Goal: Task Accomplishment & Management: Complete application form

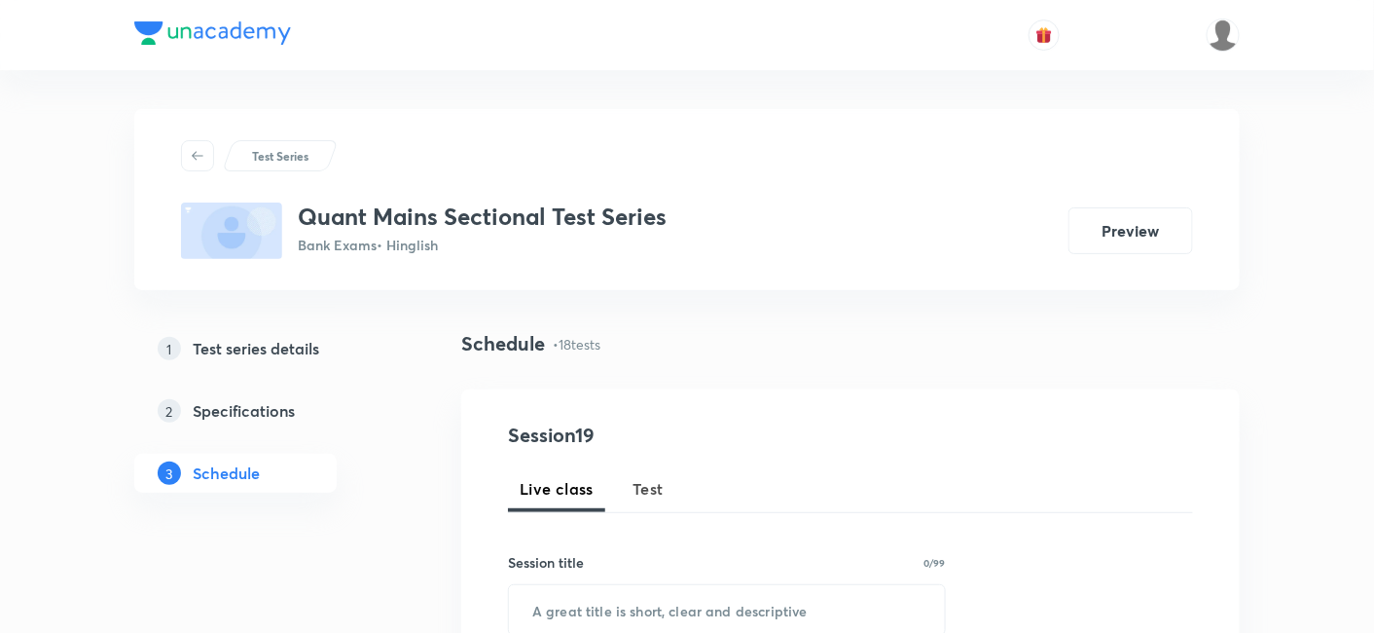
click at [1215, 48] on img at bounding box center [1223, 34] width 33 height 33
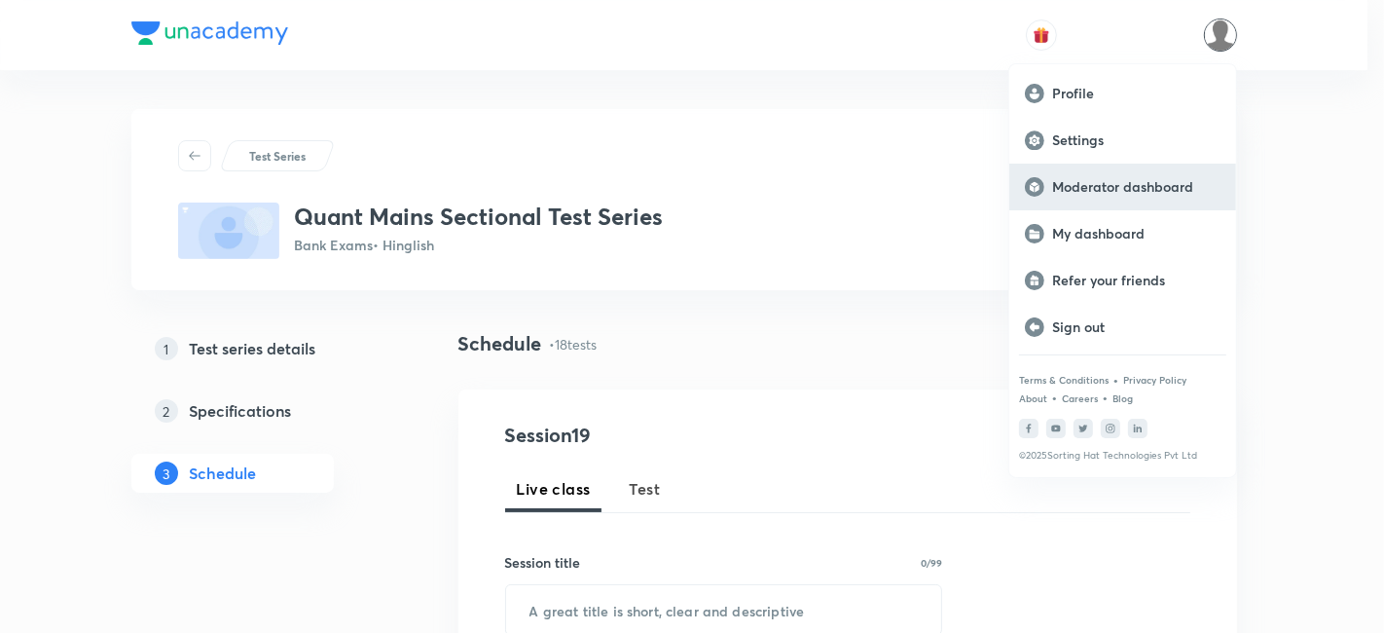
click at [1120, 185] on p "Moderator dashboard" at bounding box center [1136, 187] width 168 height 18
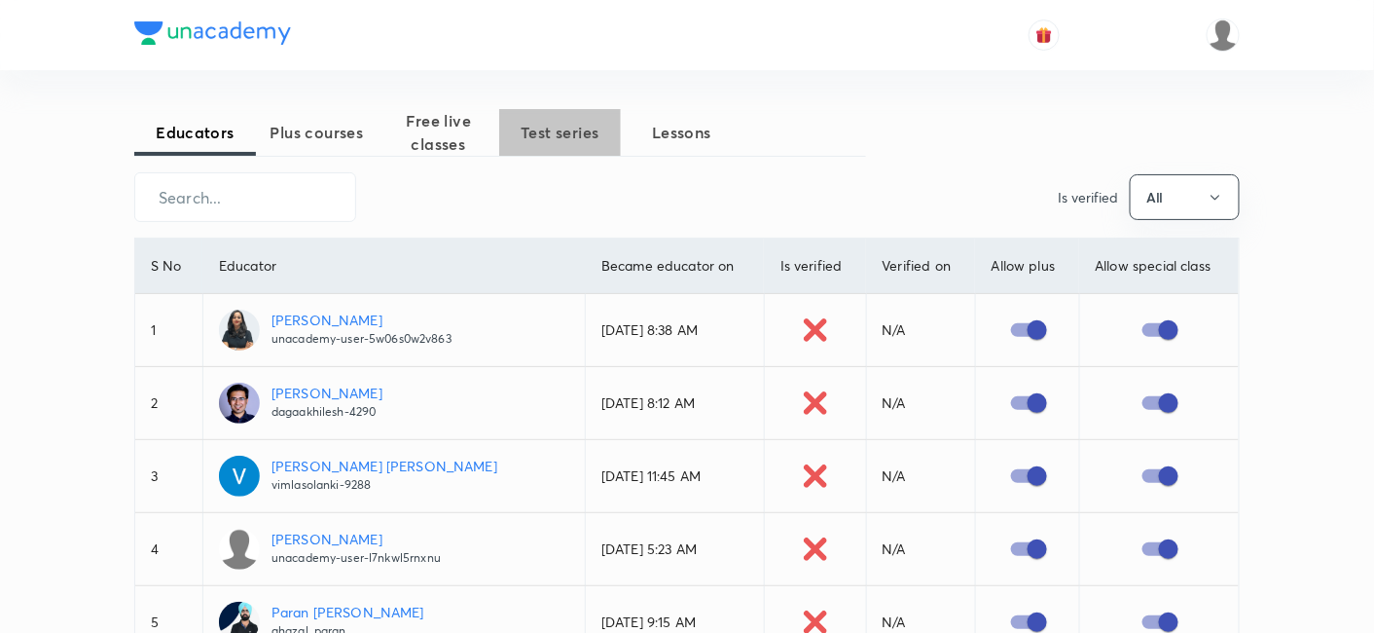
click at [575, 126] on span "Test series" at bounding box center [560, 132] width 122 height 23
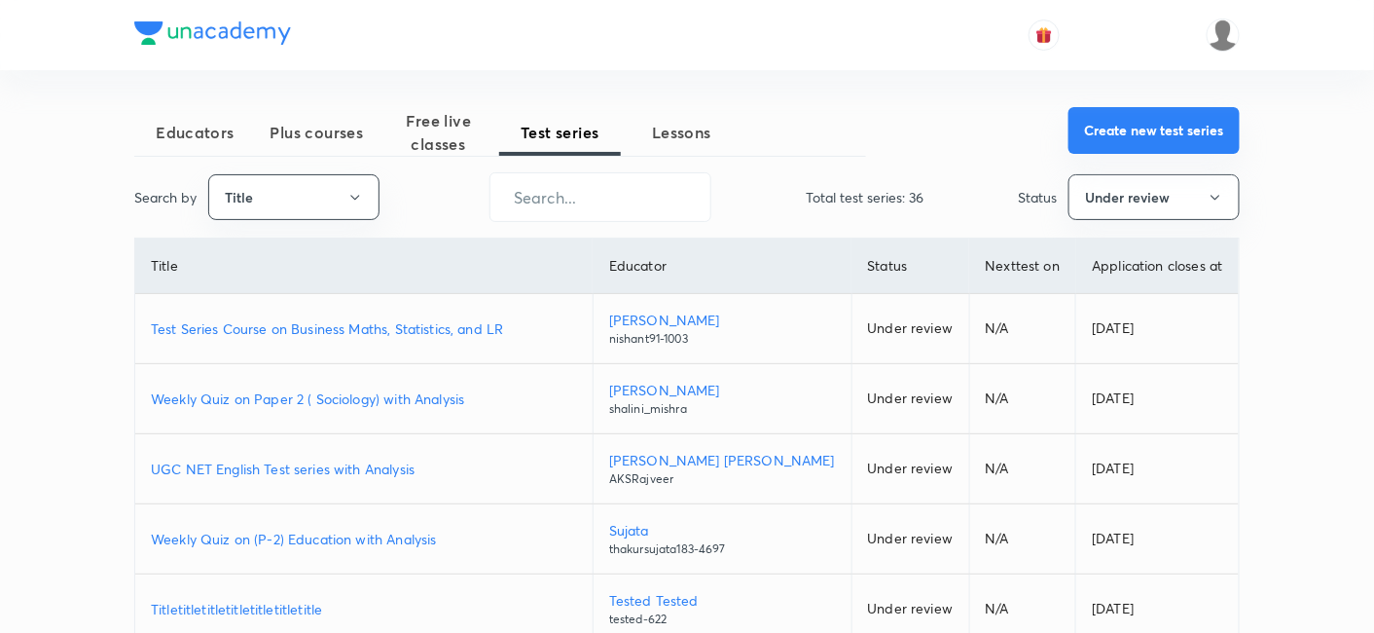
click at [1111, 137] on button "Create new test series" at bounding box center [1154, 130] width 171 height 47
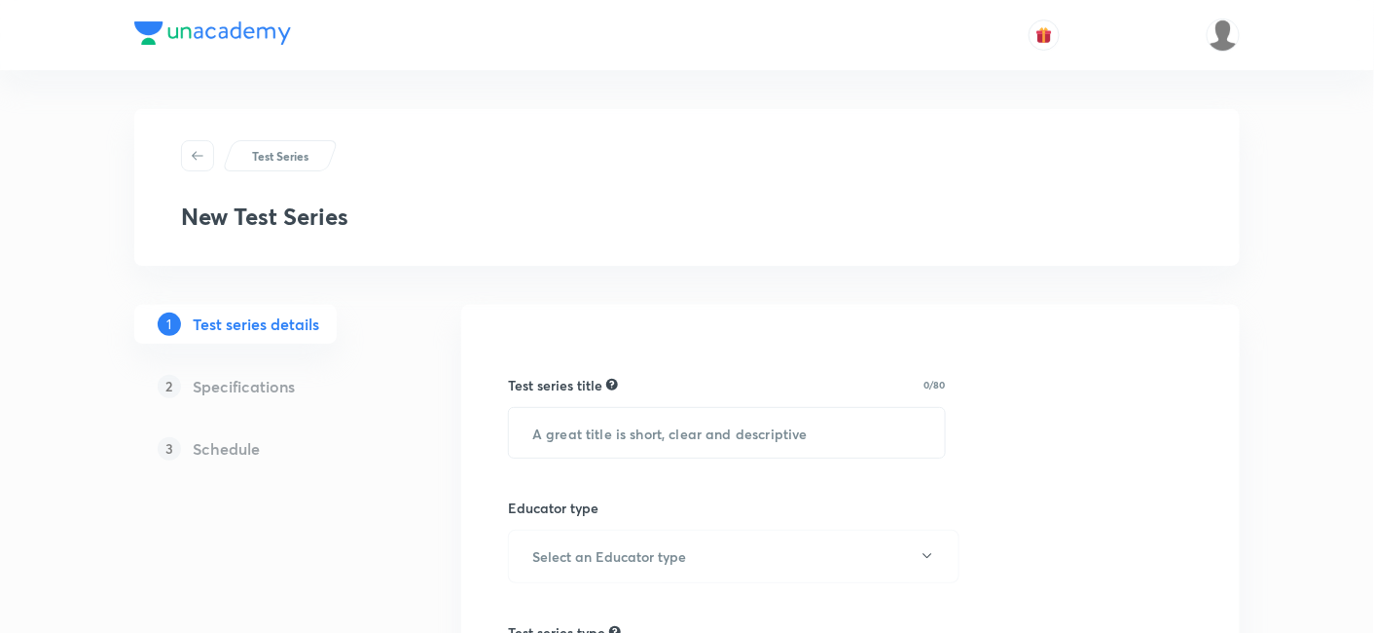
scroll to position [196, 0]
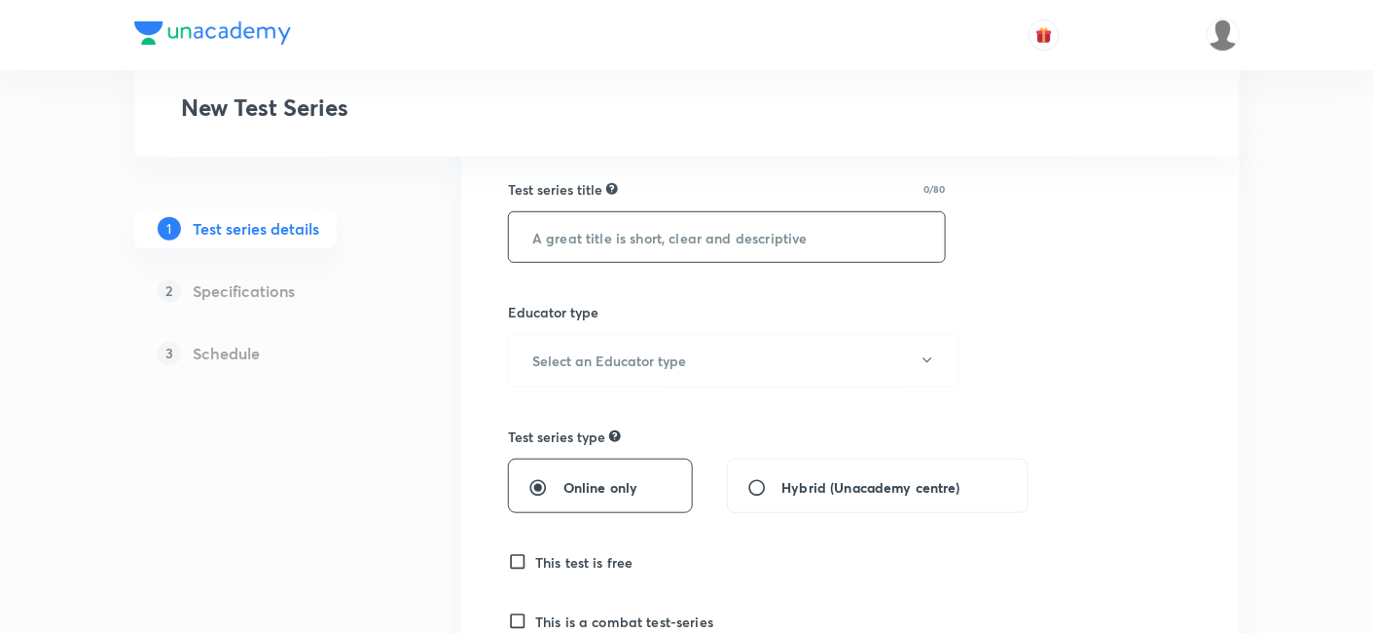
click at [667, 224] on input "text" at bounding box center [727, 237] width 436 height 50
paste input "Race to RRB PO/Clerk: Test Series for English"
type input "Race to RRB PO/Clerk: Test Series for Quant"
click at [791, 342] on button "Select an Educator type" at bounding box center [734, 361] width 452 height 54
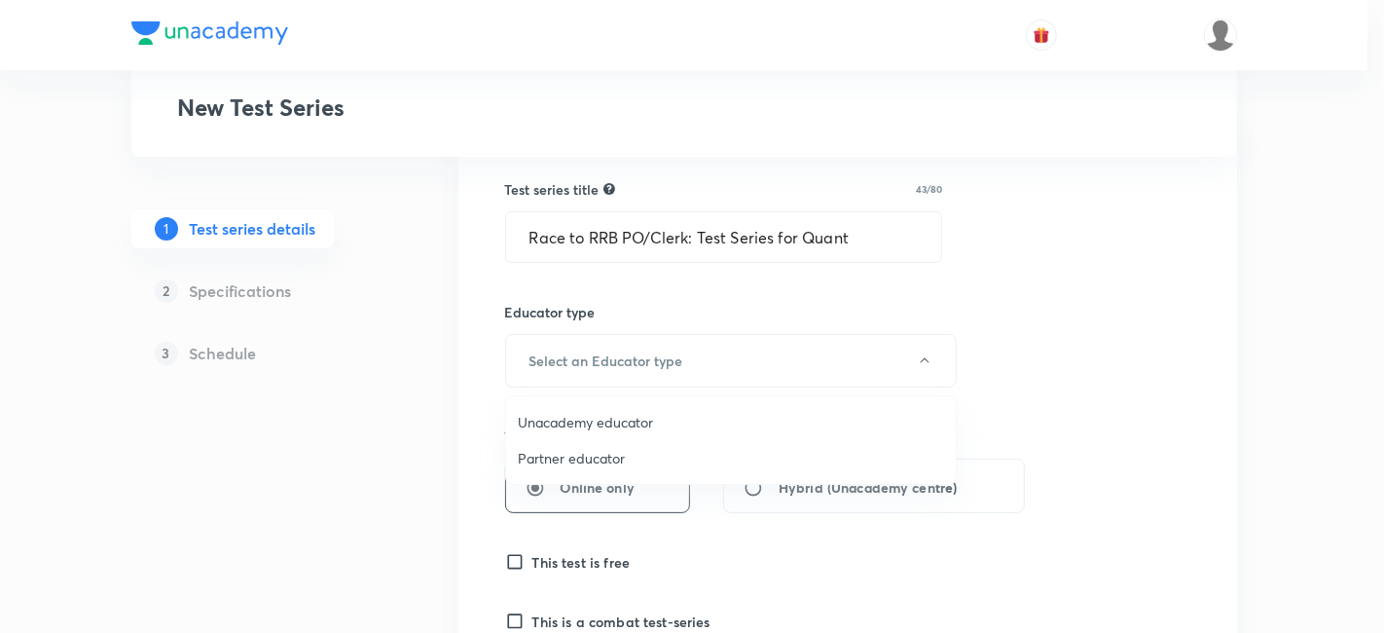
click at [623, 420] on span "Unacademy educator" at bounding box center [731, 422] width 426 height 20
radio input "false"
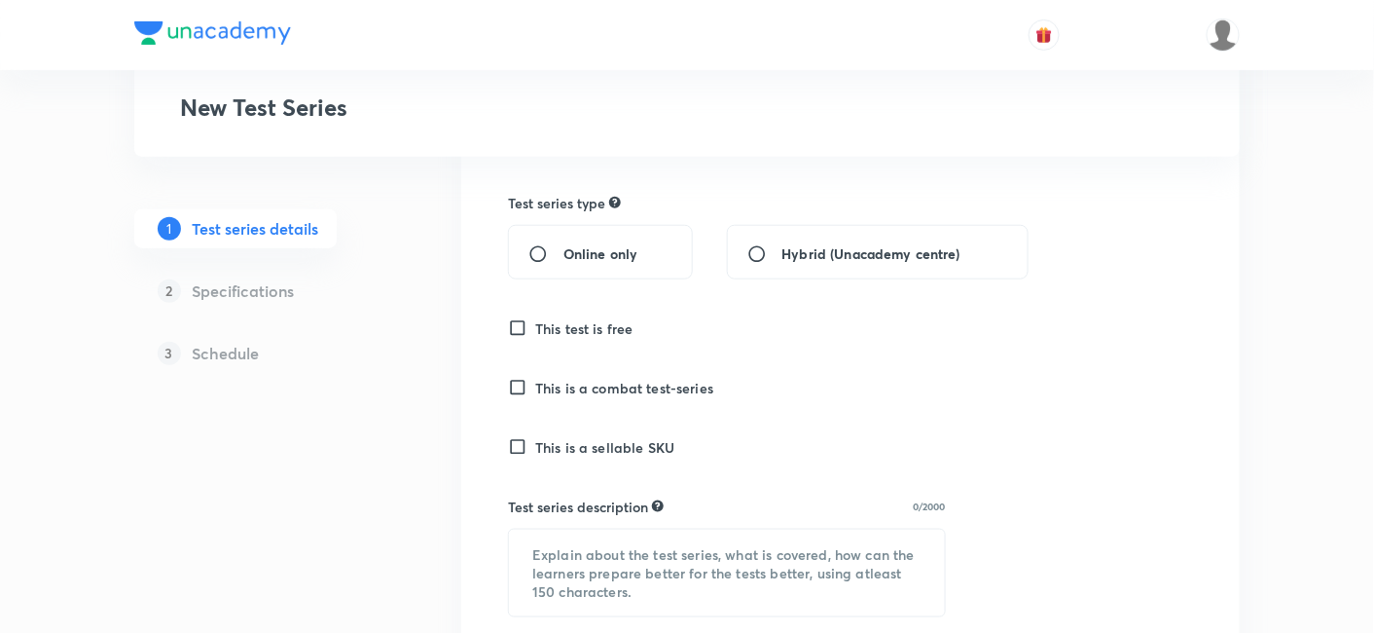
scroll to position [432, 0]
click at [581, 319] on h6 "This test is free" at bounding box center [584, 325] width 98 height 20
click at [535, 319] on input "This test is free" at bounding box center [521, 324] width 27 height 19
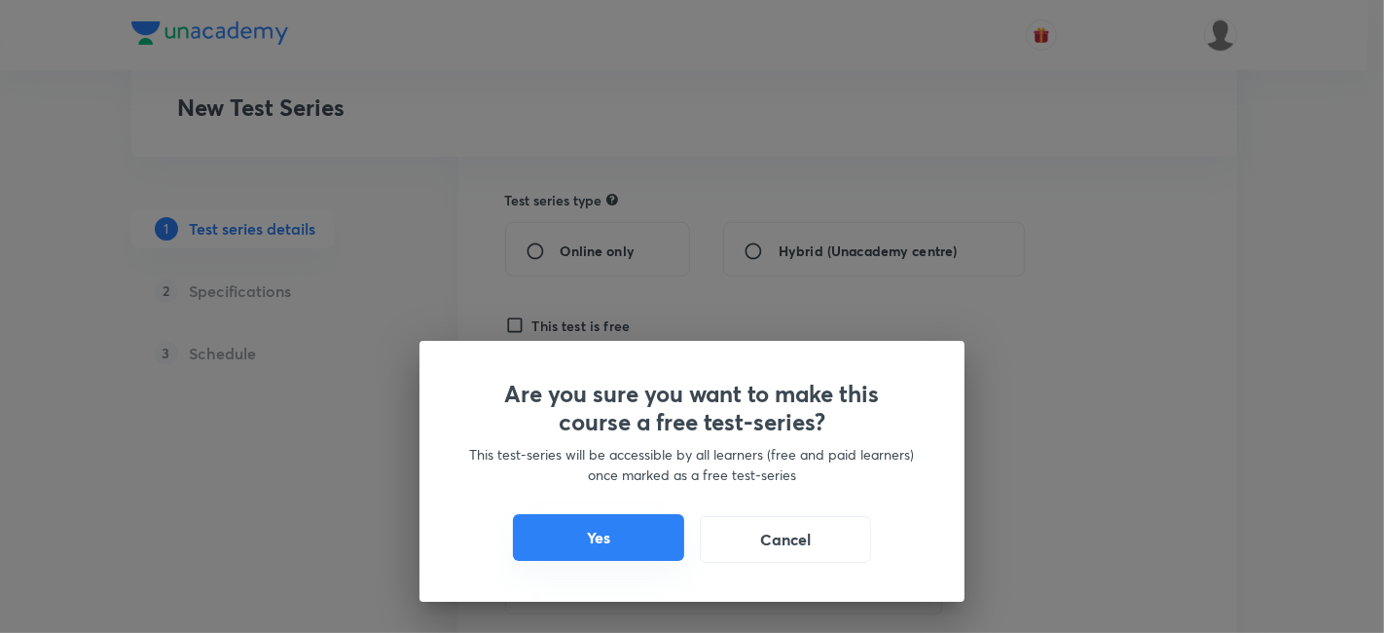
click at [653, 549] on button "Yes" at bounding box center [598, 537] width 171 height 47
checkbox input "true"
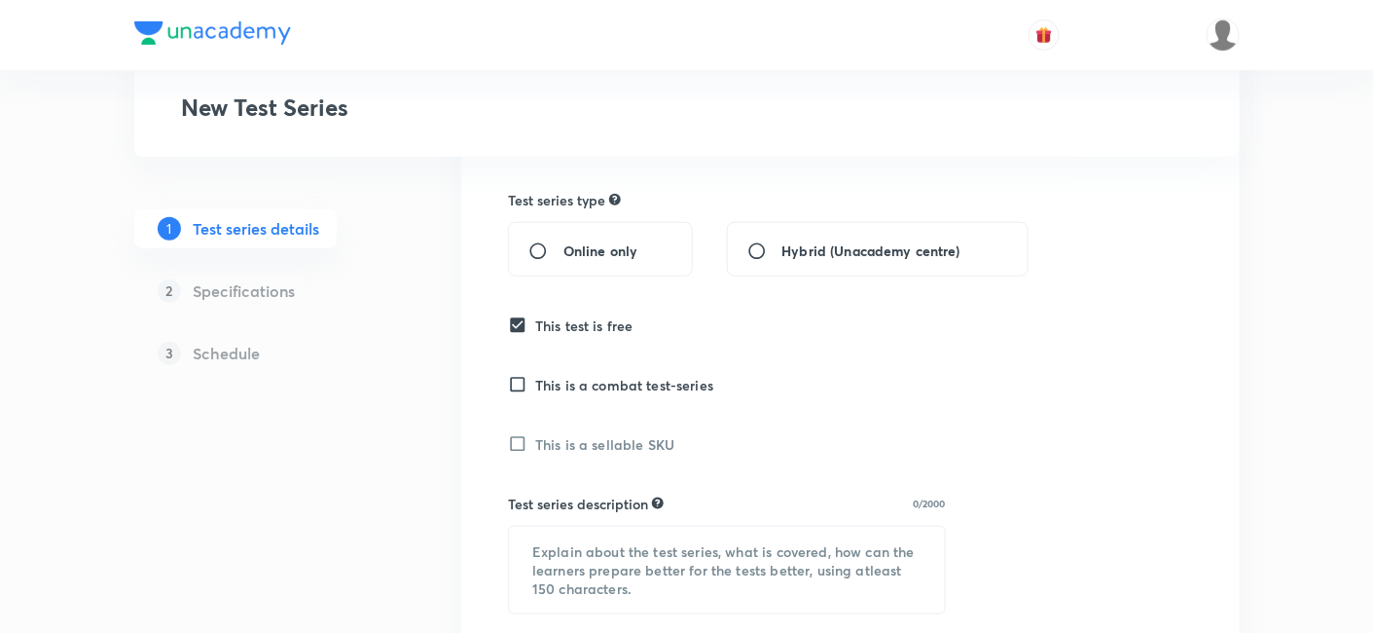
click at [578, 240] on span "Online only" at bounding box center [600, 250] width 74 height 20
click at [563, 241] on input "Online only" at bounding box center [545, 250] width 35 height 19
radio input "true"
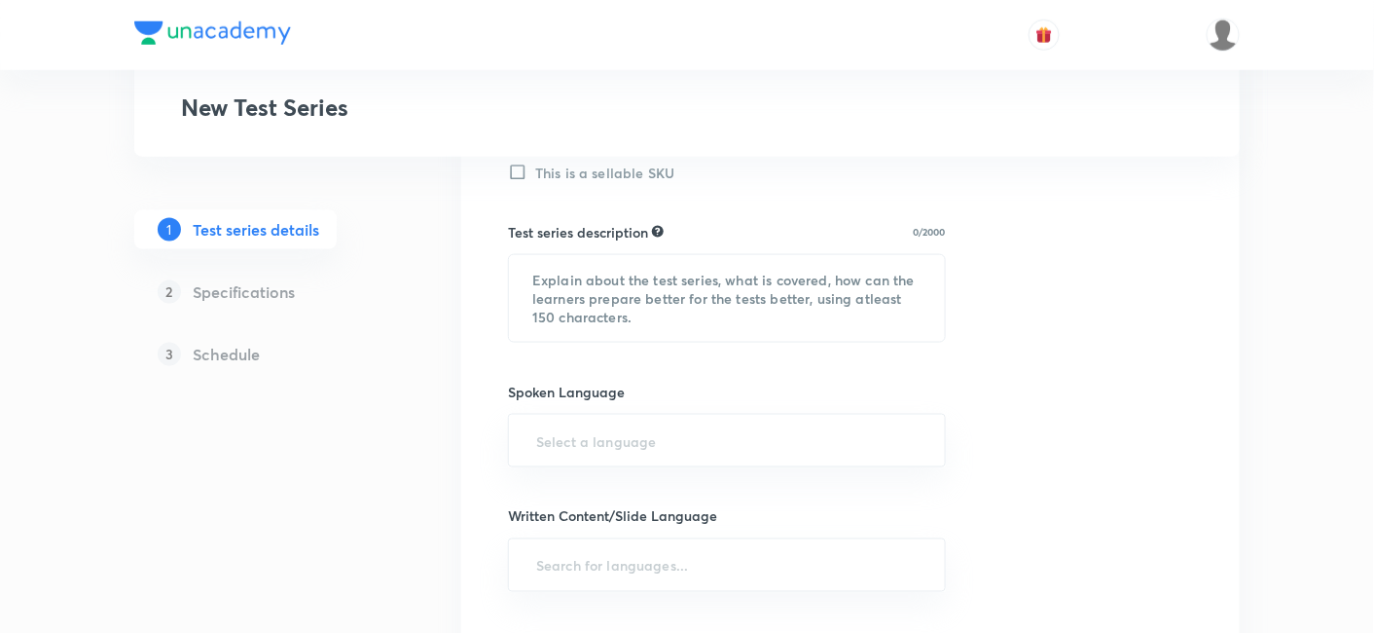
scroll to position [706, 0]
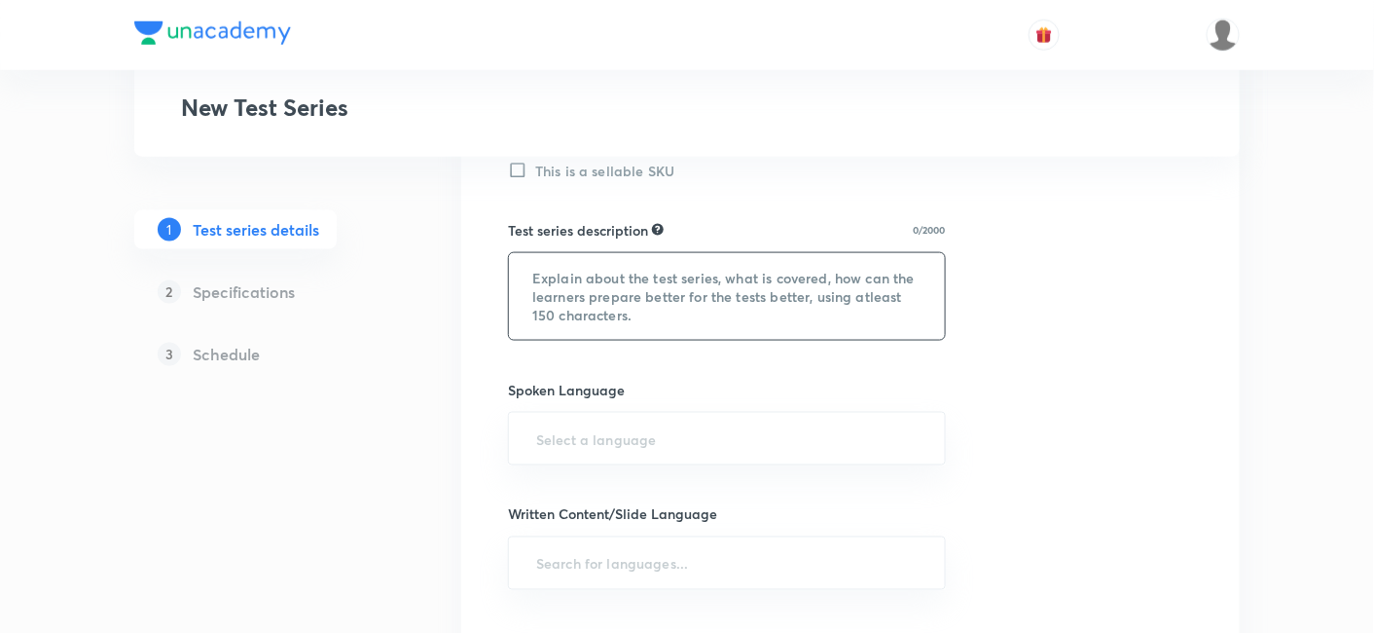
click at [581, 278] on textarea at bounding box center [727, 296] width 436 height 87
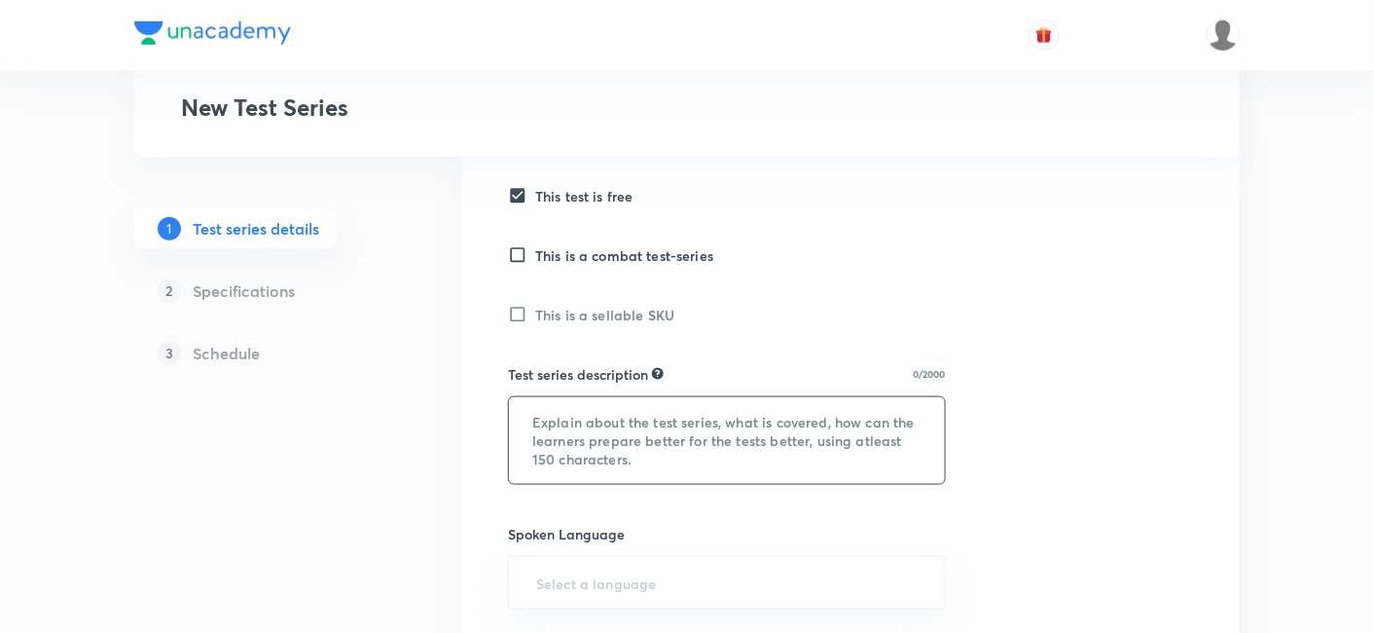
scroll to position [563, 0]
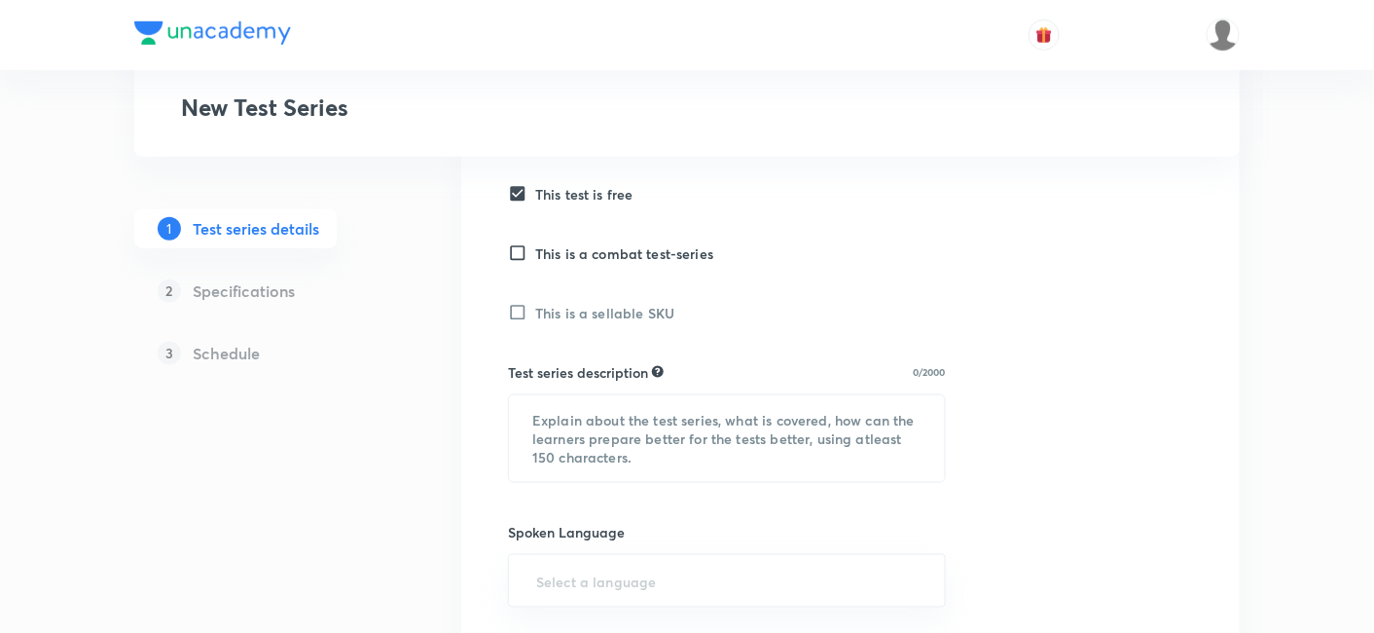
click at [518, 314] on label "This is a sellable SKU" at bounding box center [698, 313] width 381 height 20
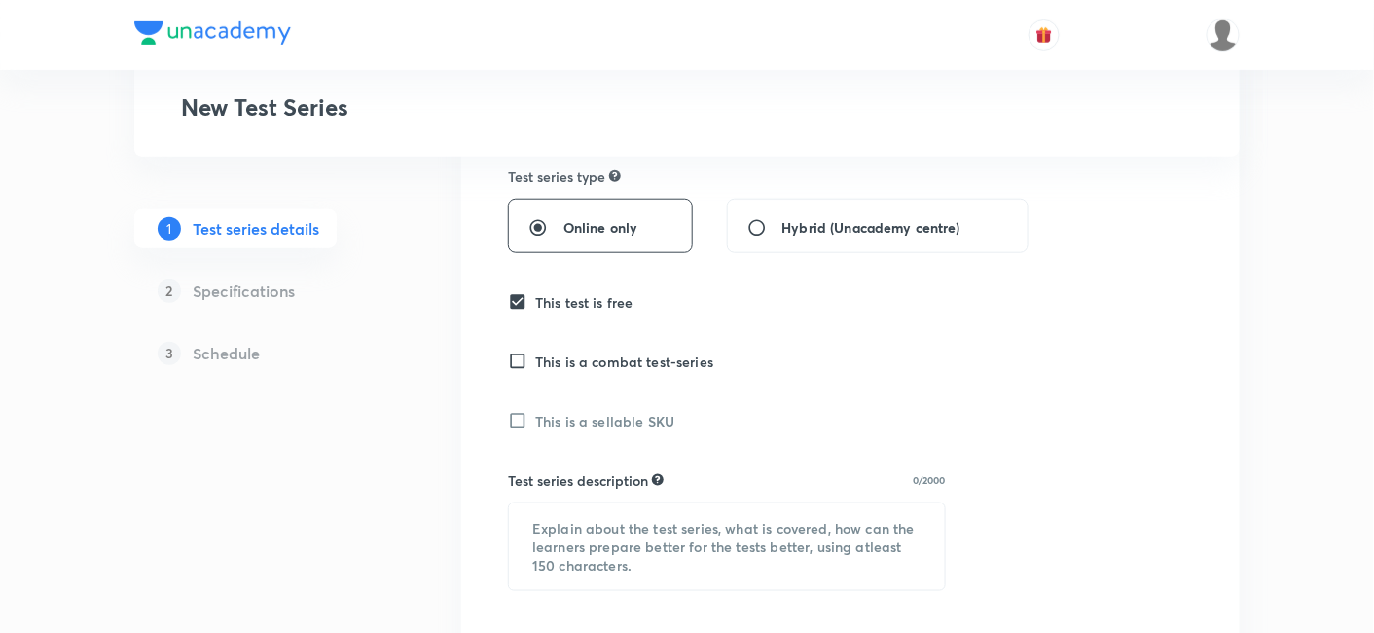
click at [518, 314] on div "Test series title 43/80 Race to RRB PO/Clerk: Test Series for Quant ​ Educator …" at bounding box center [850, 584] width 685 height 1409
click at [520, 297] on input "This test is free" at bounding box center [521, 301] width 27 height 19
checkbox input "false"
click at [517, 421] on input "This is a sellable SKU" at bounding box center [521, 420] width 27 height 19
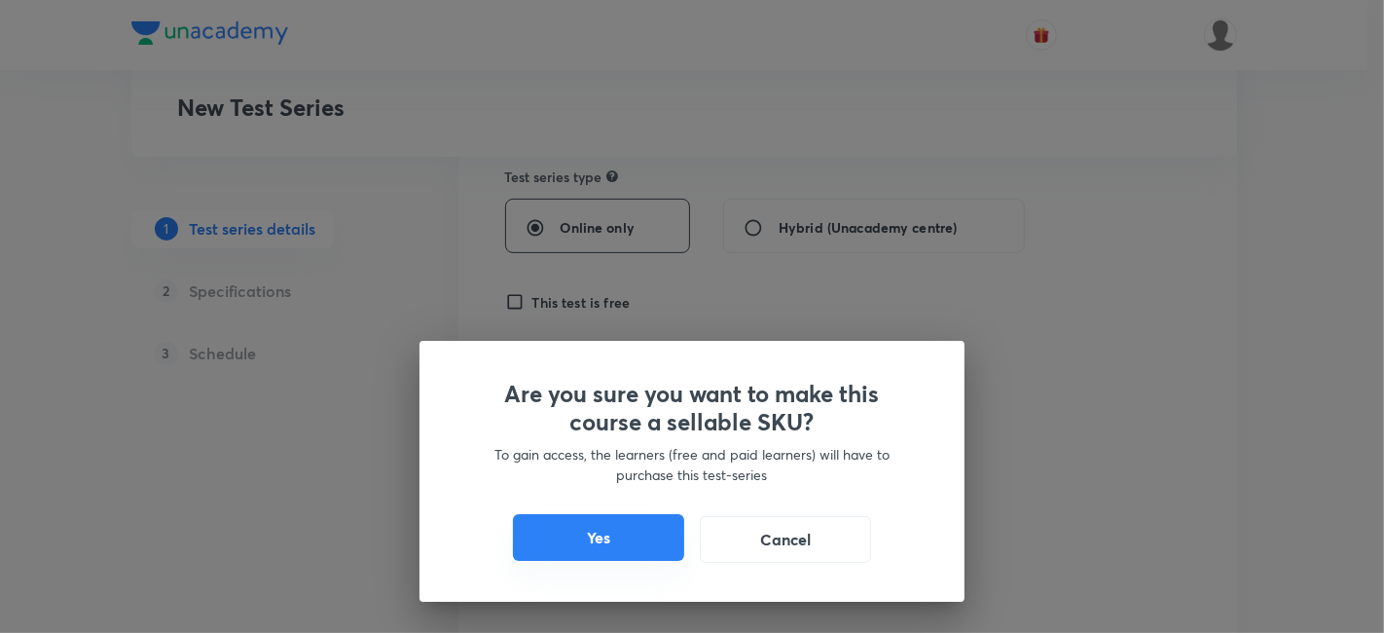
click at [586, 554] on button "Yes" at bounding box center [598, 537] width 171 height 47
checkbox input "true"
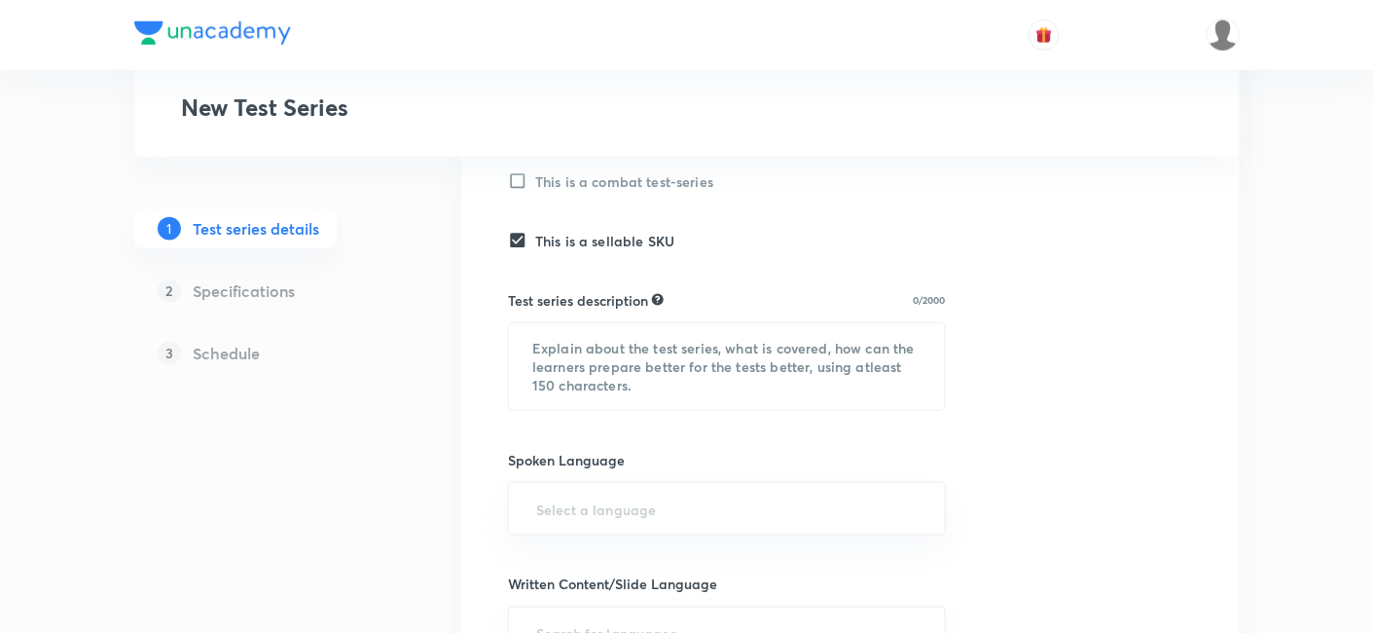
scroll to position [636, 0]
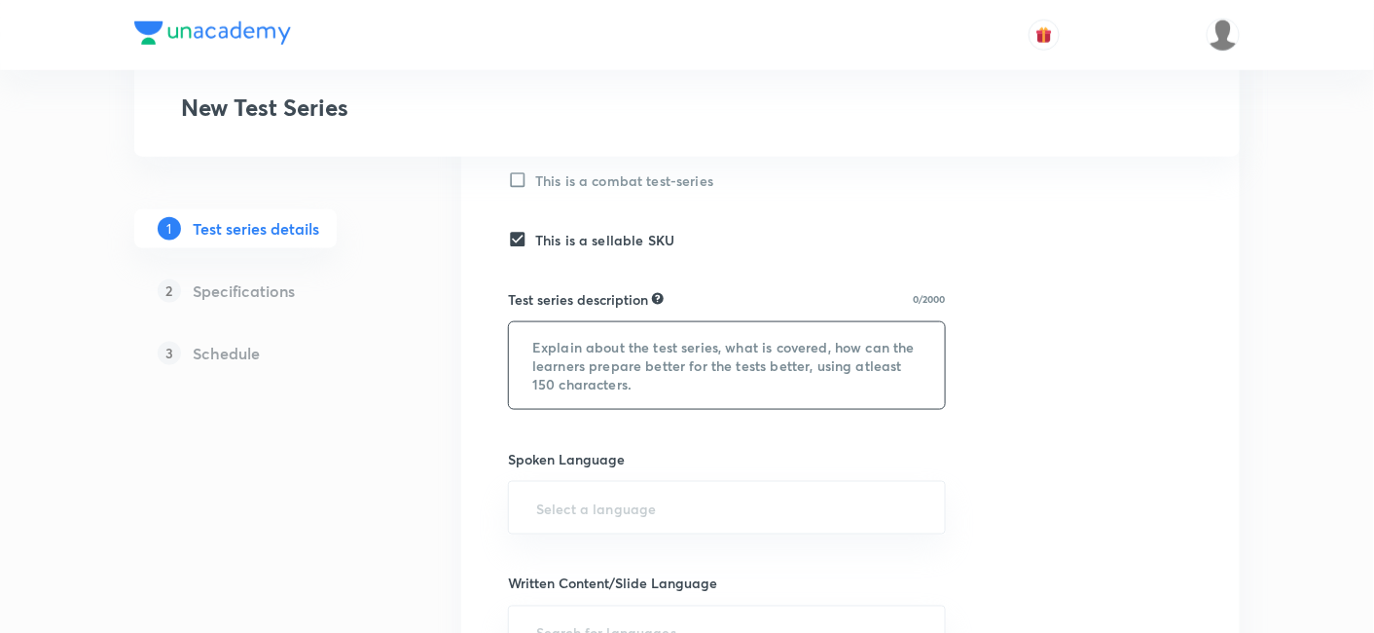
paste textarea "This test series covers the English subject for the RRB PO/Clerk 2025-26 exams.…"
click at [572, 342] on textarea at bounding box center [727, 365] width 436 height 87
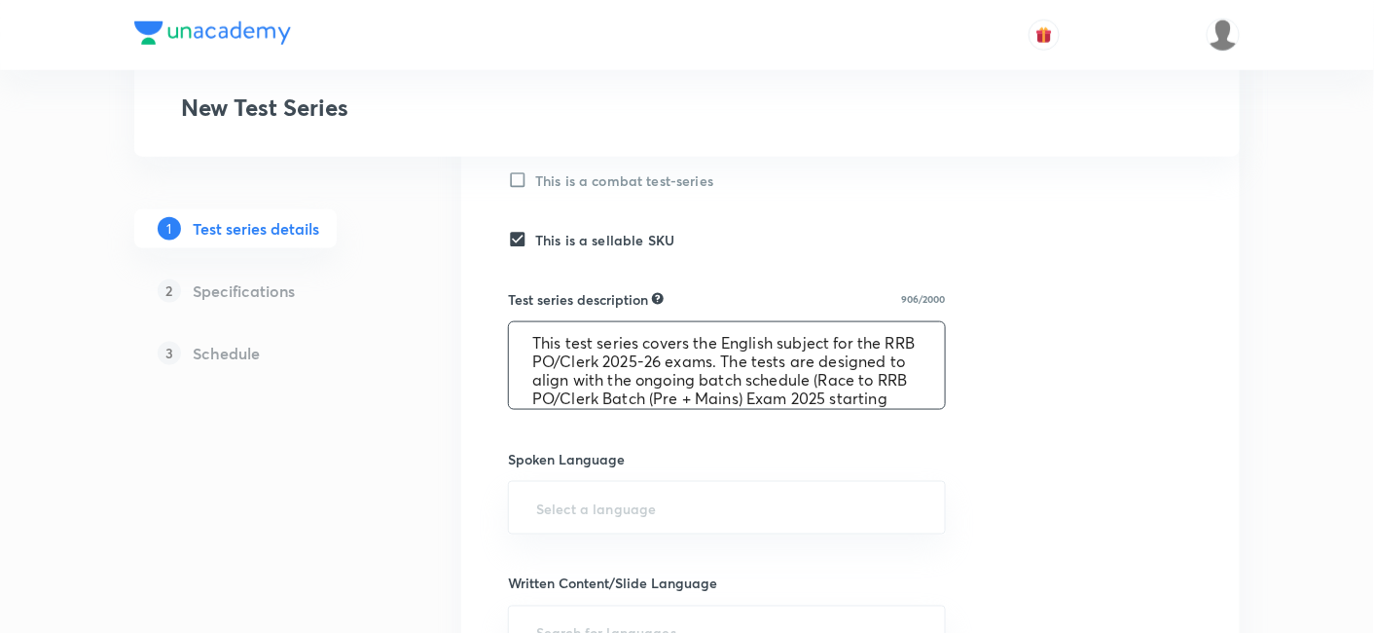
scroll to position [0, 0]
drag, startPoint x: 772, startPoint y: 346, endPoint x: 727, endPoint y: 347, distance: 44.8
click at [727, 347] on textarea "This test series covers the English subject for the RRB PO/Clerk 2025-26 exams.…" at bounding box center [727, 365] width 436 height 87
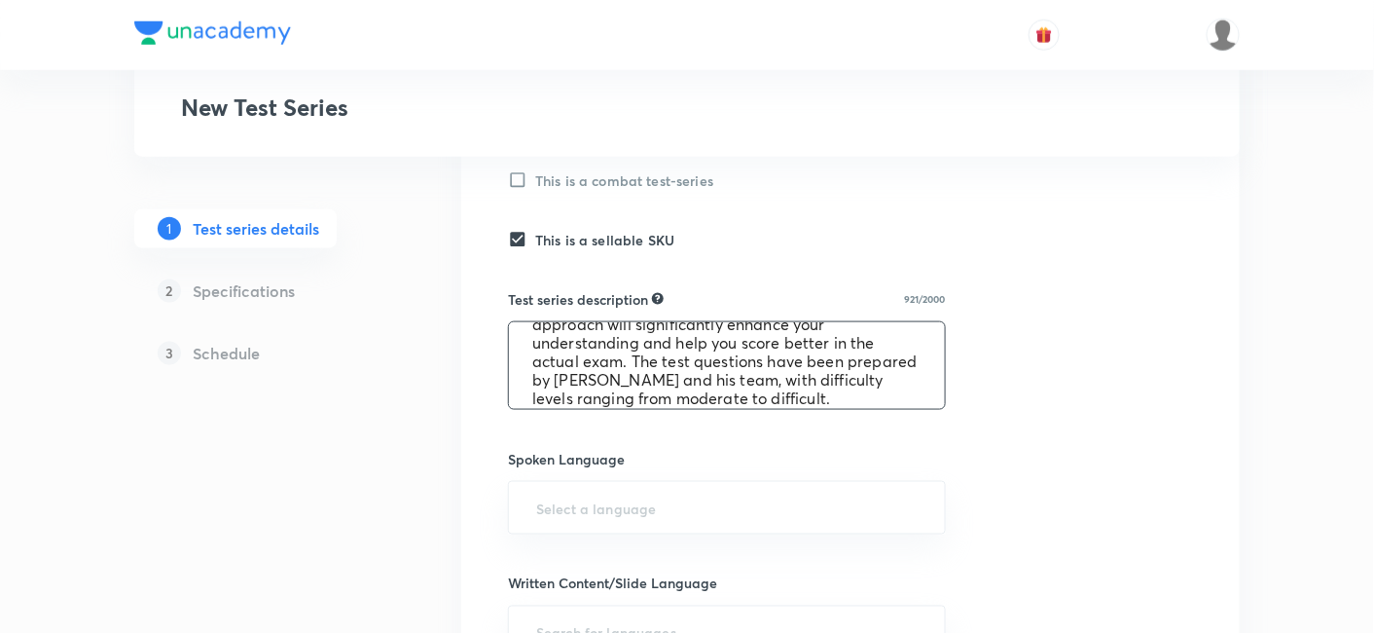
scroll to position [155, 0]
drag, startPoint x: 723, startPoint y: 373, endPoint x: 627, endPoint y: 375, distance: 96.4
click at [627, 375] on textarea "This test series covers the Quantitative aptitude subject for the RRB PO/Clerk …" at bounding box center [727, 365] width 436 height 87
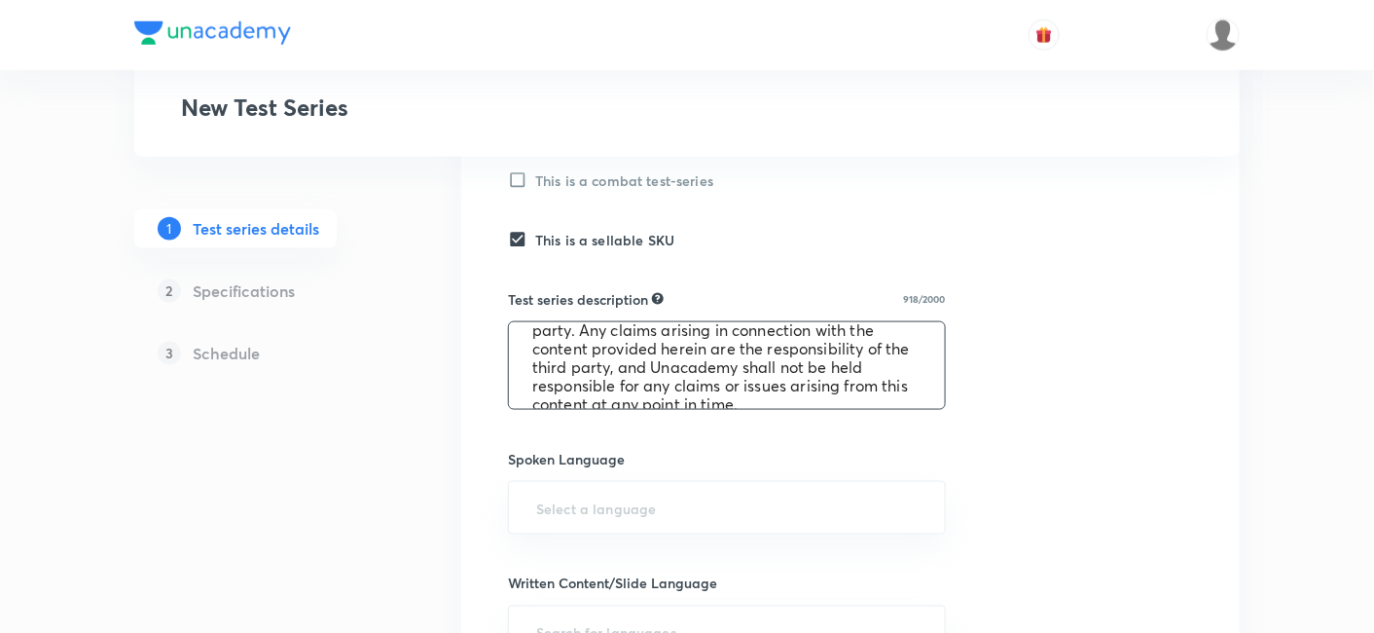
scroll to position [313, 0]
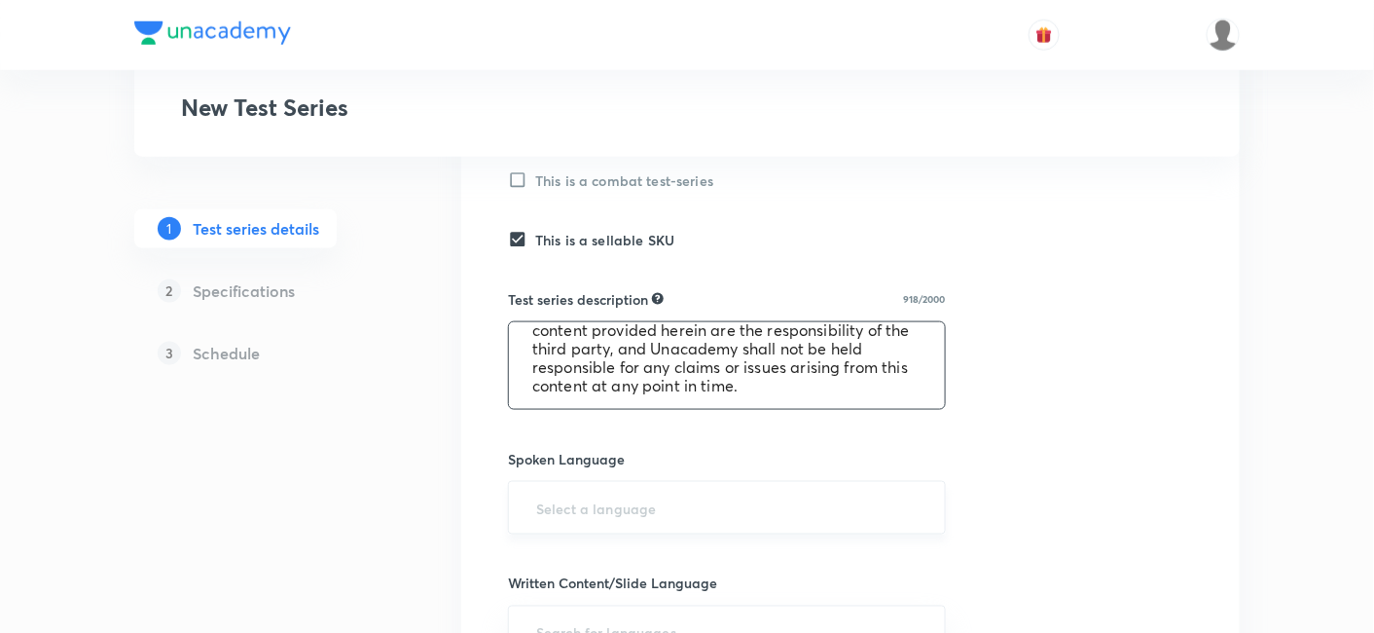
type textarea "This test series covers the Quantitative aptitude subject for the RRB PO/Clerk …"
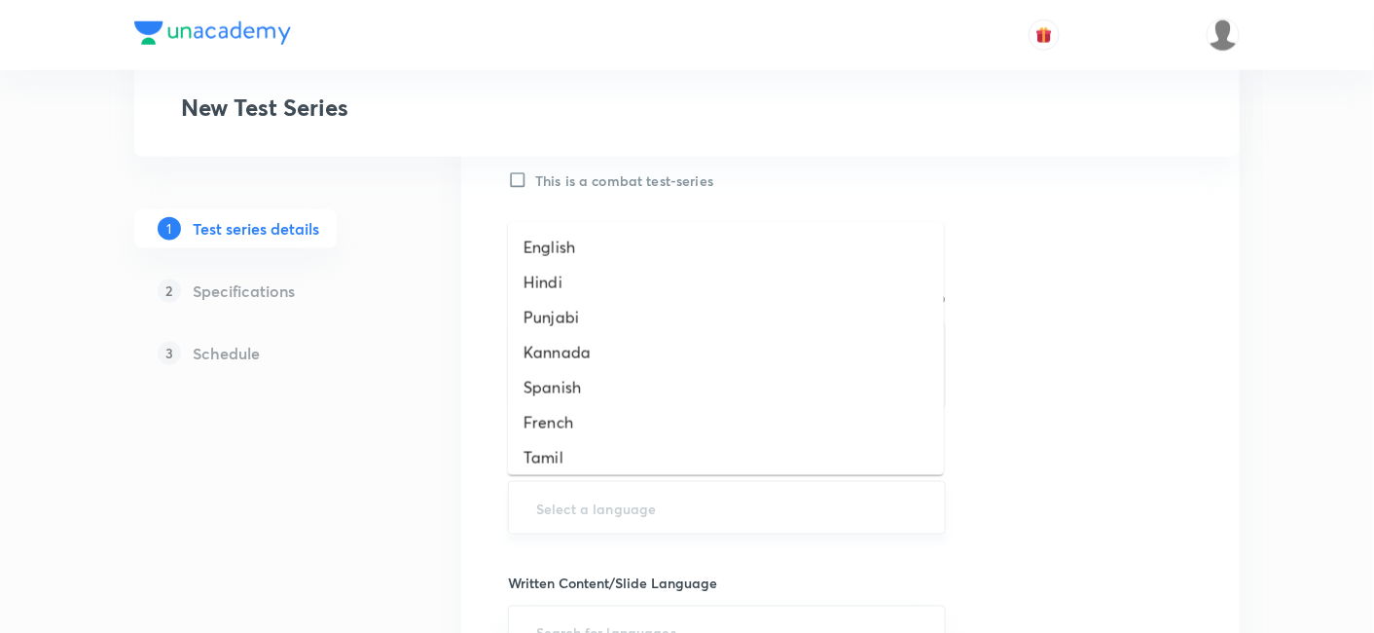
click at [664, 509] on input "text" at bounding box center [726, 507] width 389 height 36
type input "hingl"
click at [610, 250] on li "English" at bounding box center [726, 247] width 436 height 35
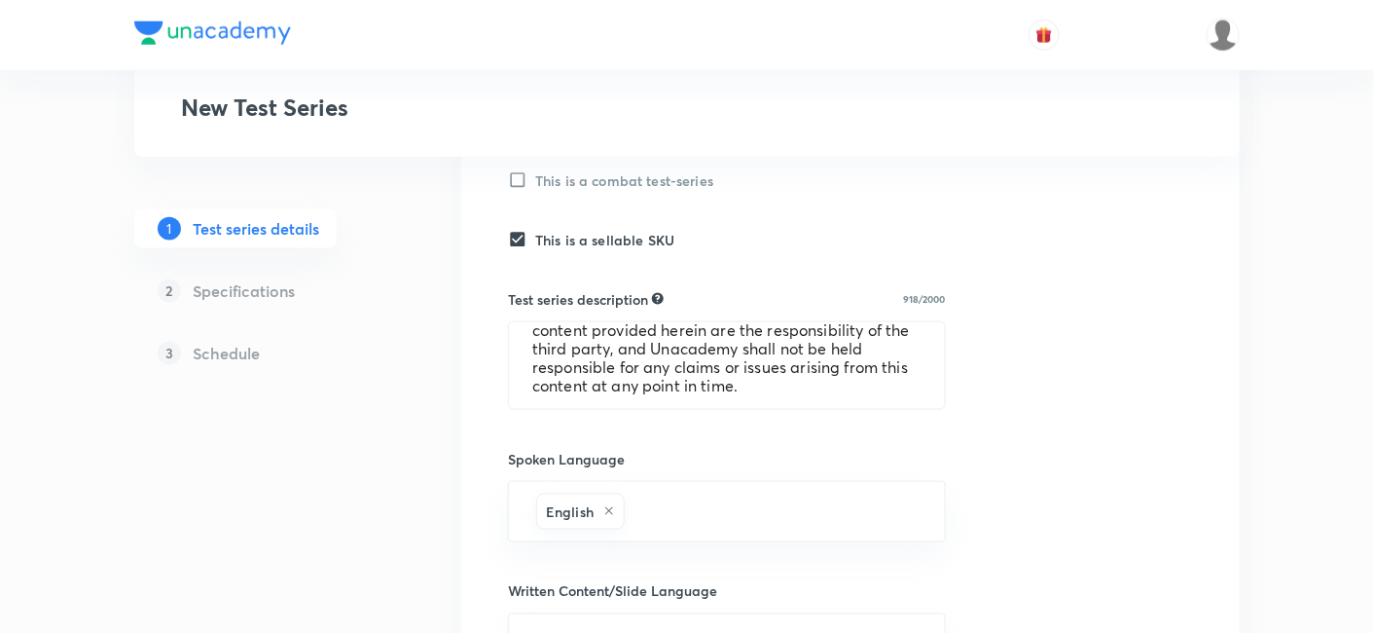
scroll to position [743, 0]
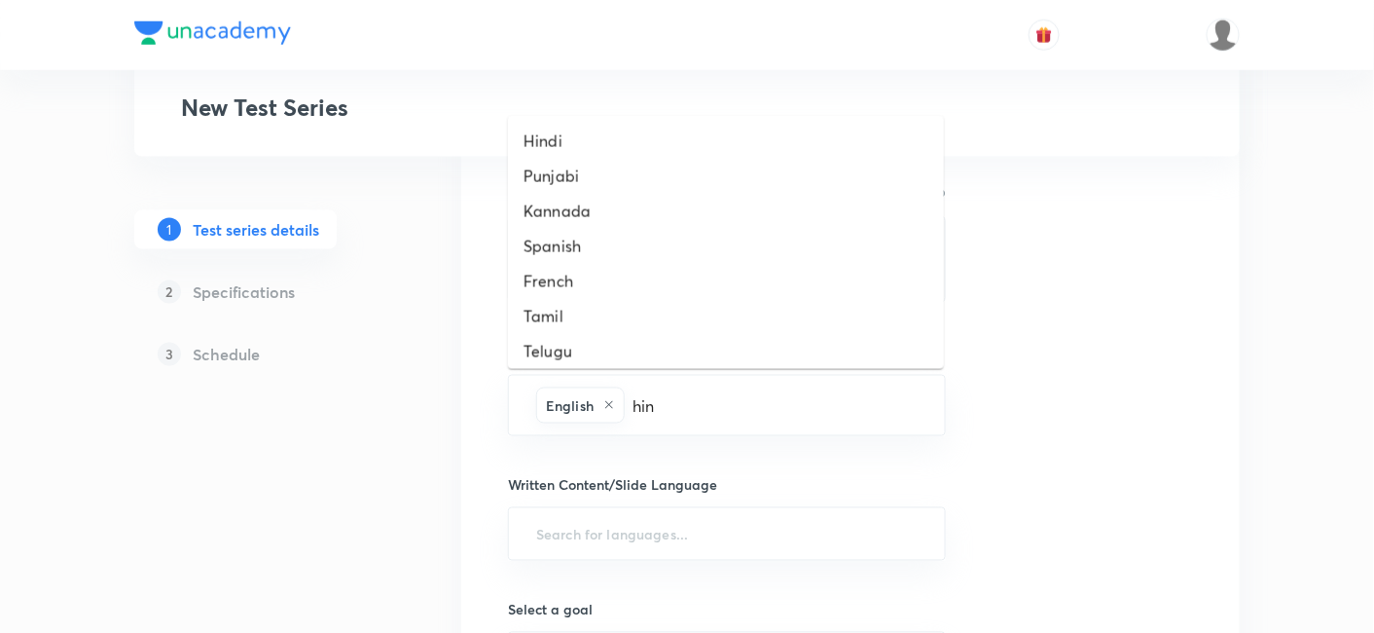
type input "hinf"
click at [581, 146] on li "Hindi" at bounding box center [726, 141] width 436 height 35
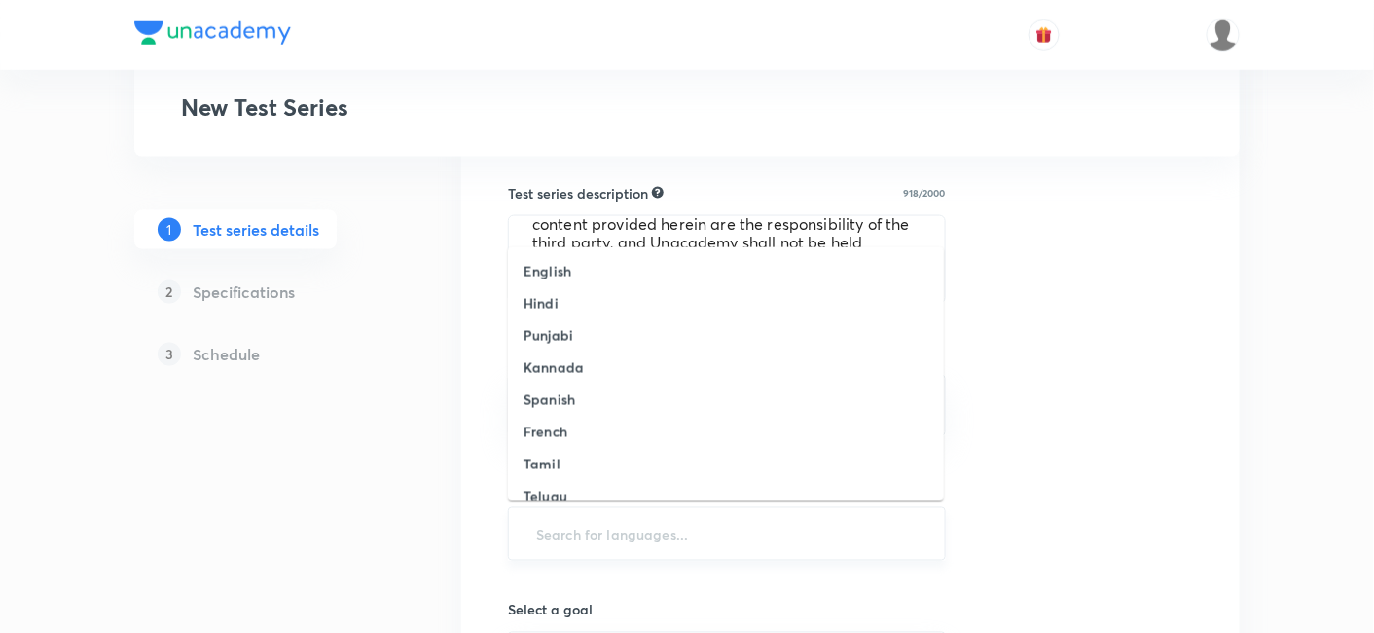
click at [603, 528] on input "text" at bounding box center [726, 534] width 389 height 36
type input "hind"
click at [576, 281] on li "English" at bounding box center [726, 271] width 436 height 32
type input "hindi"
click at [562, 269] on li "Hindi" at bounding box center [726, 271] width 436 height 32
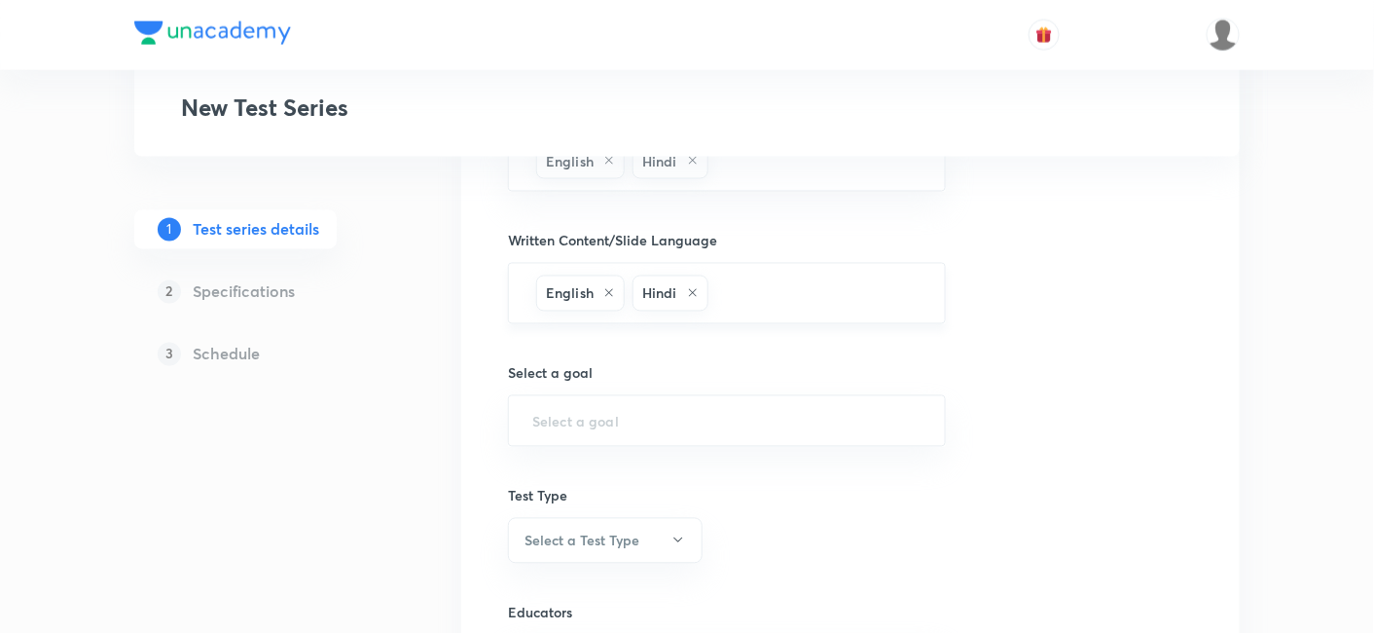
scroll to position [990, 0]
click at [610, 418] on input "text" at bounding box center [726, 418] width 389 height 18
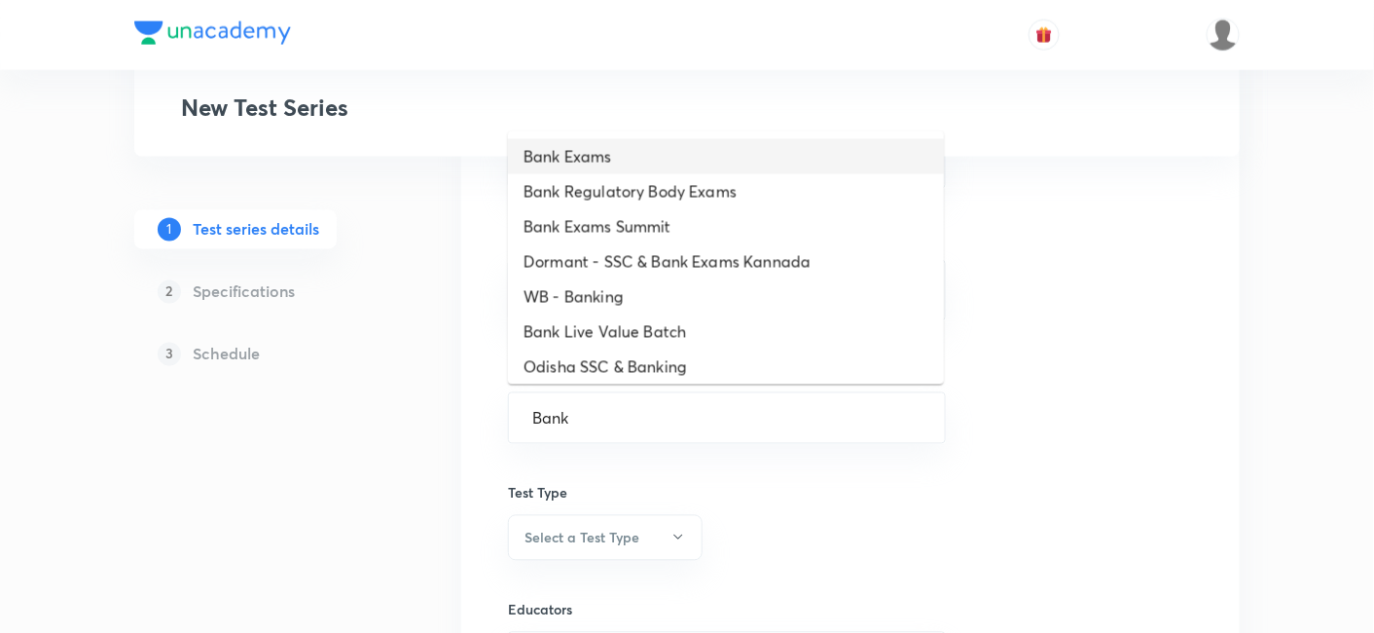
click at [797, 167] on li "Bank Exams" at bounding box center [726, 156] width 436 height 35
type input "Bank Exams"
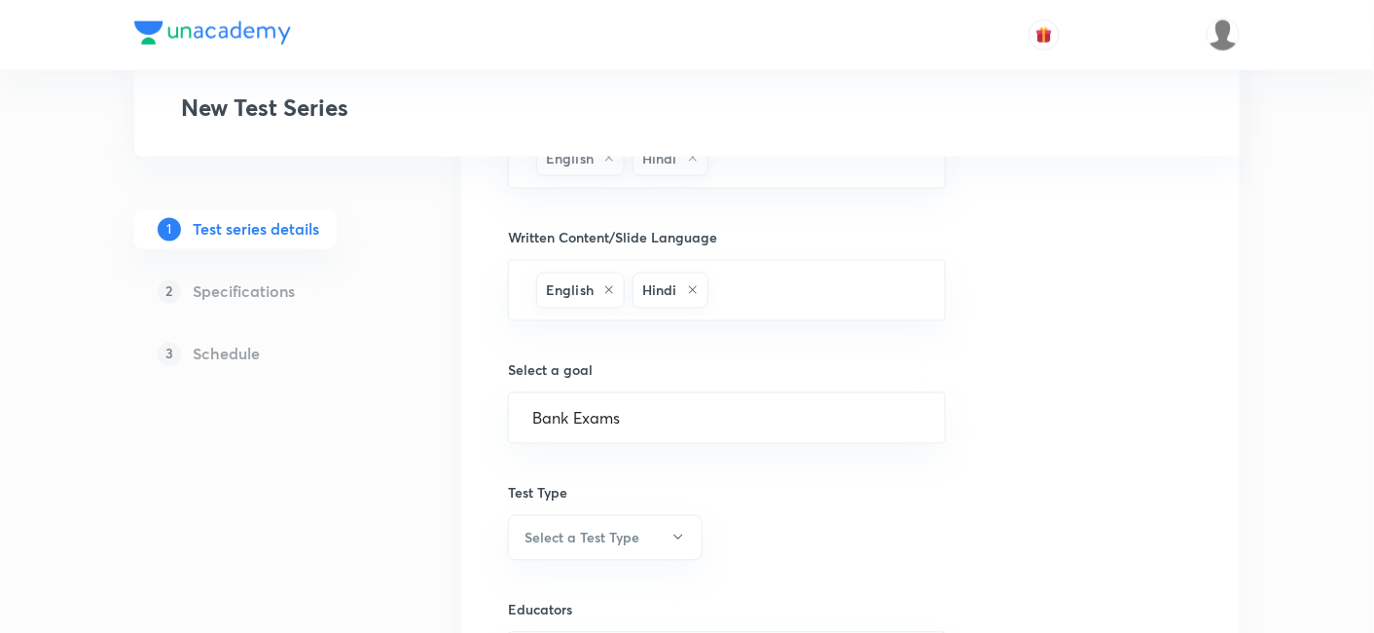
scroll to position [1204, 0]
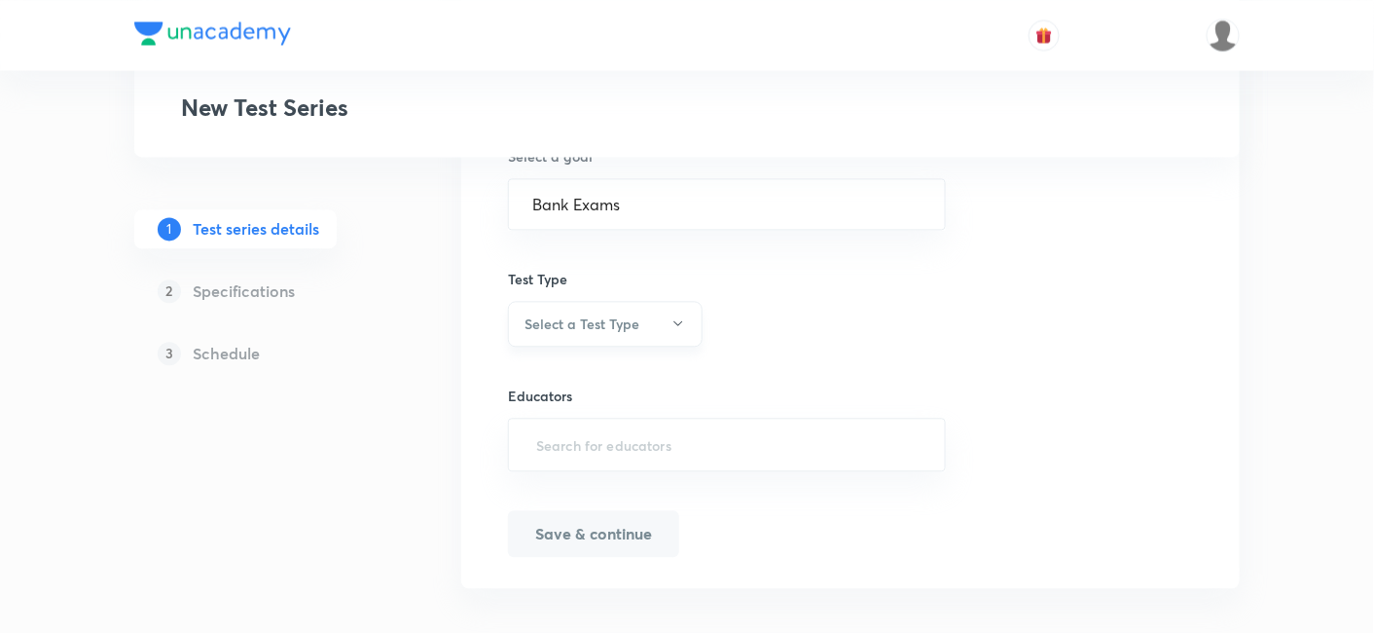
click at [630, 303] on button "Select a Test Type" at bounding box center [605, 324] width 195 height 46
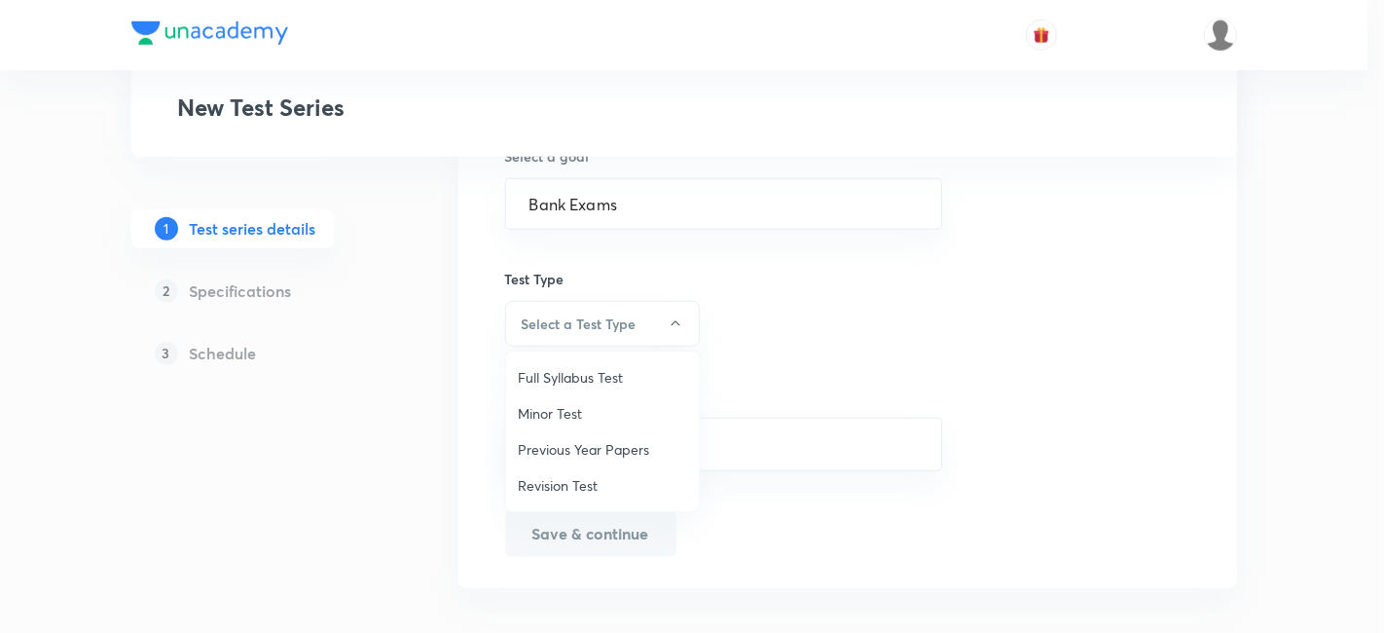
click at [572, 409] on span "Minor Test" at bounding box center [602, 413] width 169 height 20
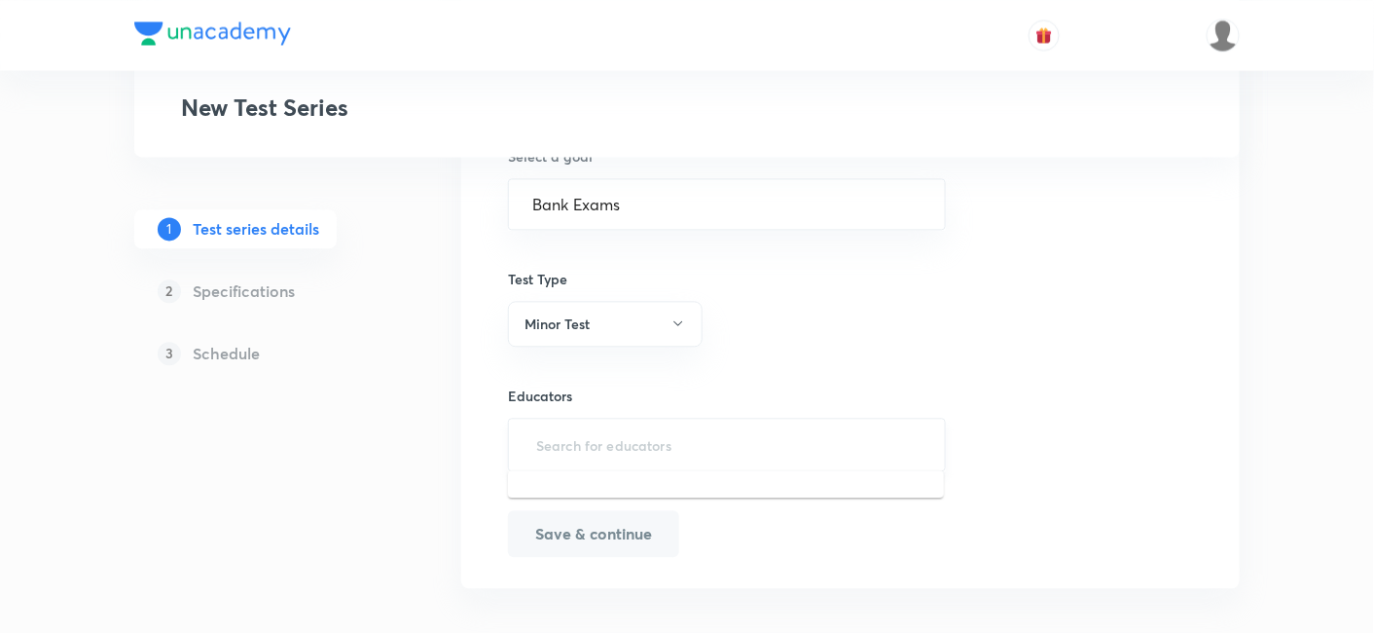
click at [598, 435] on input "text" at bounding box center [726, 444] width 389 height 36
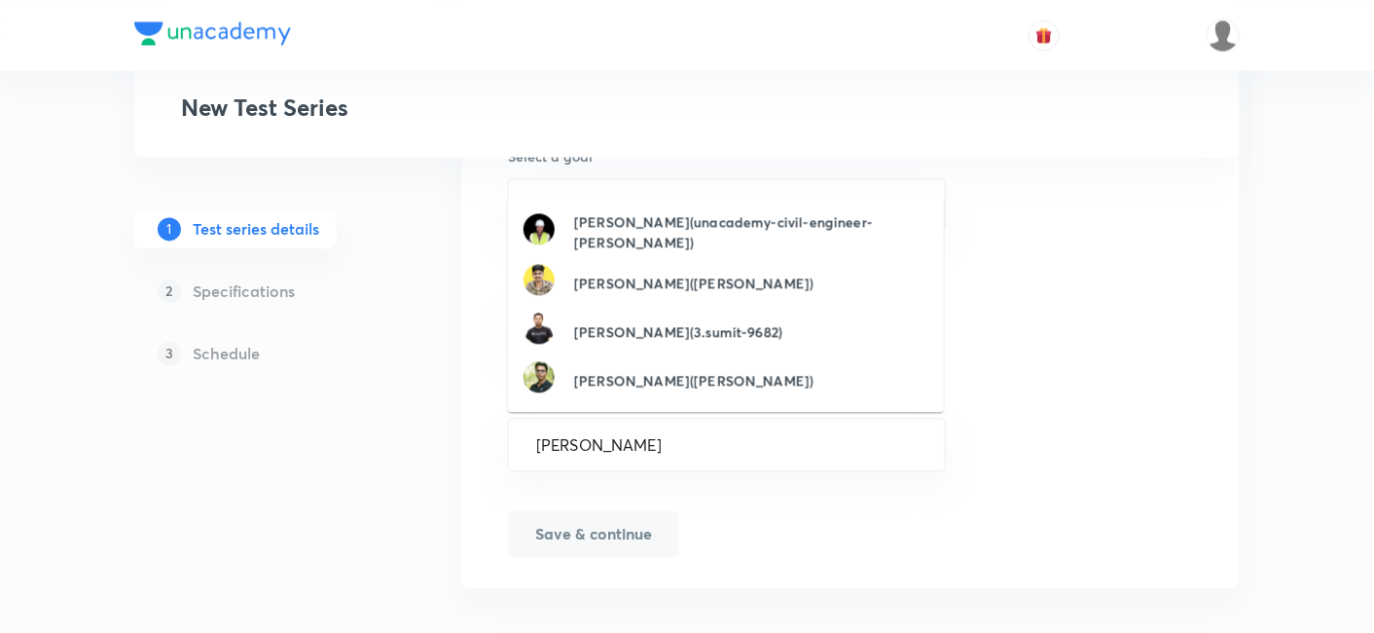
type input "[PERSON_NAME]"
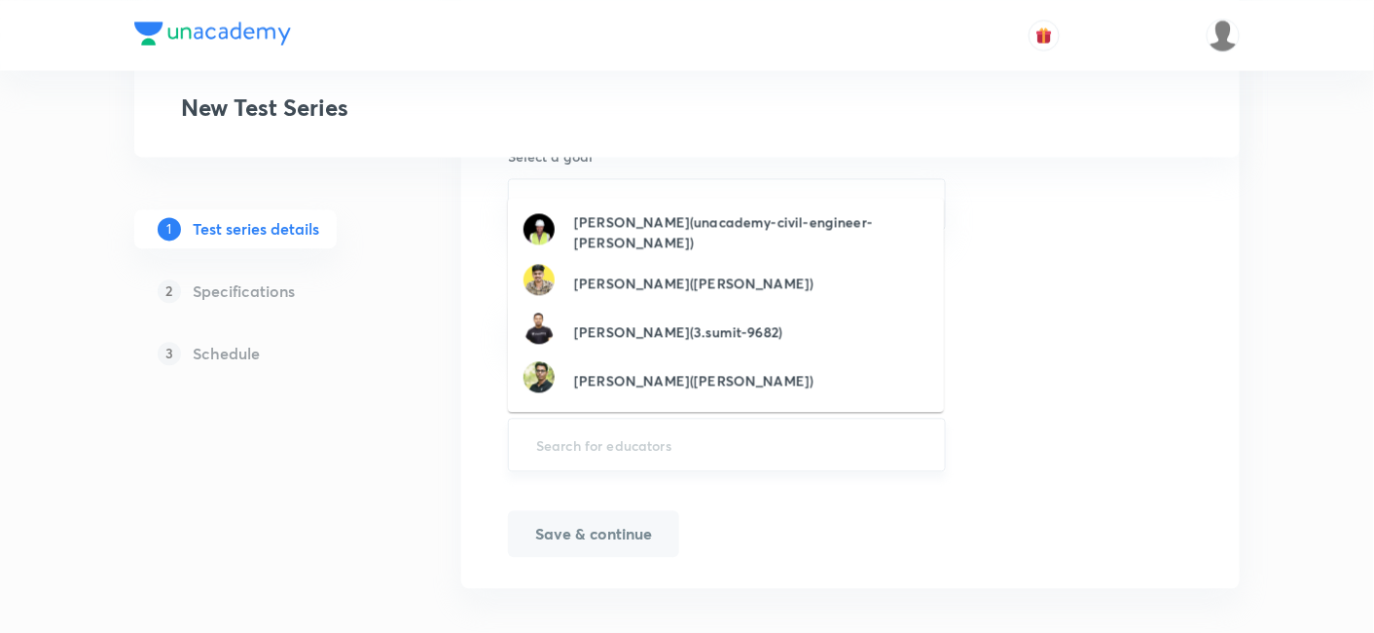
click at [692, 438] on input "text" at bounding box center [726, 444] width 389 height 36
paste input "unacademy-user-a14gpdxhqq6d"
type input "unacademy-user-a14gpdxhqq6d"
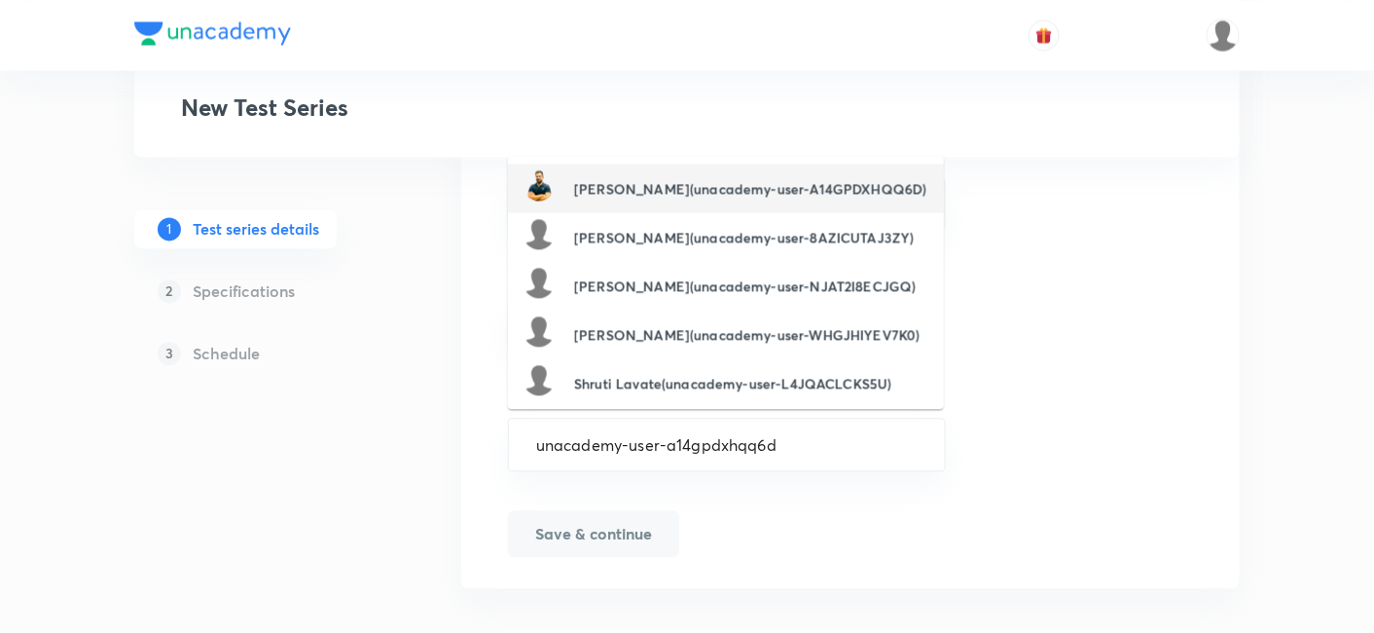
click at [714, 185] on h6 "[PERSON_NAME](unacademy-user-A14GPDXHQQ6D)" at bounding box center [750, 188] width 352 height 20
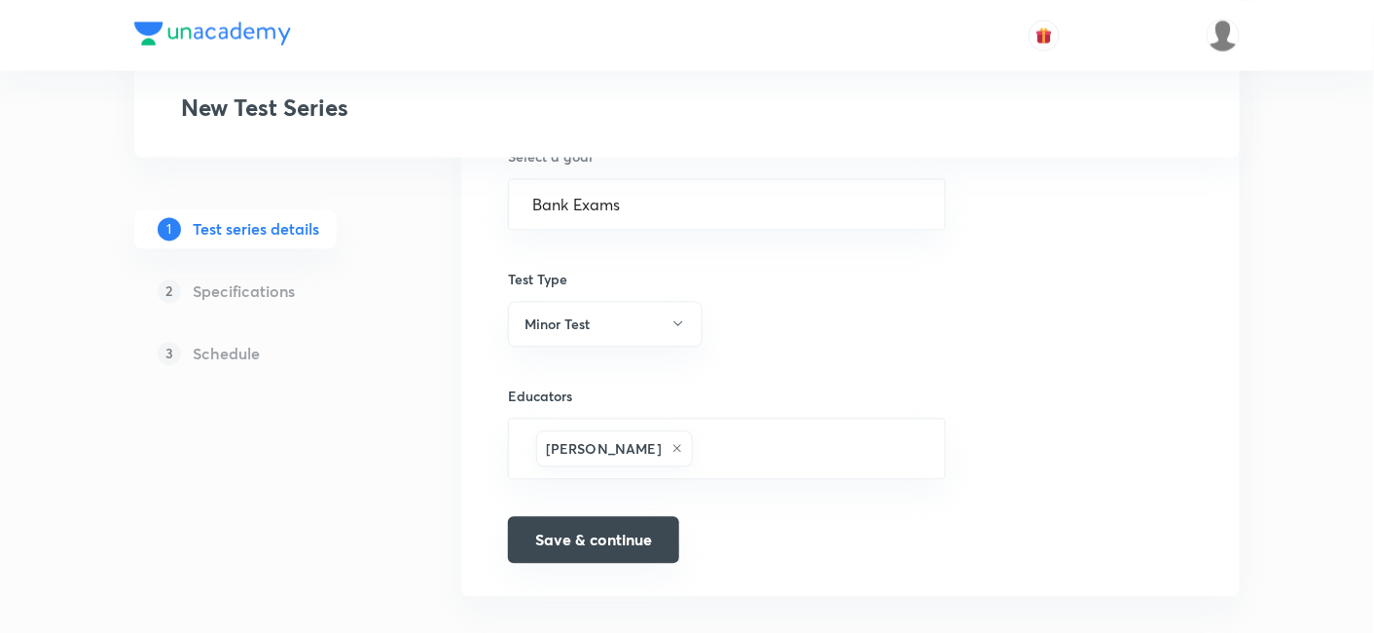
click at [588, 544] on button "Save & continue" at bounding box center [593, 539] width 171 height 47
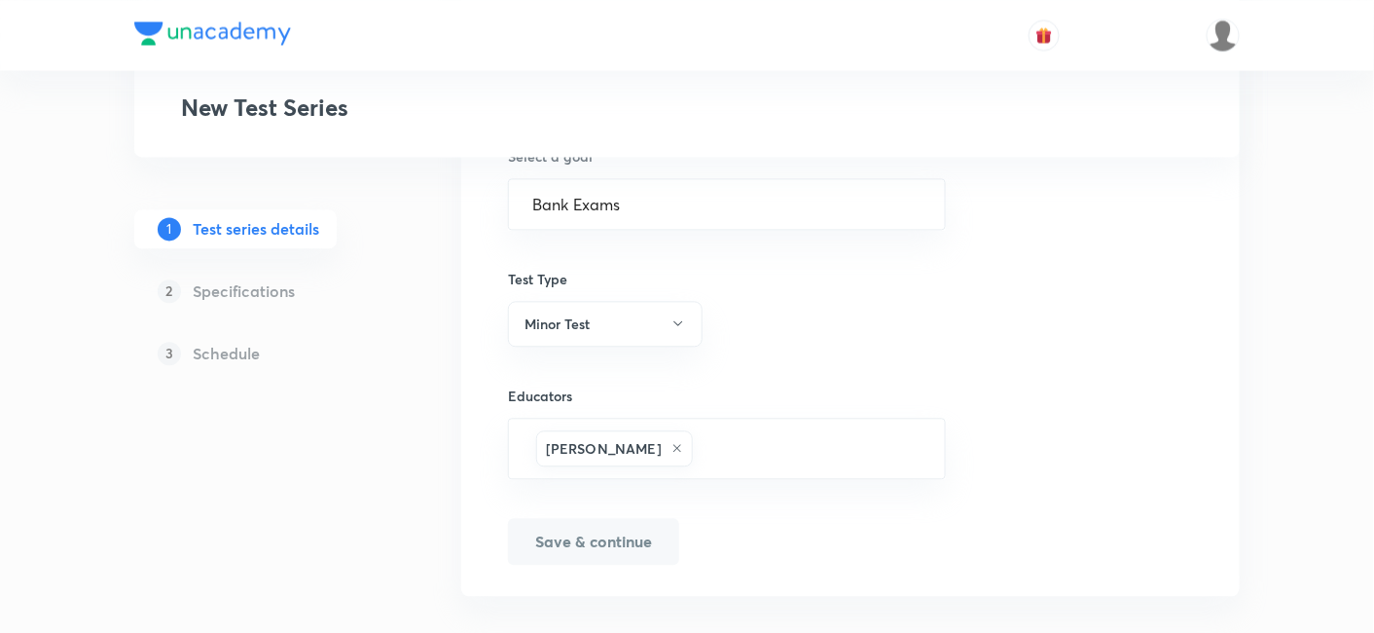
scroll to position [1228, 0]
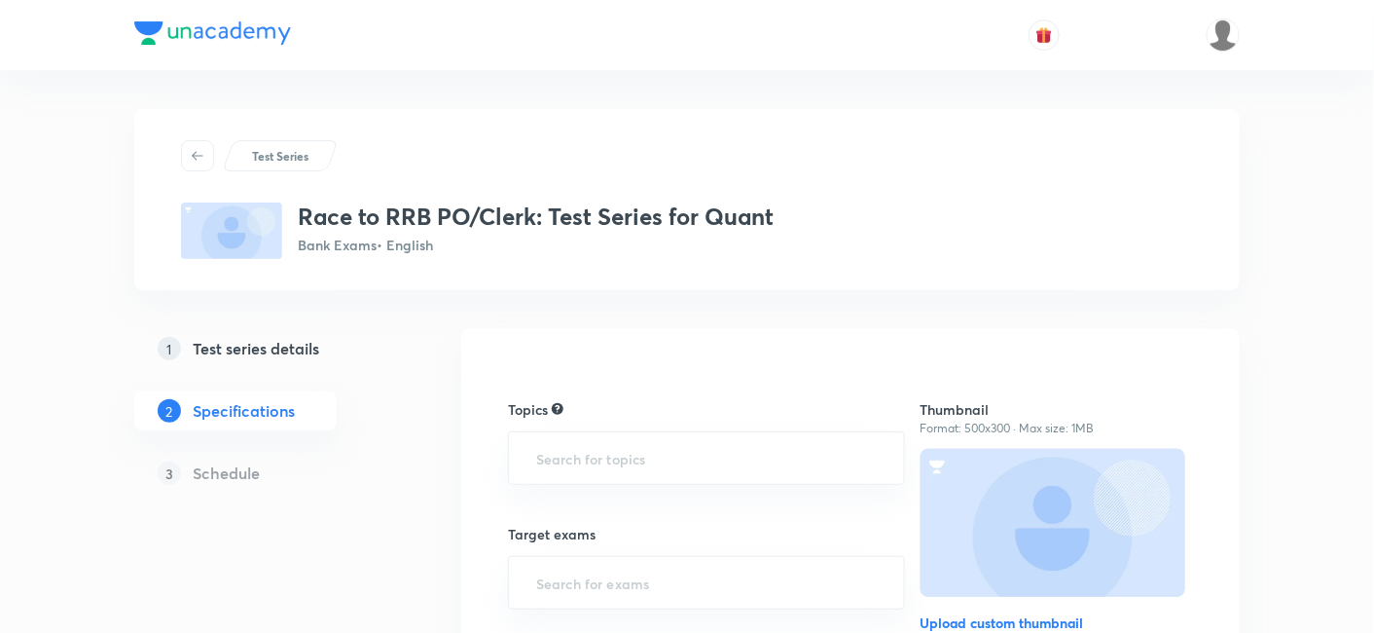
scroll to position [66, 0]
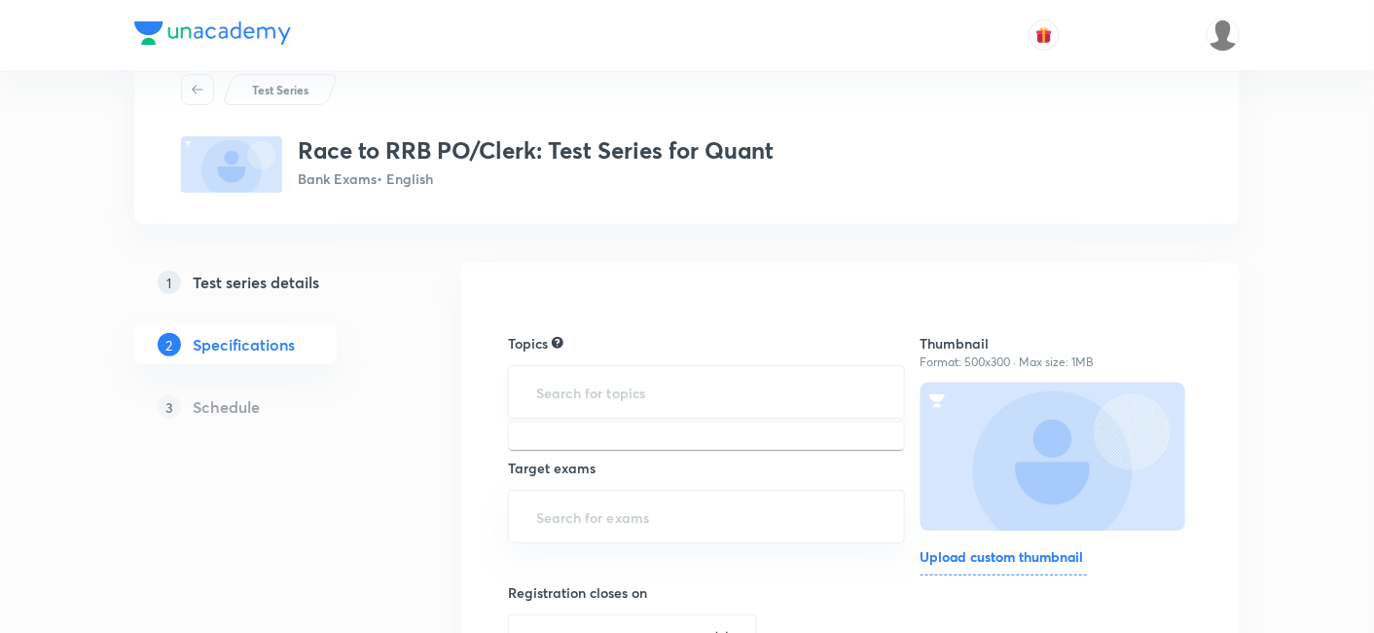
click at [769, 390] on input "text" at bounding box center [706, 392] width 348 height 36
type input "b"
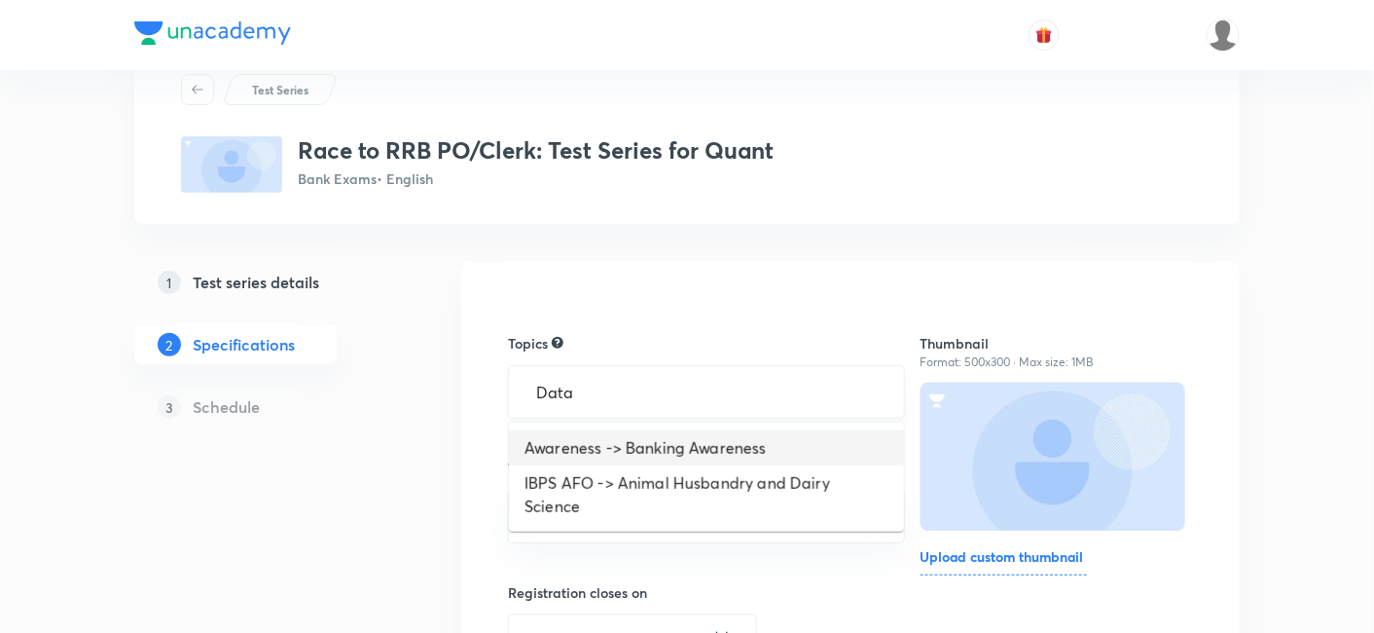
type input "Data"
click at [698, 449] on li "Quantitative Aptitude -> Data Interpretation" at bounding box center [706, 447] width 395 height 35
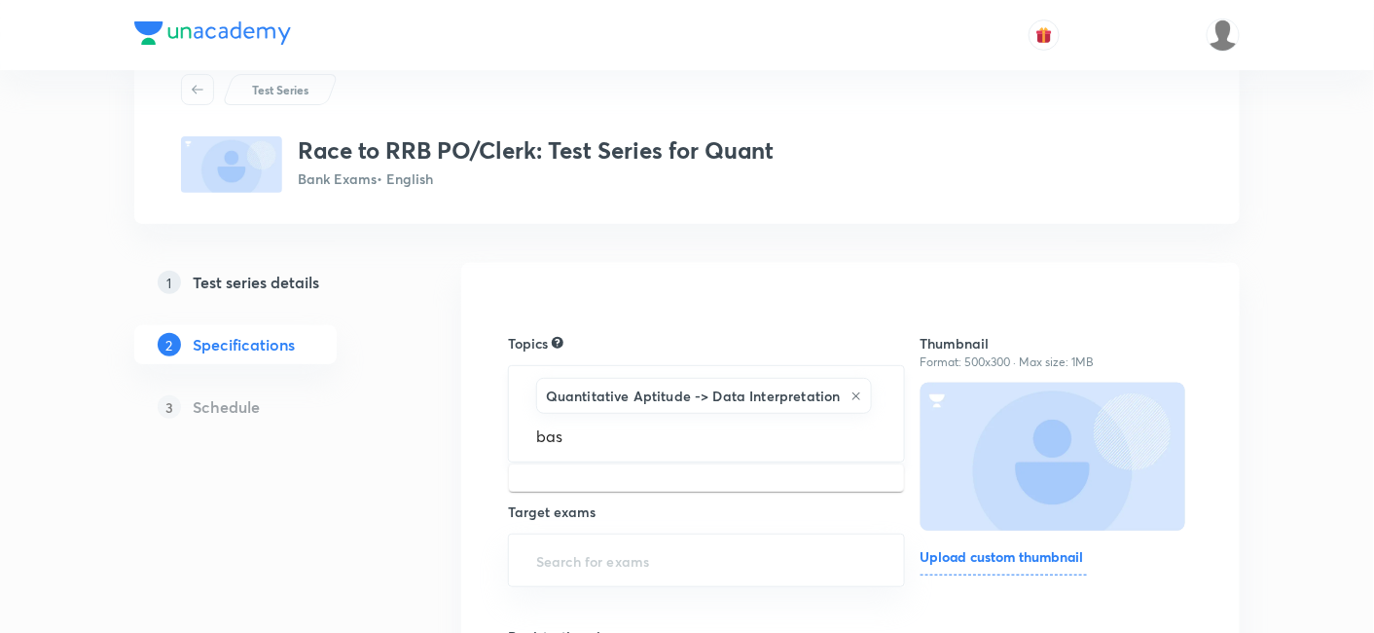
type input "basi"
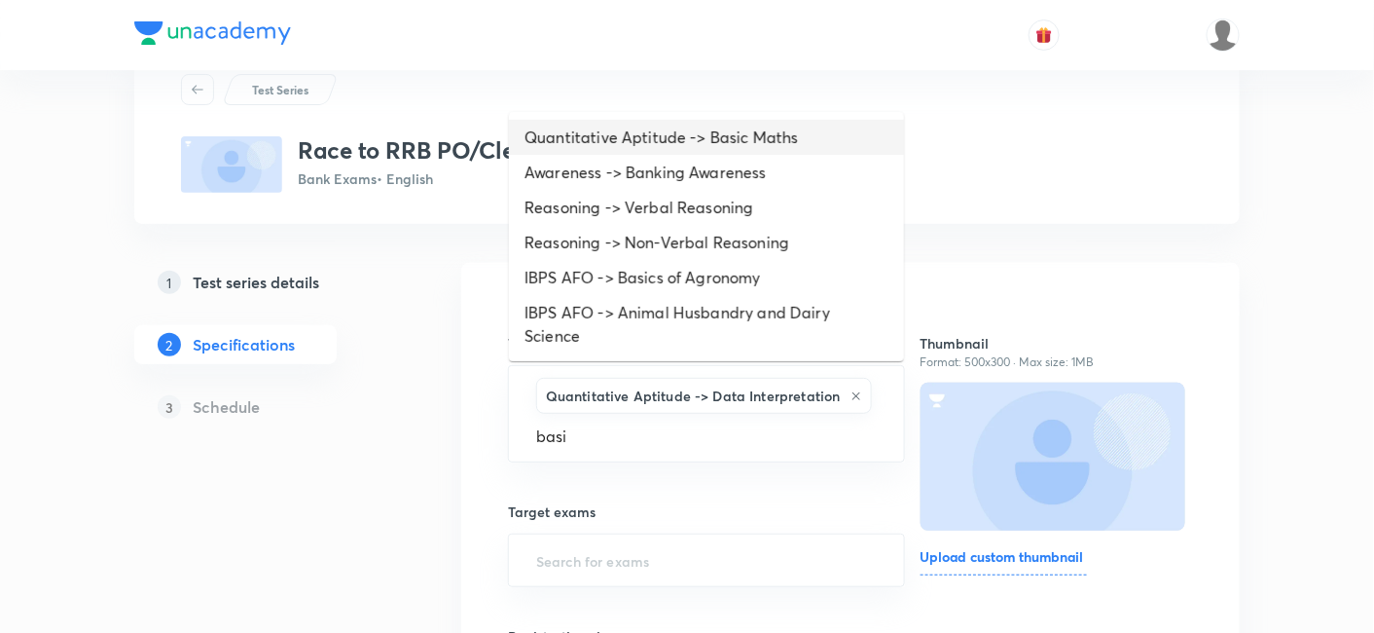
click at [779, 133] on li "Quantitative Aptitude -> Basic Maths" at bounding box center [706, 137] width 395 height 35
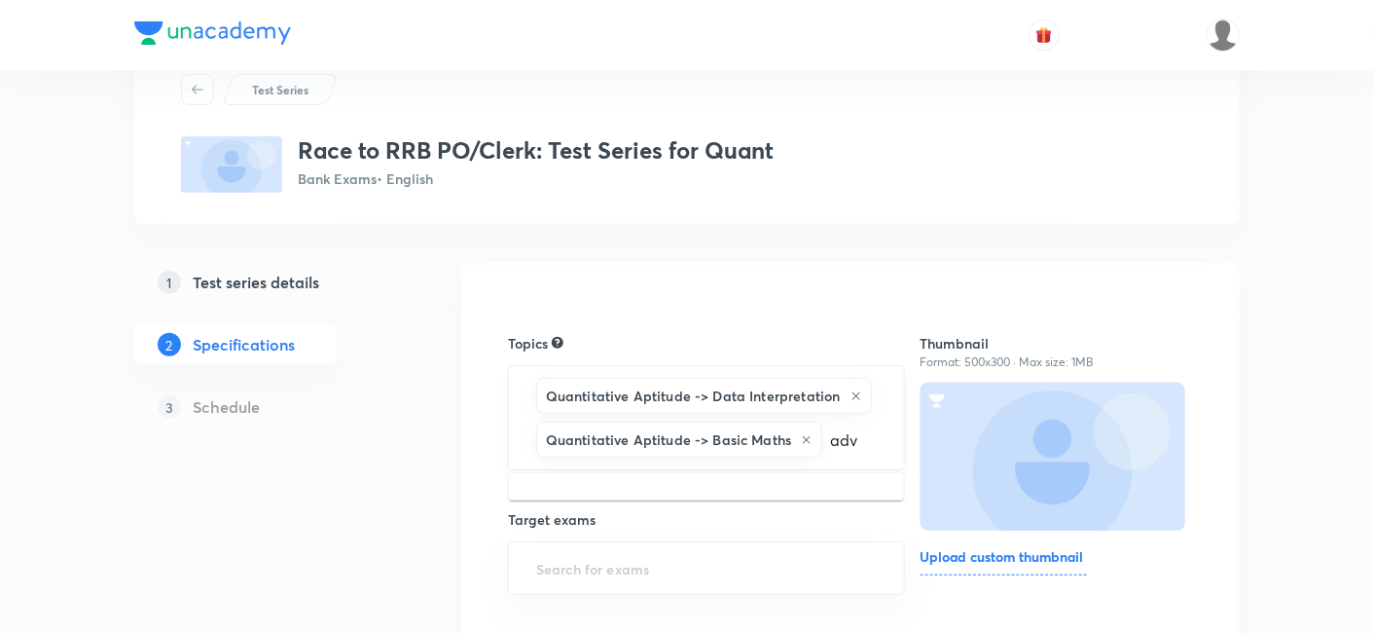
type input "adva"
click at [828, 481] on li "Quantitative Aptitude -> Advanced Maths" at bounding box center [706, 498] width 395 height 35
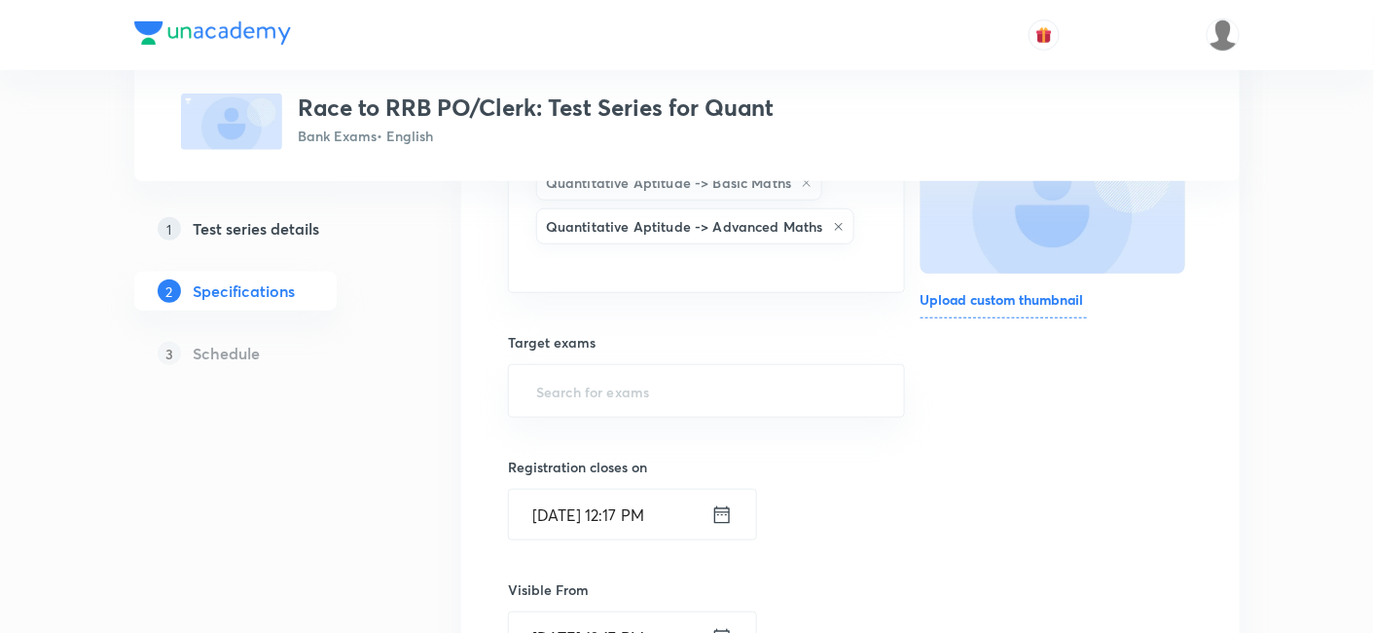
scroll to position [351, 0]
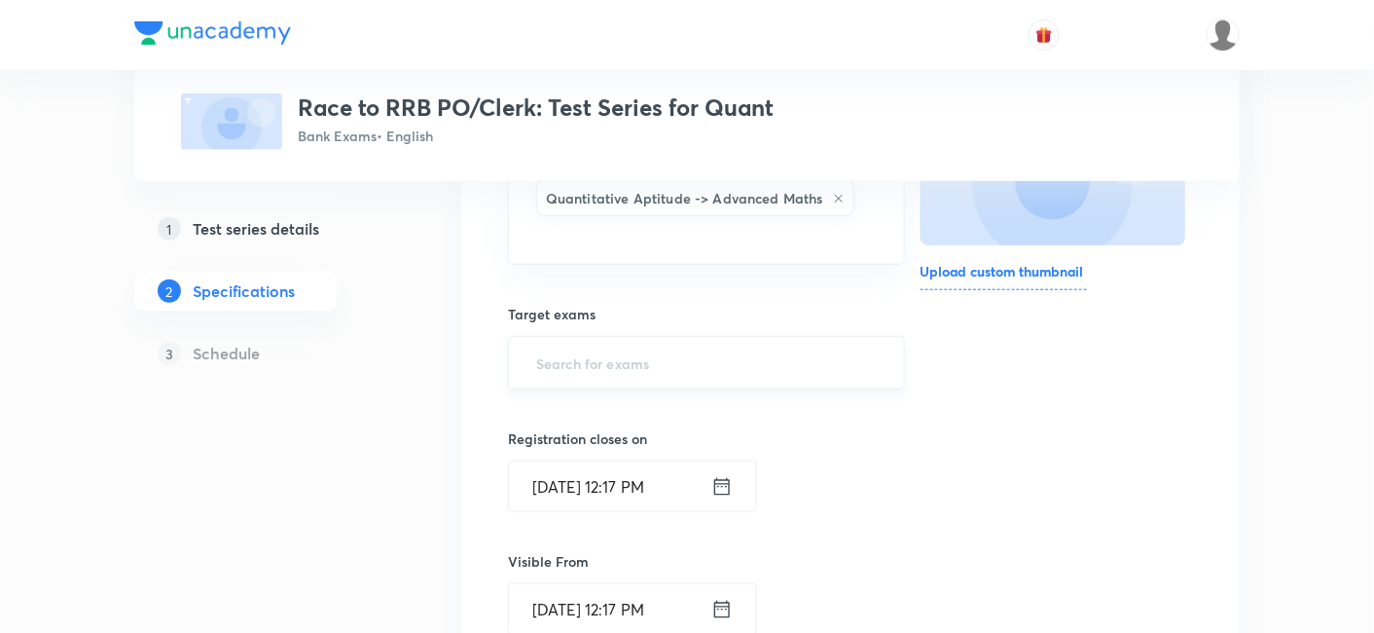
click at [707, 339] on div "​" at bounding box center [706, 363] width 397 height 54
type input "RRB"
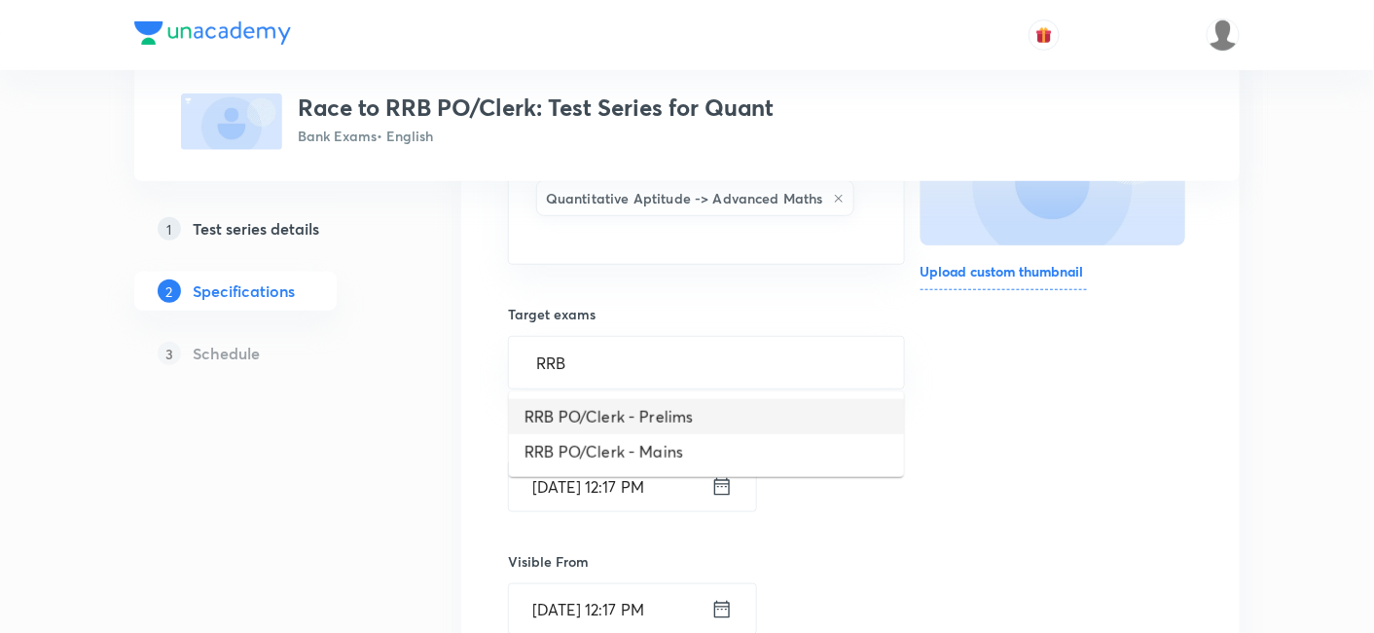
click at [664, 417] on li "RRB PO/Clerk - Prelims" at bounding box center [706, 416] width 395 height 35
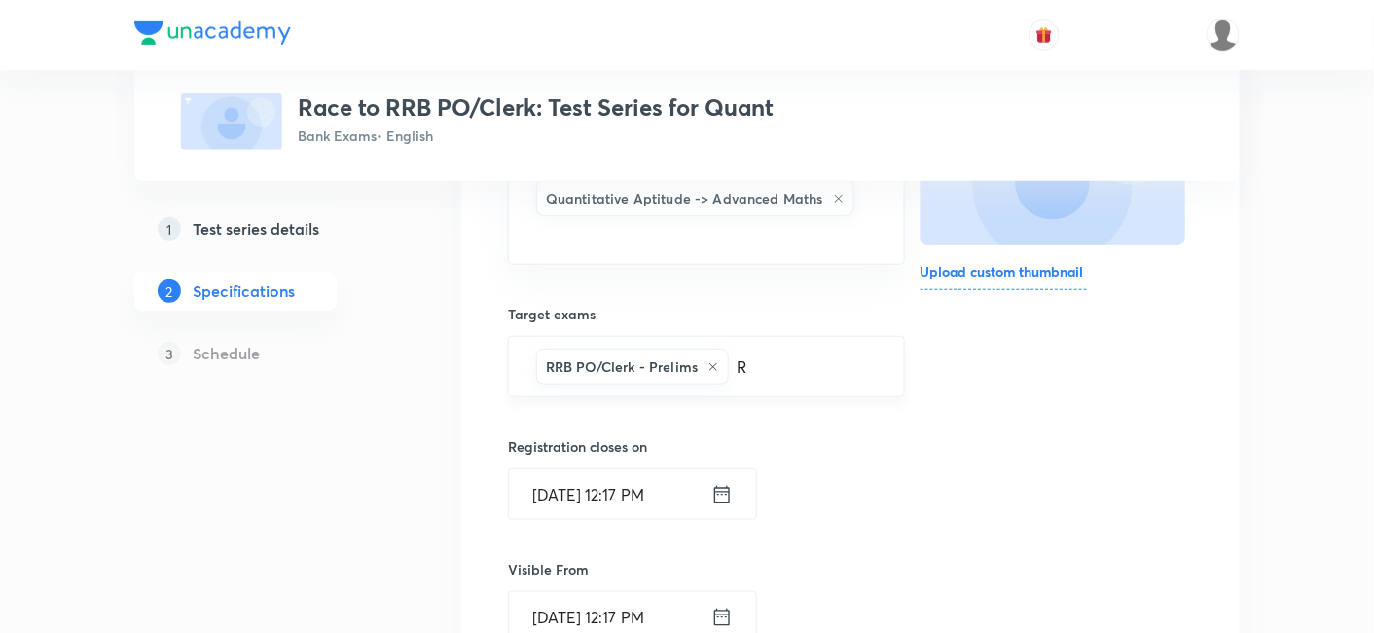
type input "RR"
click at [712, 423] on li "RRB PO/Clerk - Mains" at bounding box center [706, 422] width 395 height 35
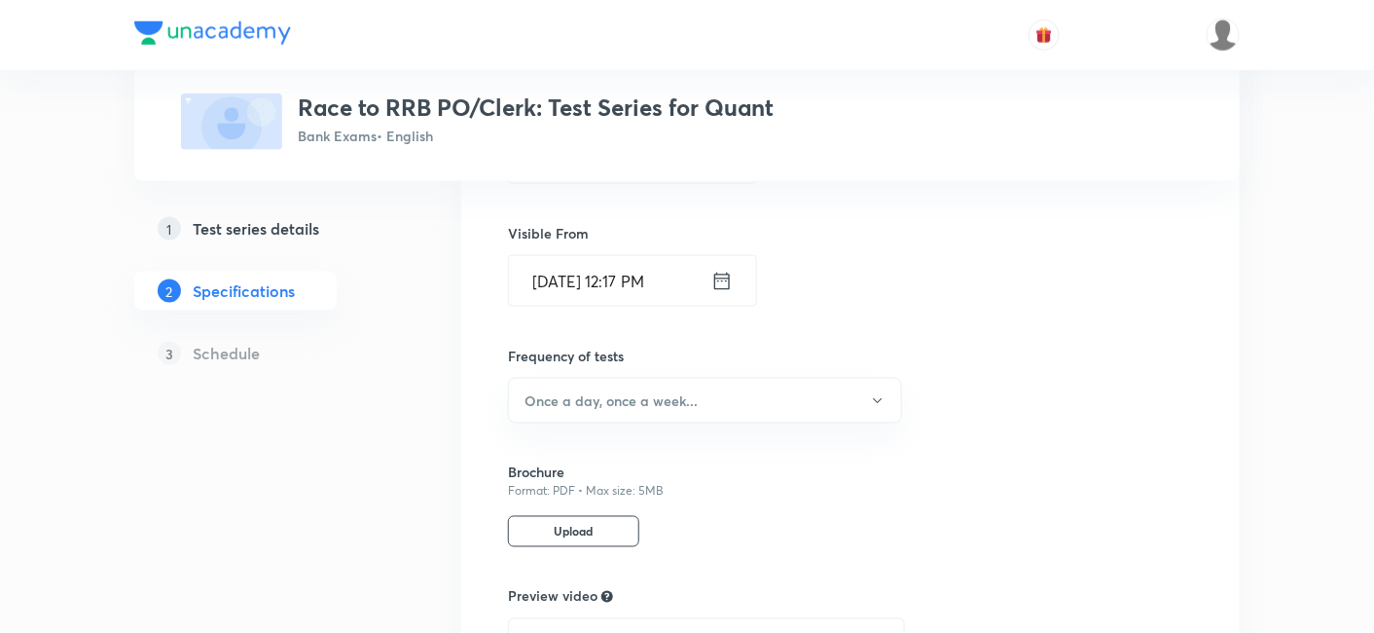
scroll to position [758, 0]
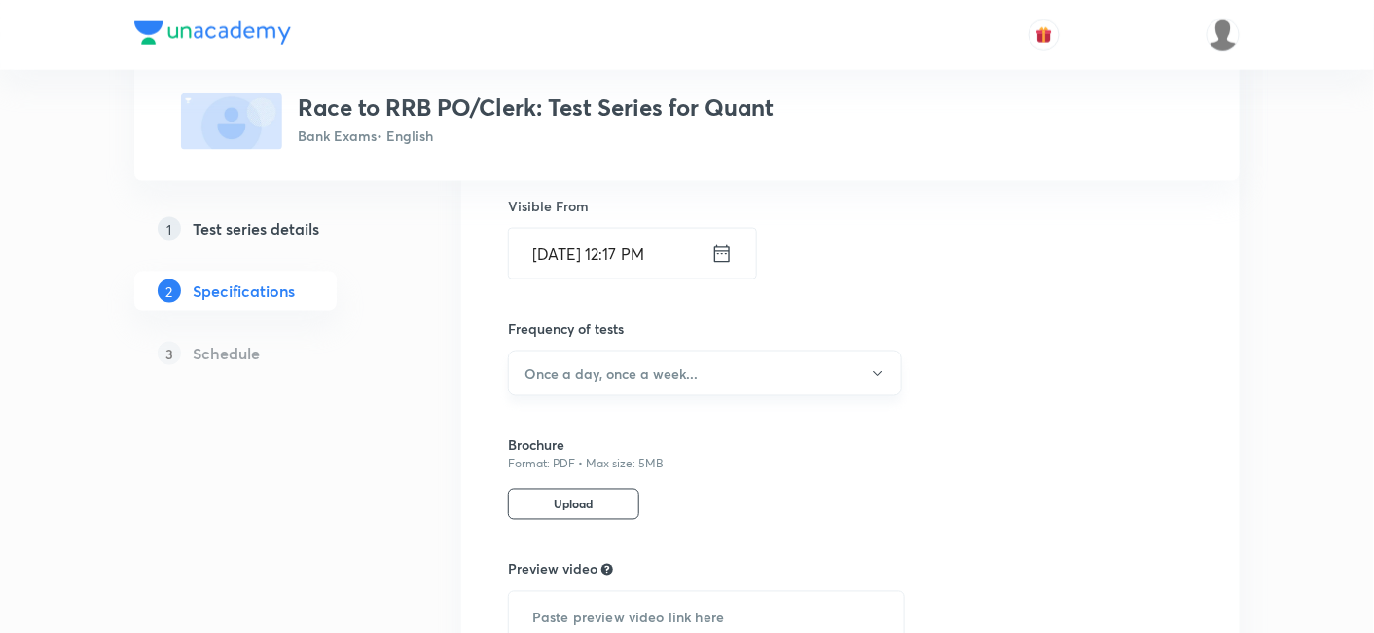
click at [776, 354] on button "Once a day, once a week..." at bounding box center [705, 373] width 394 height 46
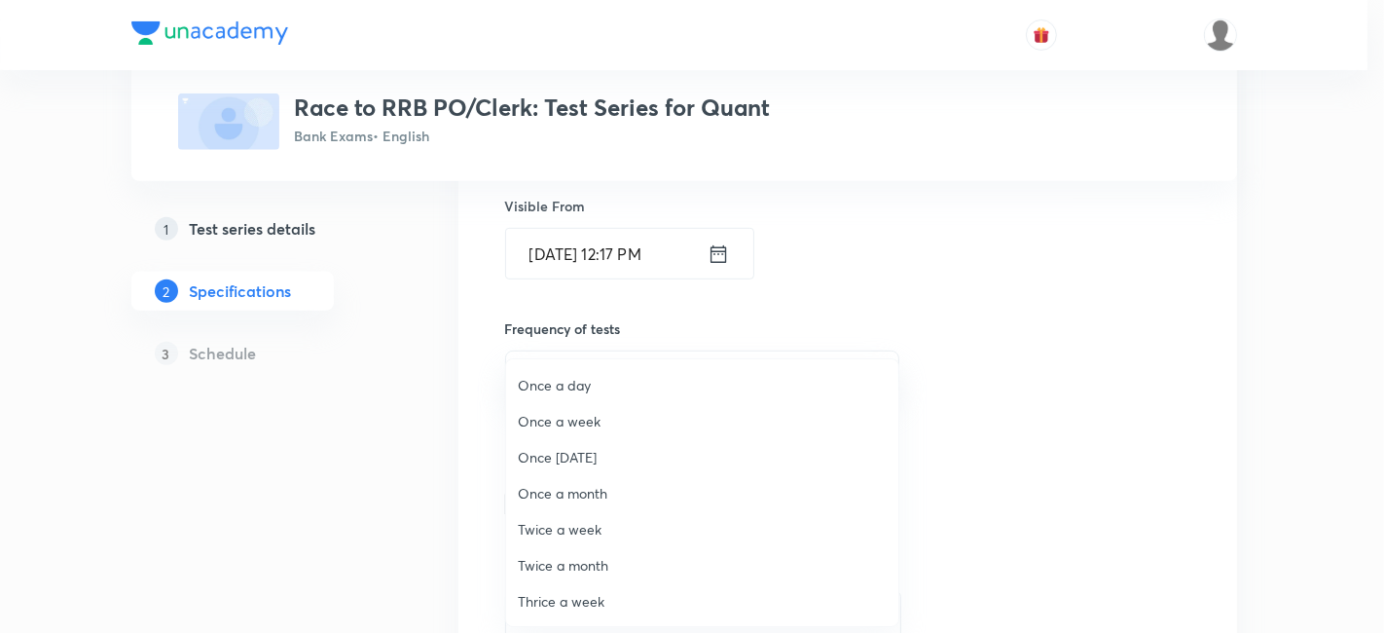
click at [575, 393] on span "Once a day" at bounding box center [702, 385] width 369 height 20
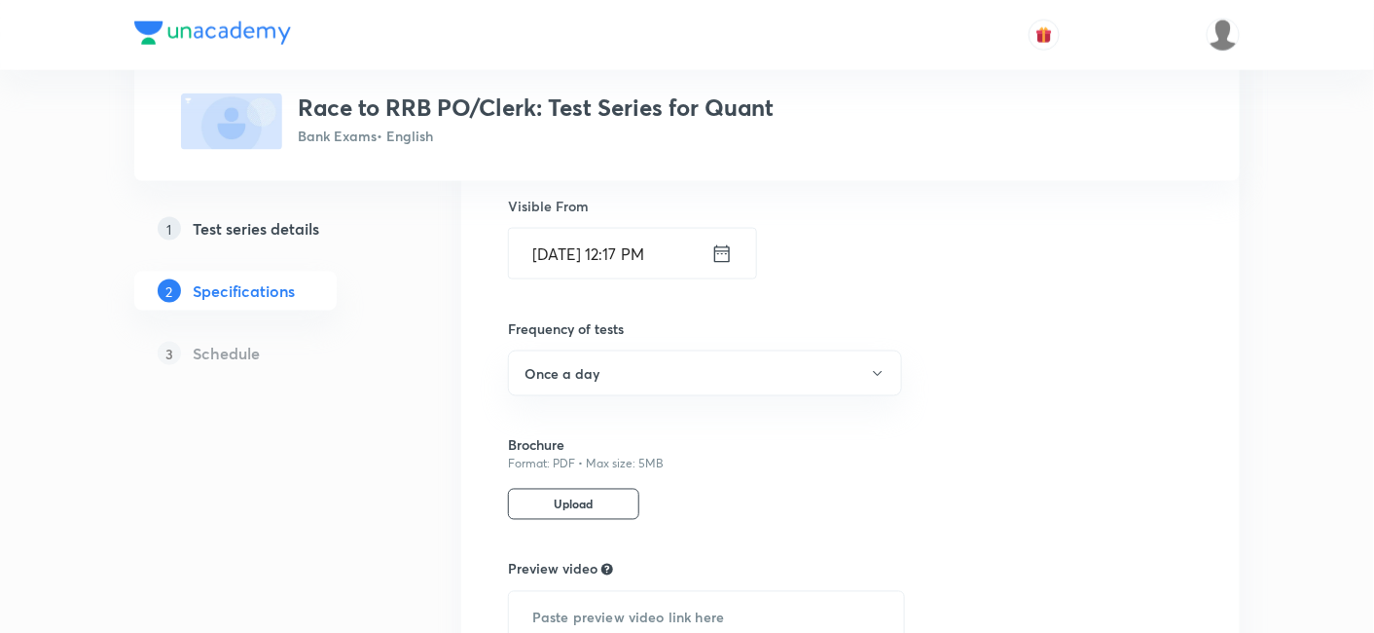
scroll to position [939, 0]
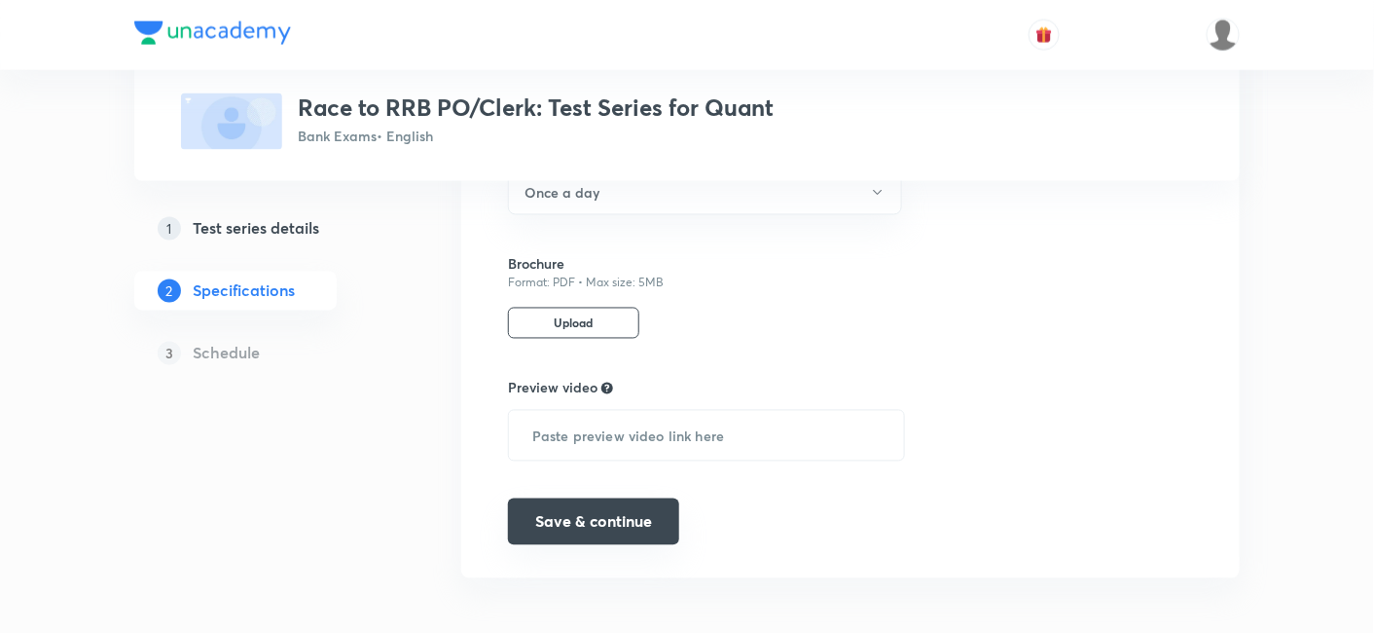
click at [640, 513] on button "Save & continue" at bounding box center [593, 521] width 171 height 47
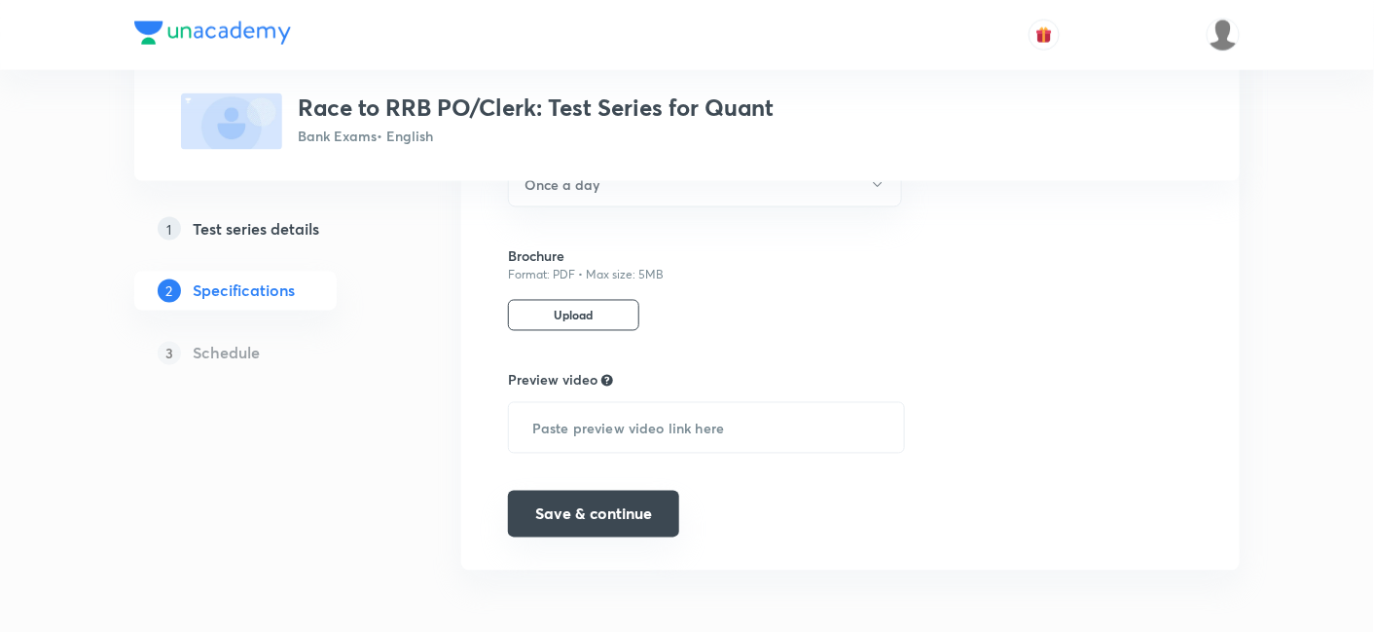
scroll to position [903, 0]
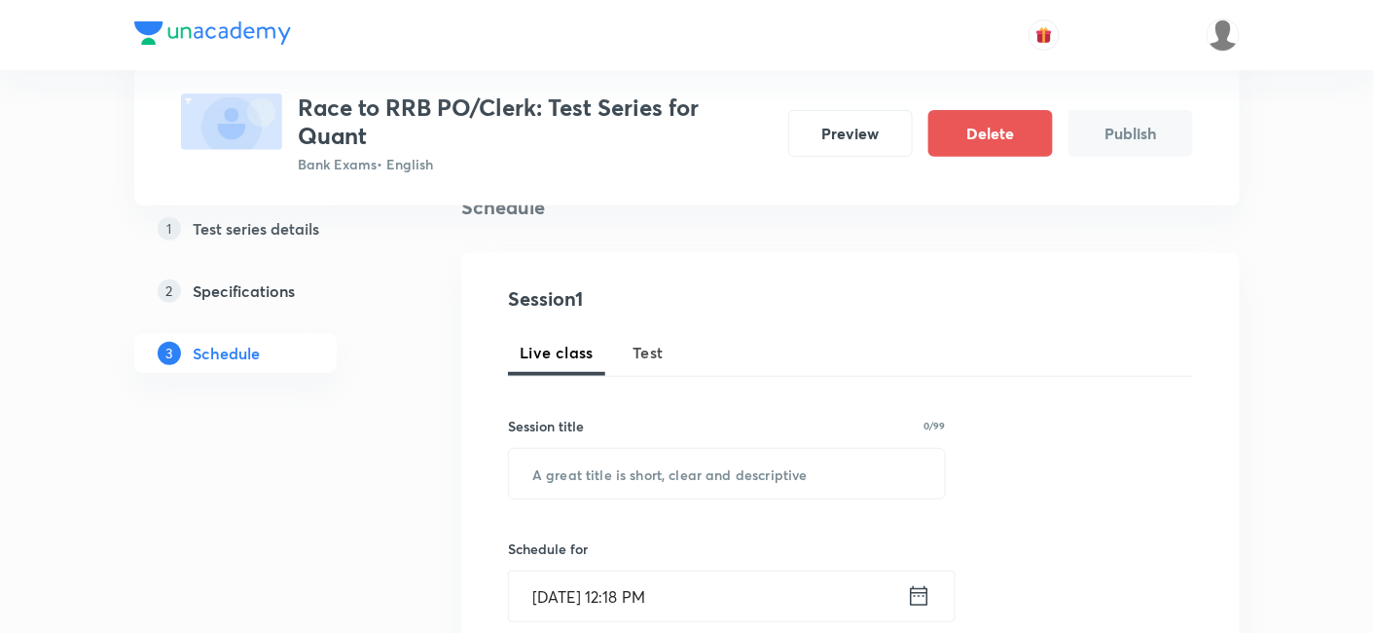
scroll to position [187, 0]
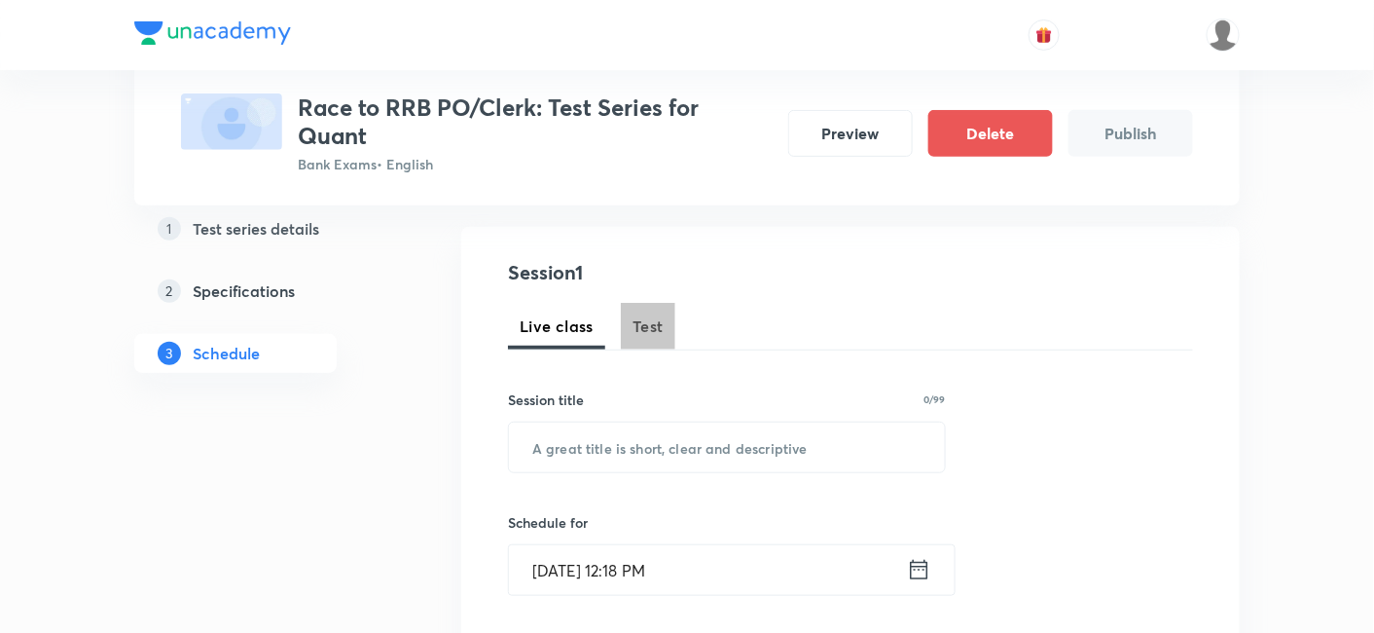
click at [648, 317] on span "Test" at bounding box center [648, 325] width 31 height 23
click at [736, 451] on input "text" at bounding box center [727, 447] width 436 height 50
paste input "Simplification & Approximation-1"
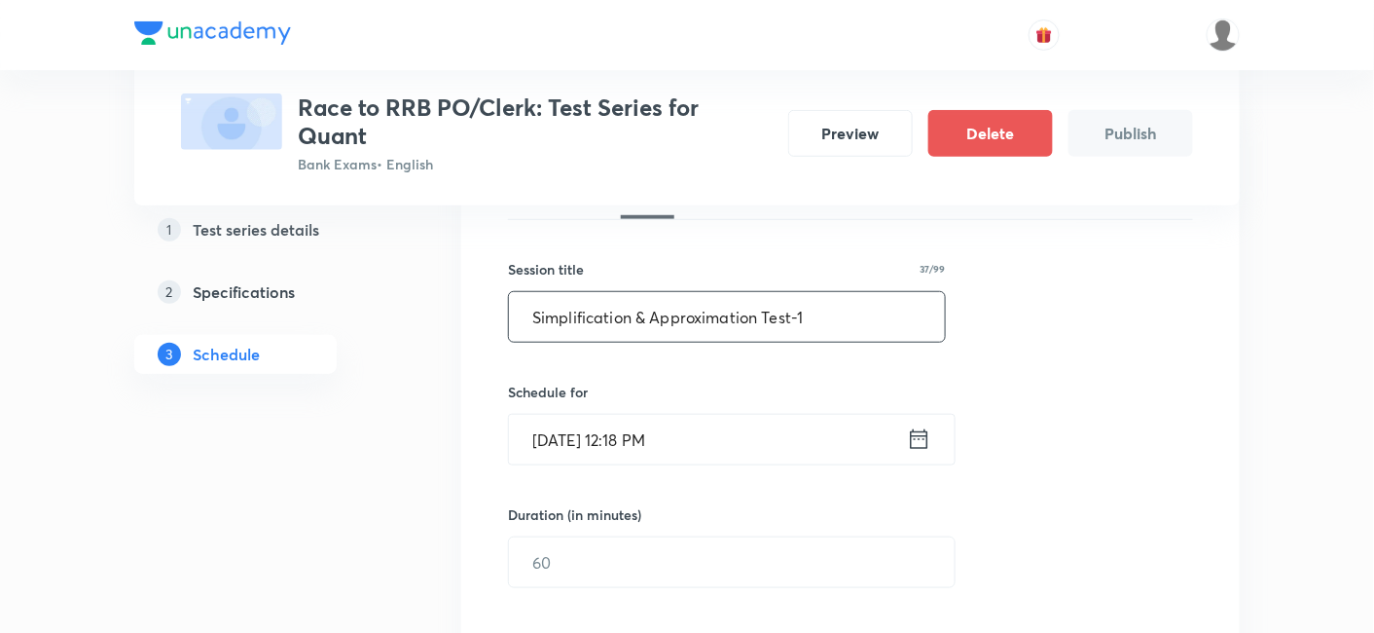
scroll to position [319, 0]
type input "Simplification & Approximation Test-1"
click at [915, 436] on icon at bounding box center [920, 436] width 18 height 19
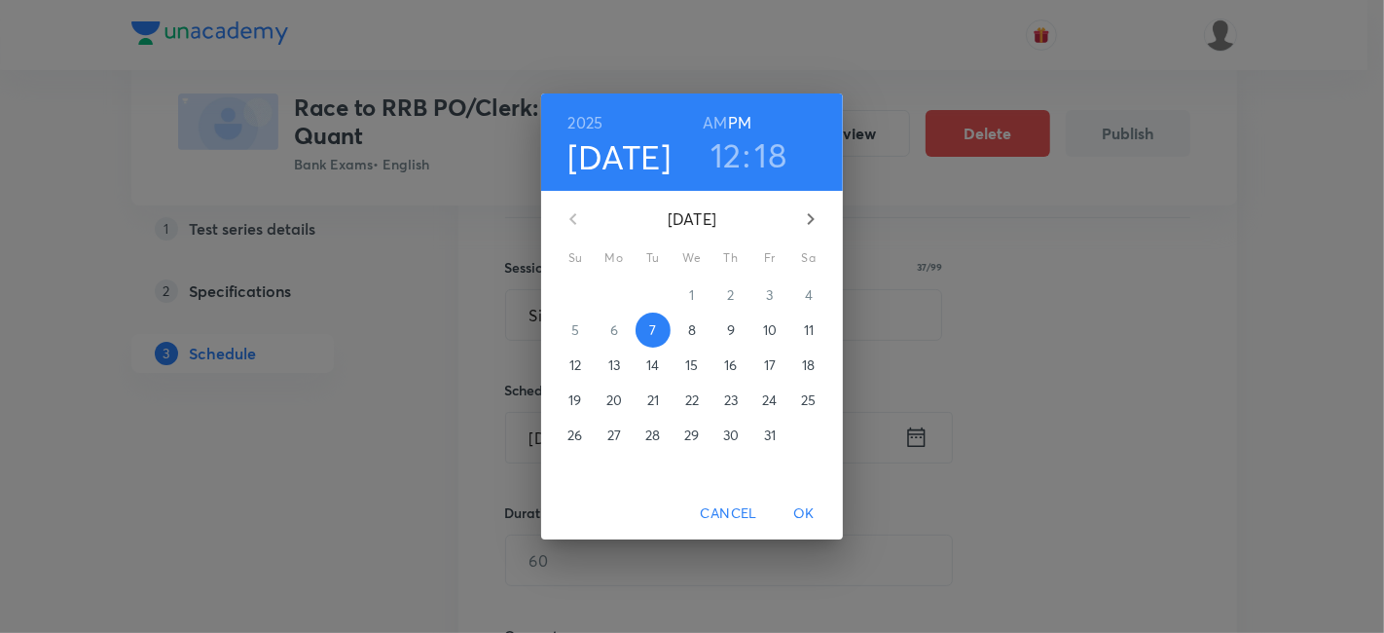
click at [695, 326] on p "8" at bounding box center [692, 329] width 8 height 19
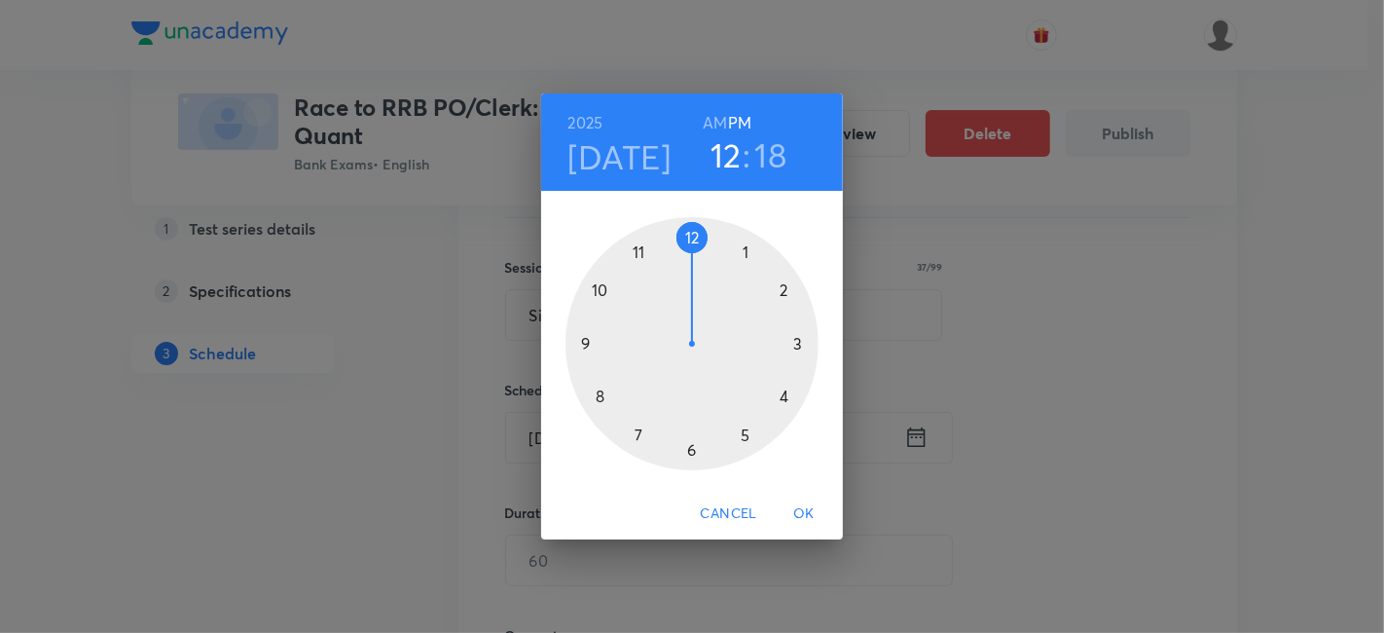
click at [780, 289] on div at bounding box center [691, 343] width 253 height 253
click at [805, 341] on div at bounding box center [691, 343] width 253 height 253
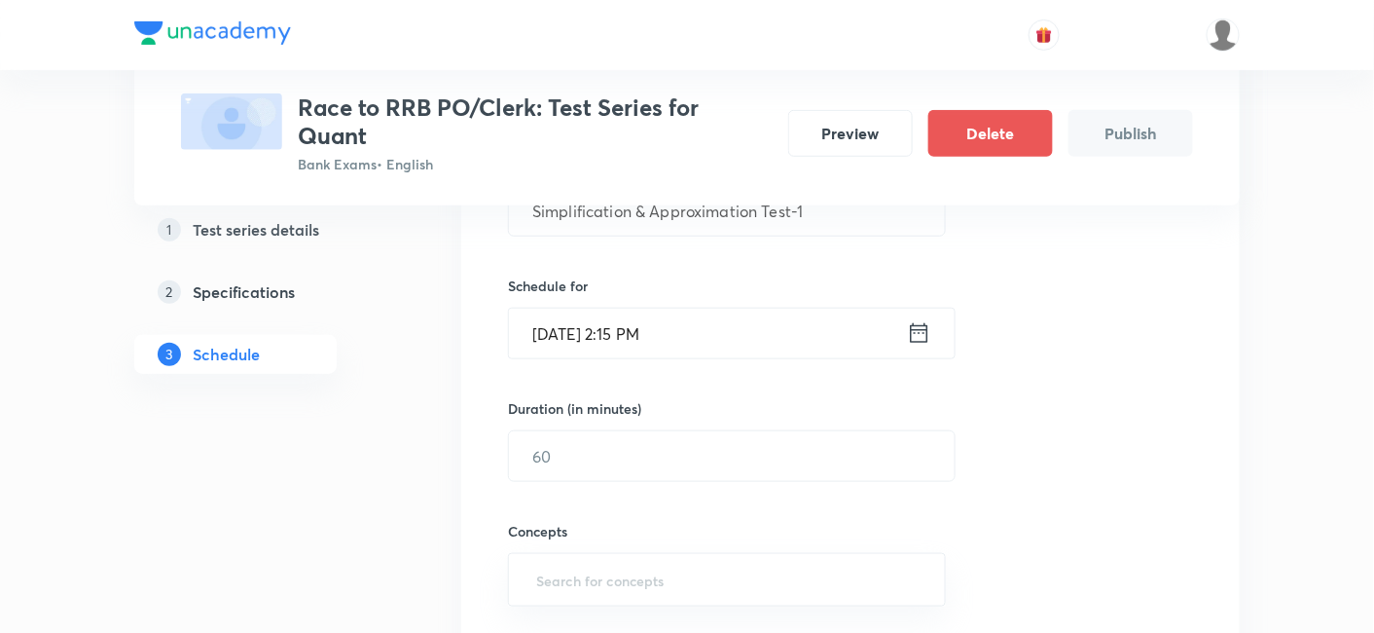
scroll to position [425, 0]
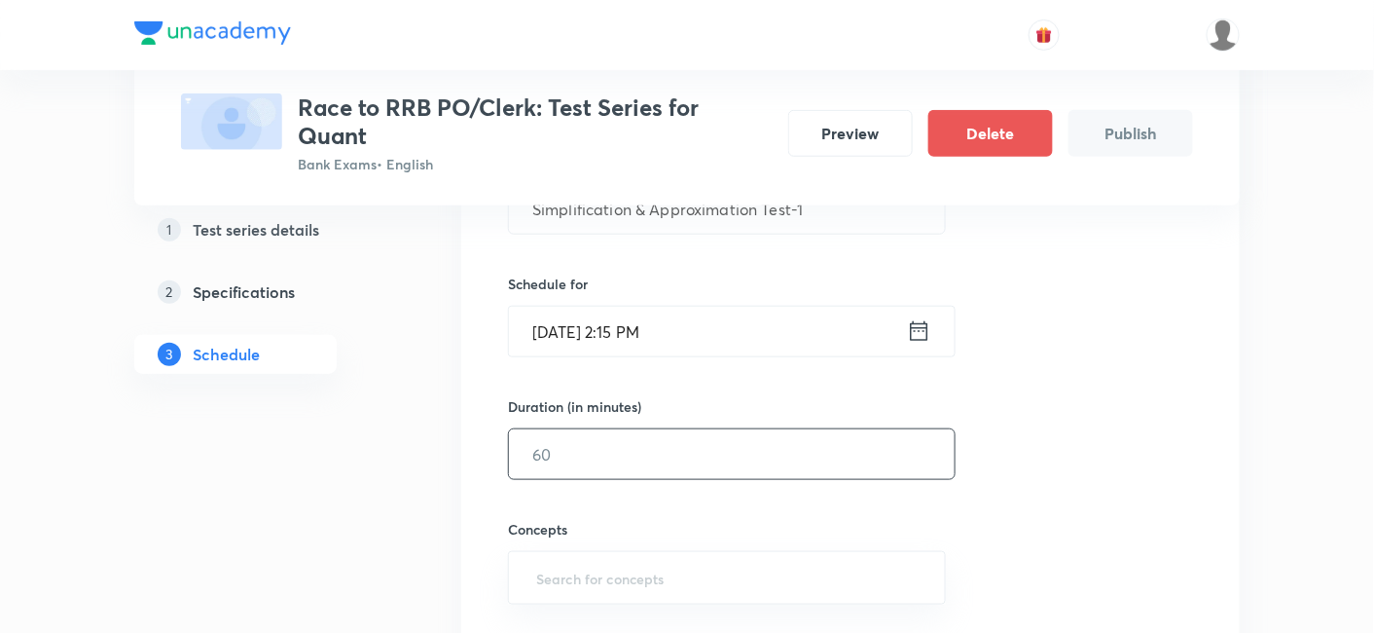
click at [707, 465] on input "text" at bounding box center [732, 454] width 446 height 50
type input "10"
click at [640, 588] on input "s" at bounding box center [726, 578] width 389 height 36
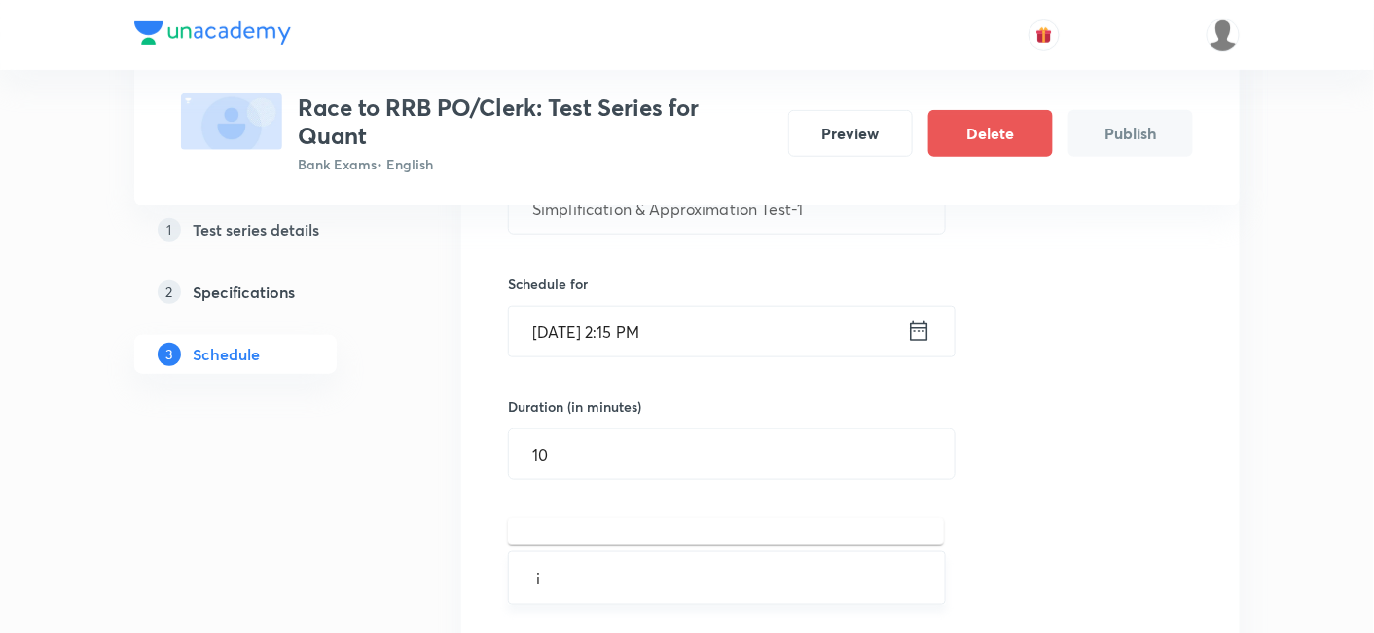
type input "im"
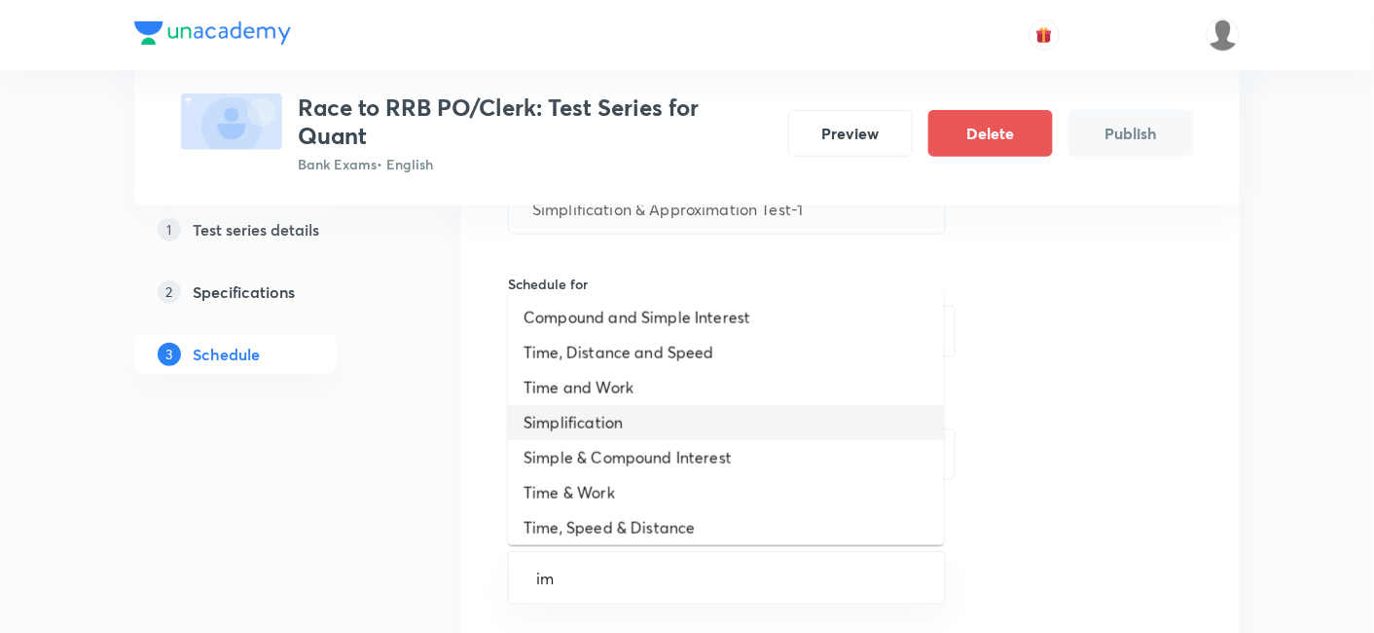
click at [631, 414] on li "Simplification" at bounding box center [726, 422] width 436 height 35
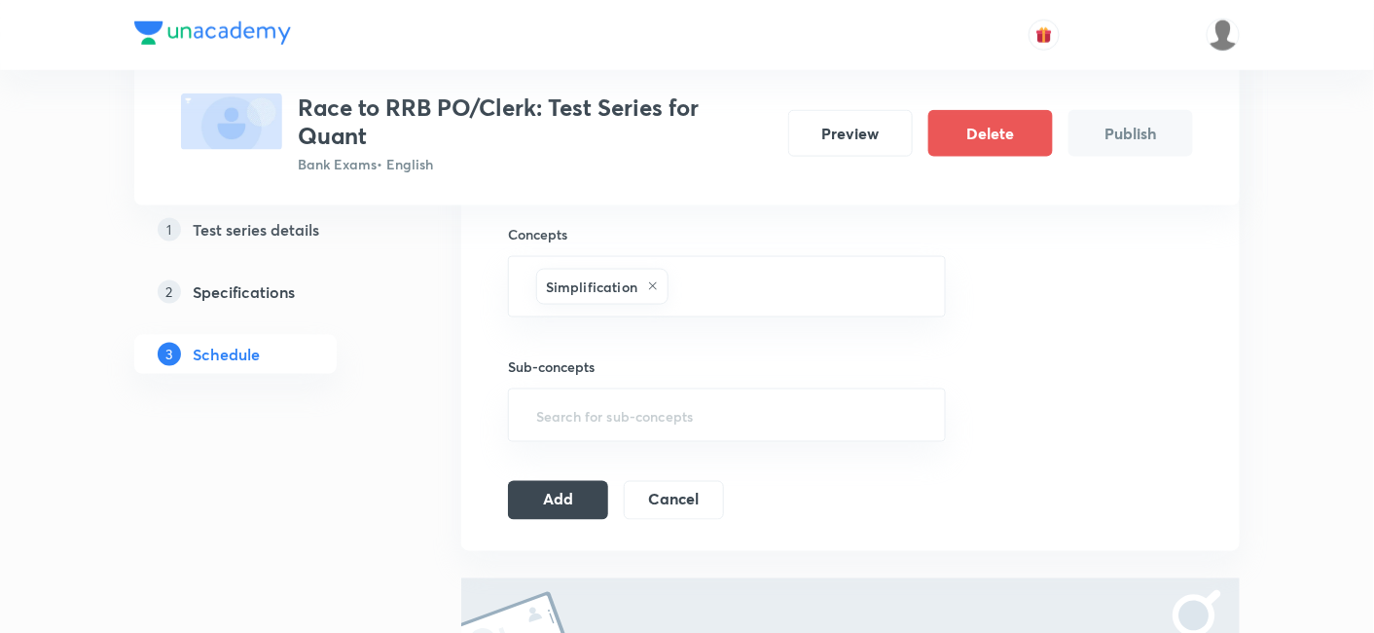
scroll to position [737, 0]
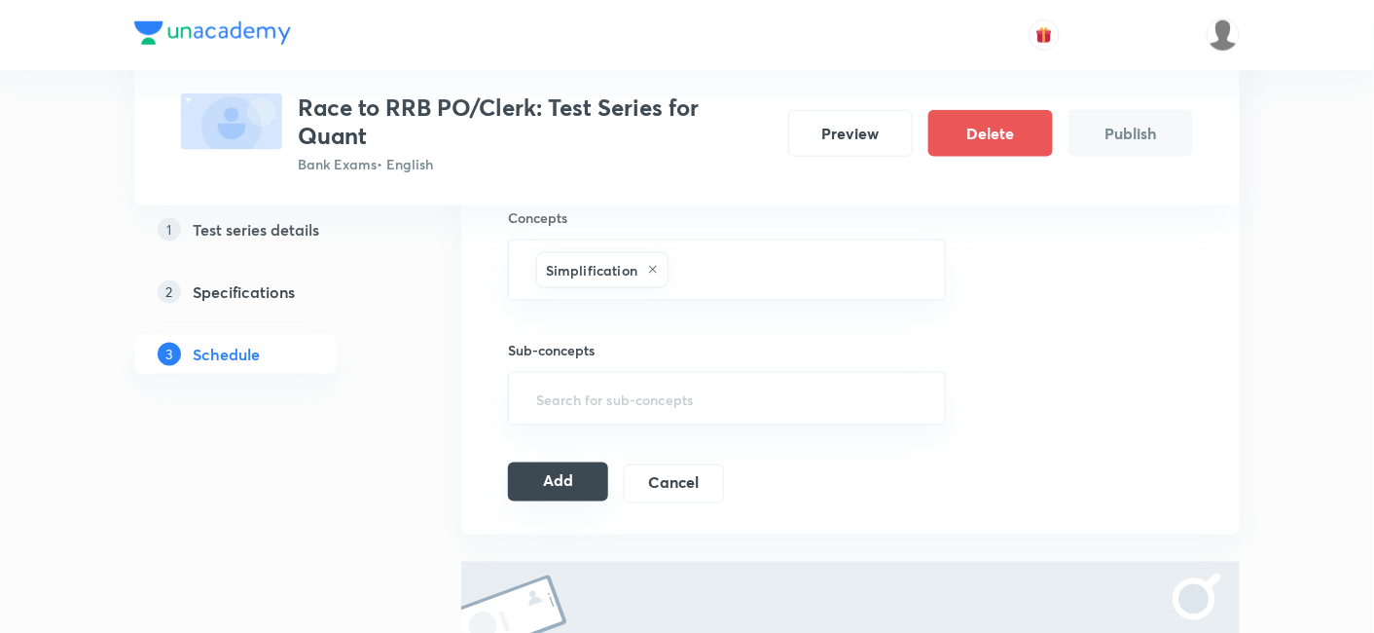
click at [582, 464] on button "Add" at bounding box center [558, 481] width 100 height 39
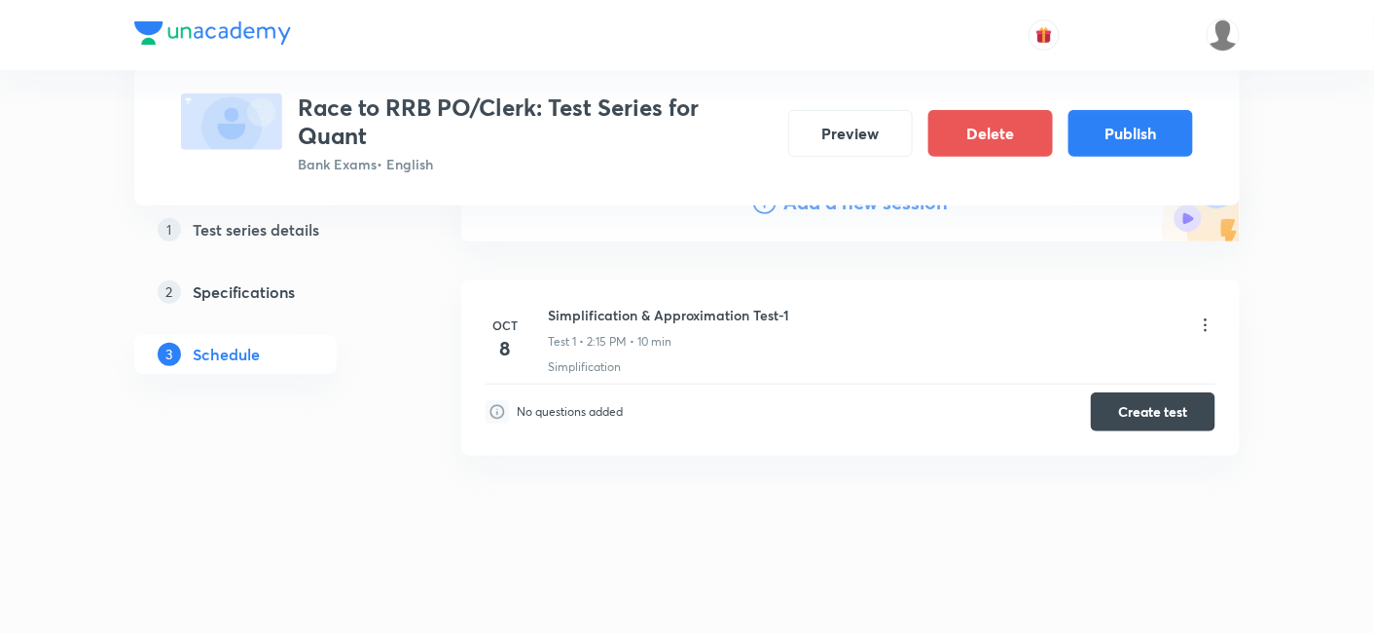
scroll to position [0, 0]
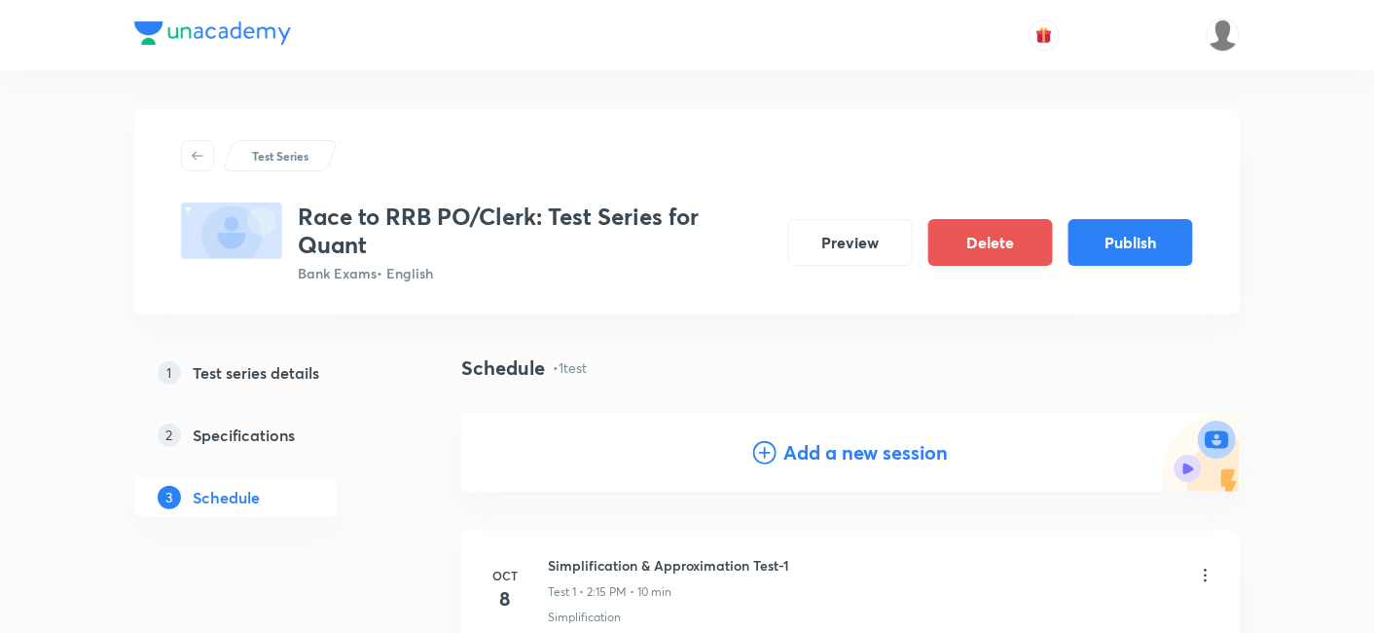
click at [839, 457] on h4 "Add a new session" at bounding box center [866, 452] width 164 height 29
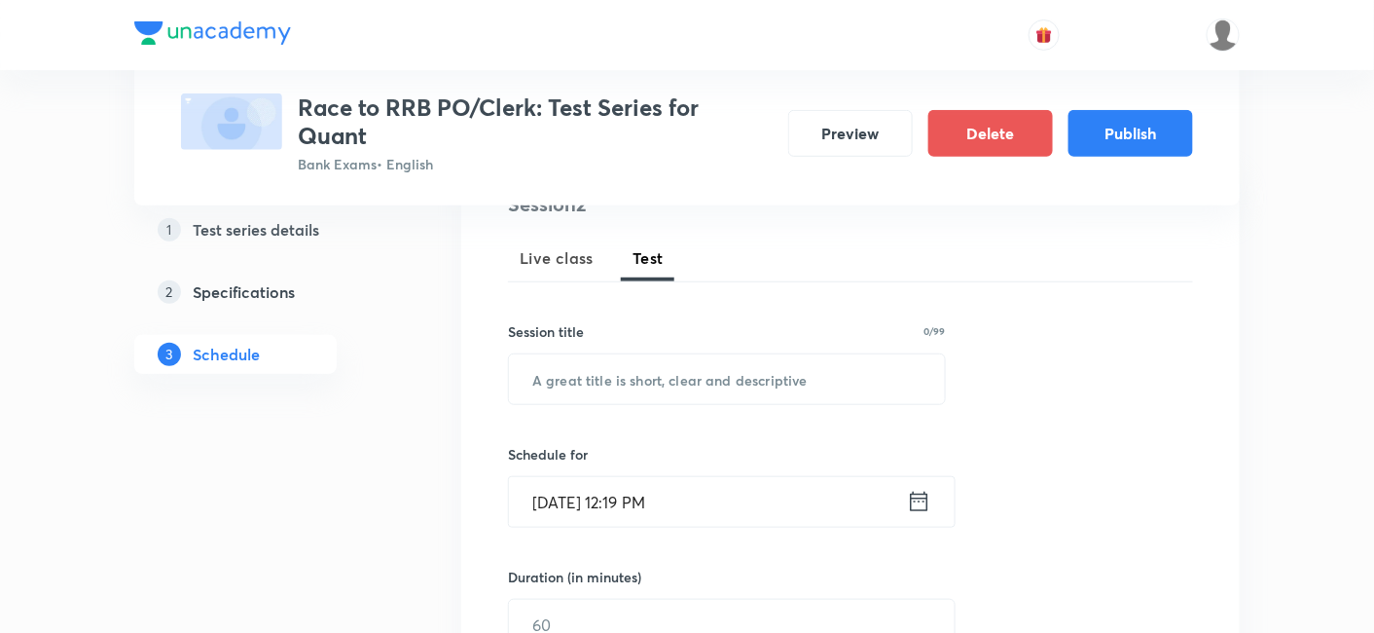
scroll to position [254, 0]
click at [669, 372] on input "text" at bounding box center [727, 380] width 436 height 50
paste input "Simplification & Approximation-2"
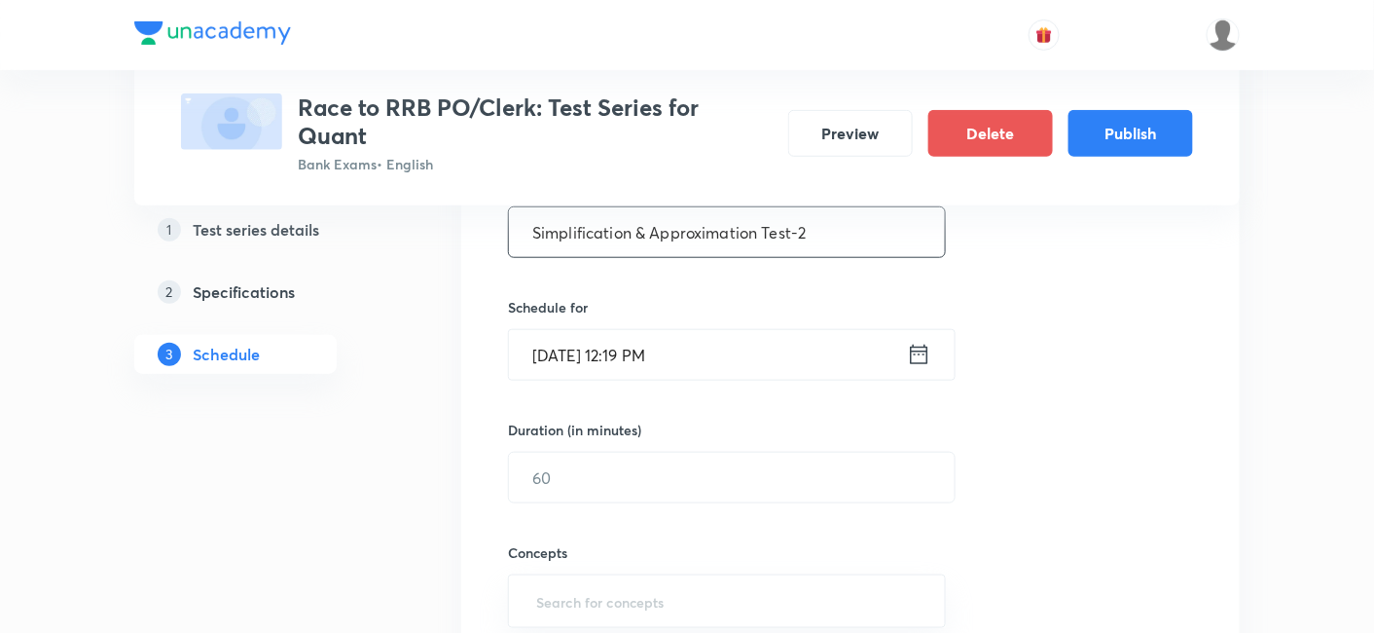
scroll to position [449, 0]
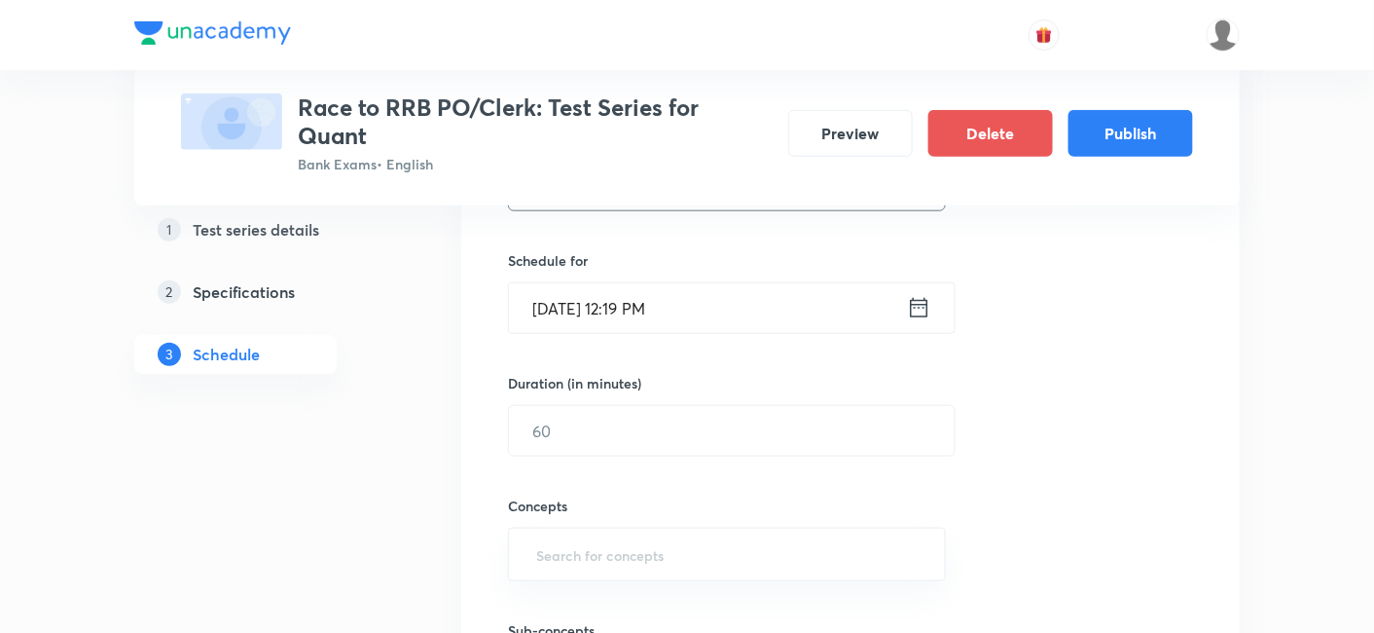
type input "Simplification & Approximation Test-2"
click at [924, 310] on icon at bounding box center [919, 307] width 24 height 27
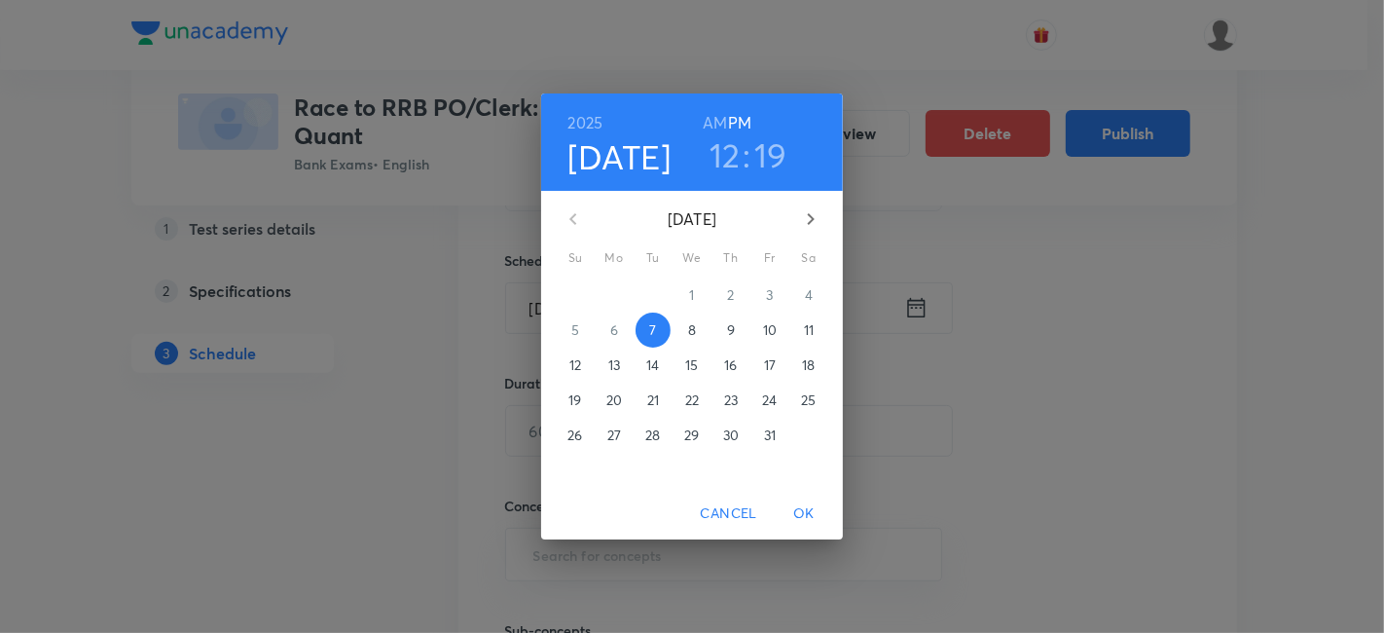
click at [735, 337] on span "9" at bounding box center [730, 329] width 35 height 19
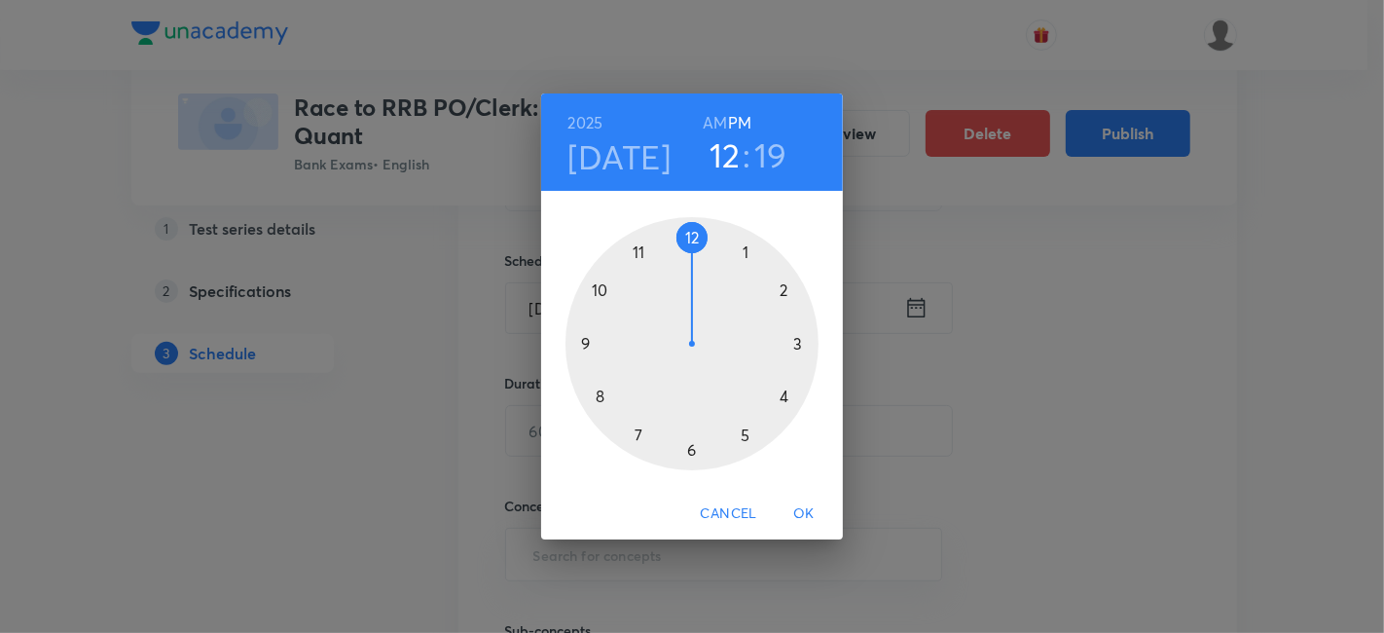
click at [781, 292] on div at bounding box center [691, 343] width 253 height 253
click at [799, 344] on div at bounding box center [691, 343] width 253 height 253
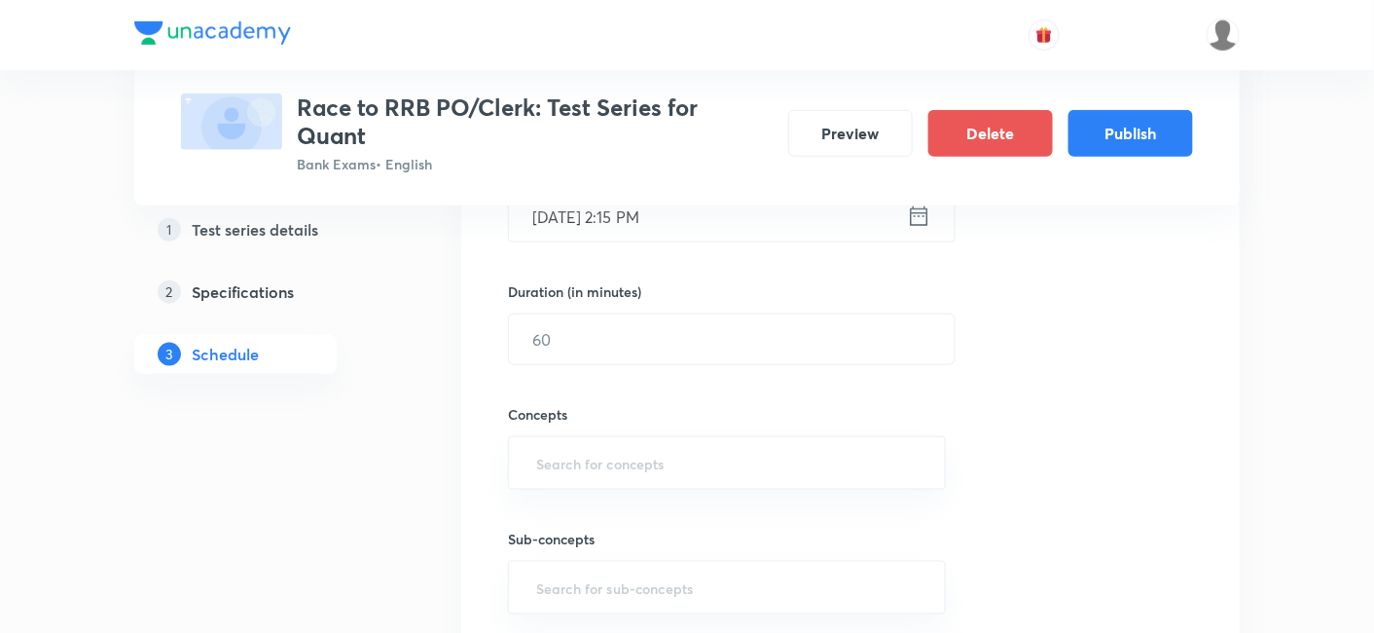
scroll to position [542, 0]
click at [799, 344] on input "text" at bounding box center [732, 337] width 446 height 50
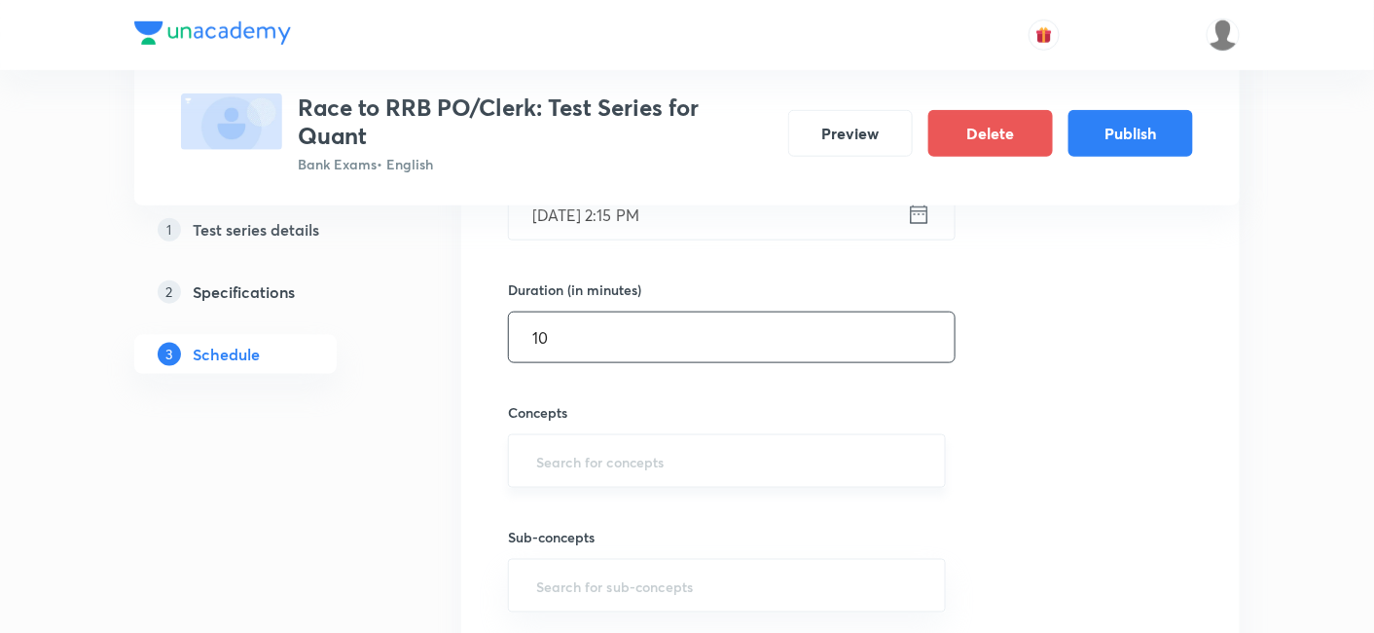
type input "10"
click at [734, 449] on input "text" at bounding box center [726, 461] width 389 height 36
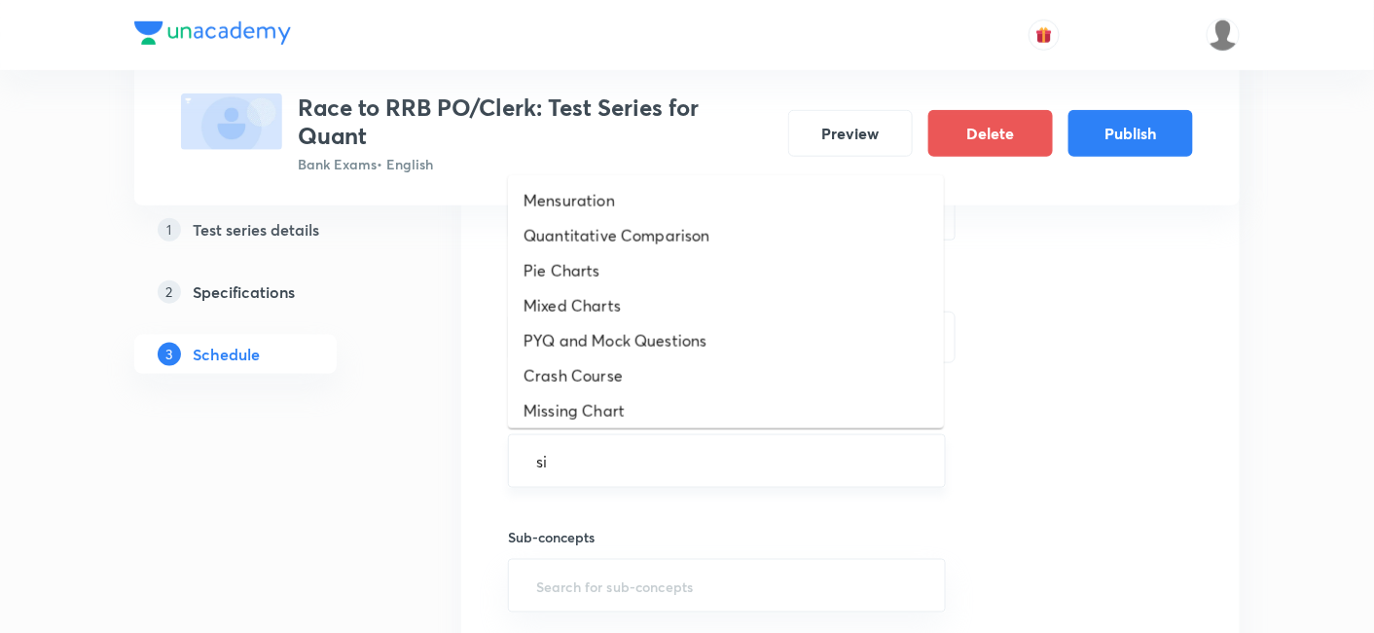
type input "sim"
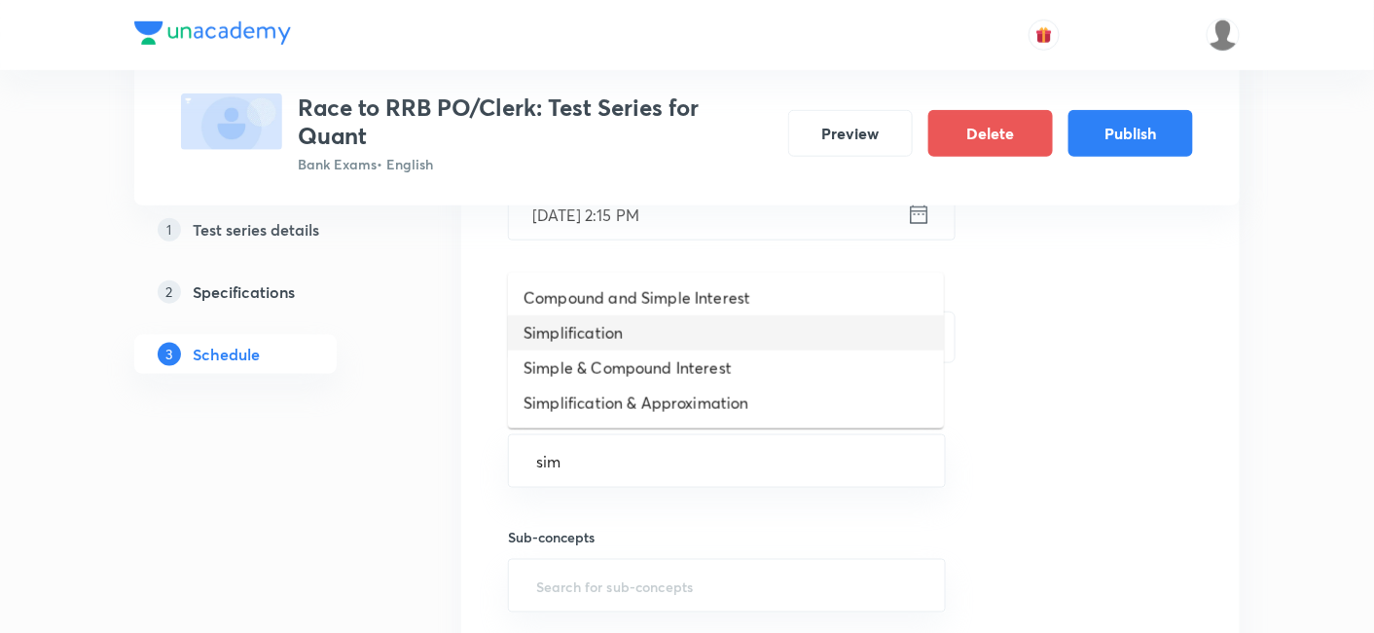
click at [623, 332] on li "Simplification" at bounding box center [726, 332] width 436 height 35
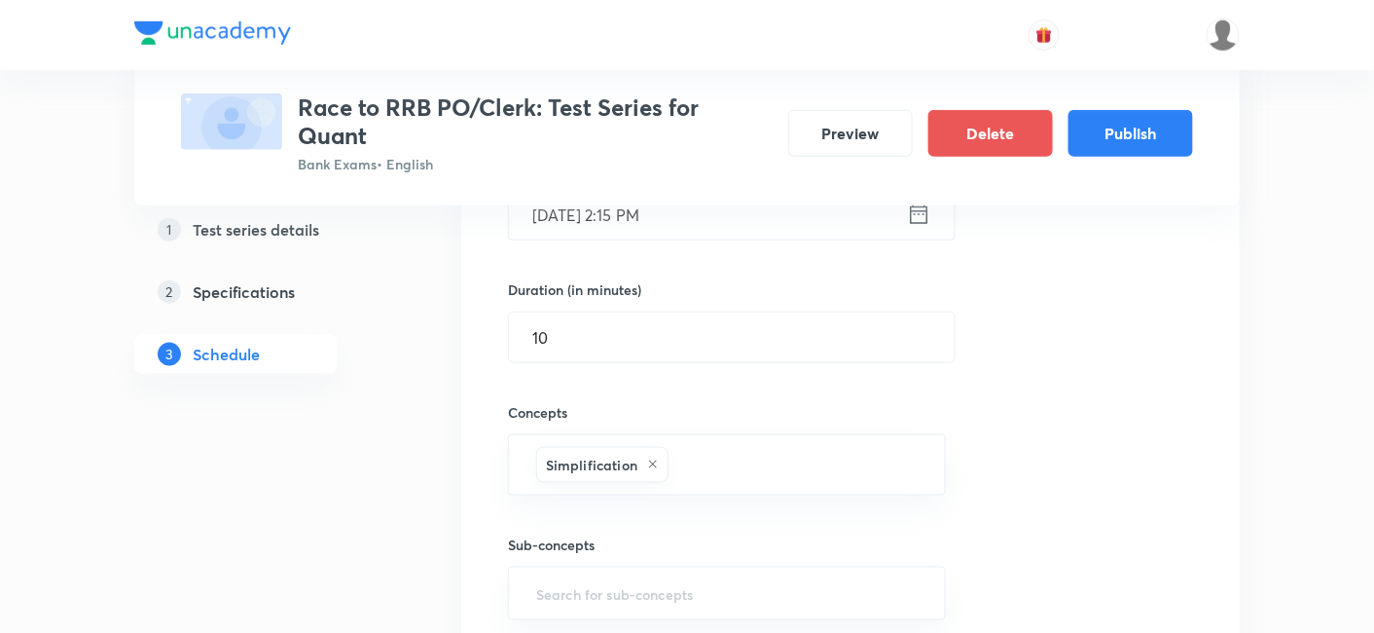
scroll to position [745, 0]
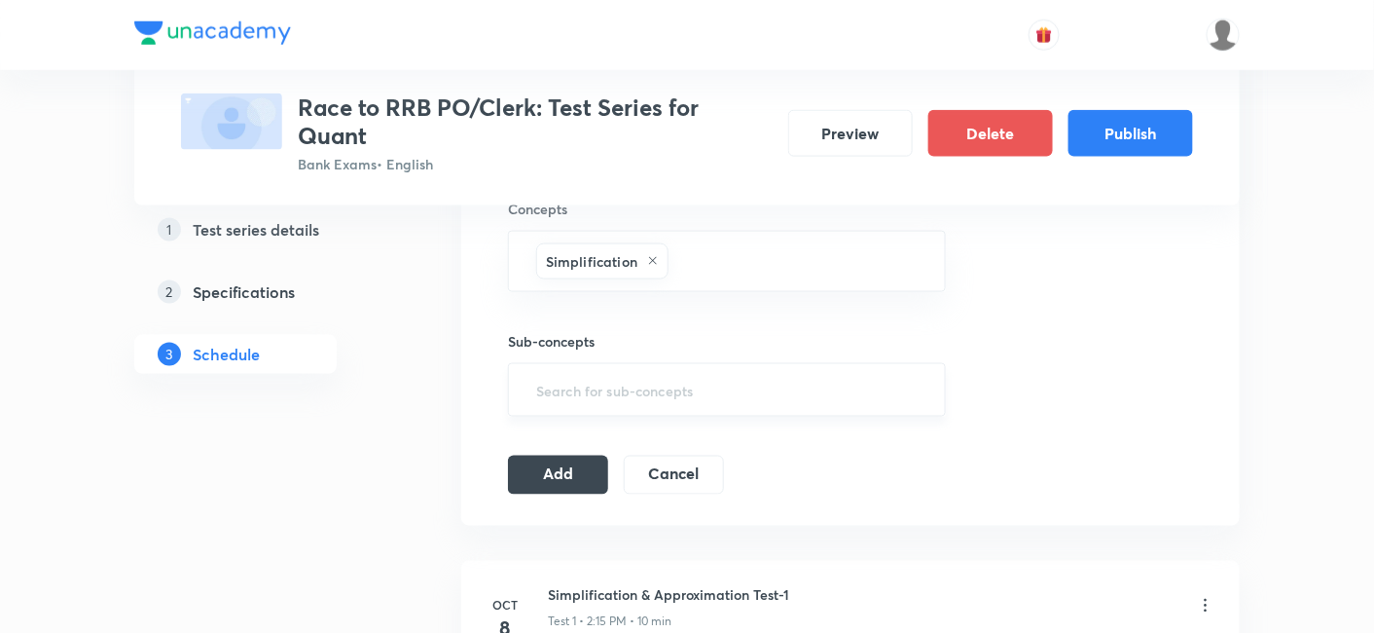
click at [613, 363] on div "​" at bounding box center [727, 390] width 438 height 54
click at [602, 471] on button "Add" at bounding box center [558, 472] width 100 height 39
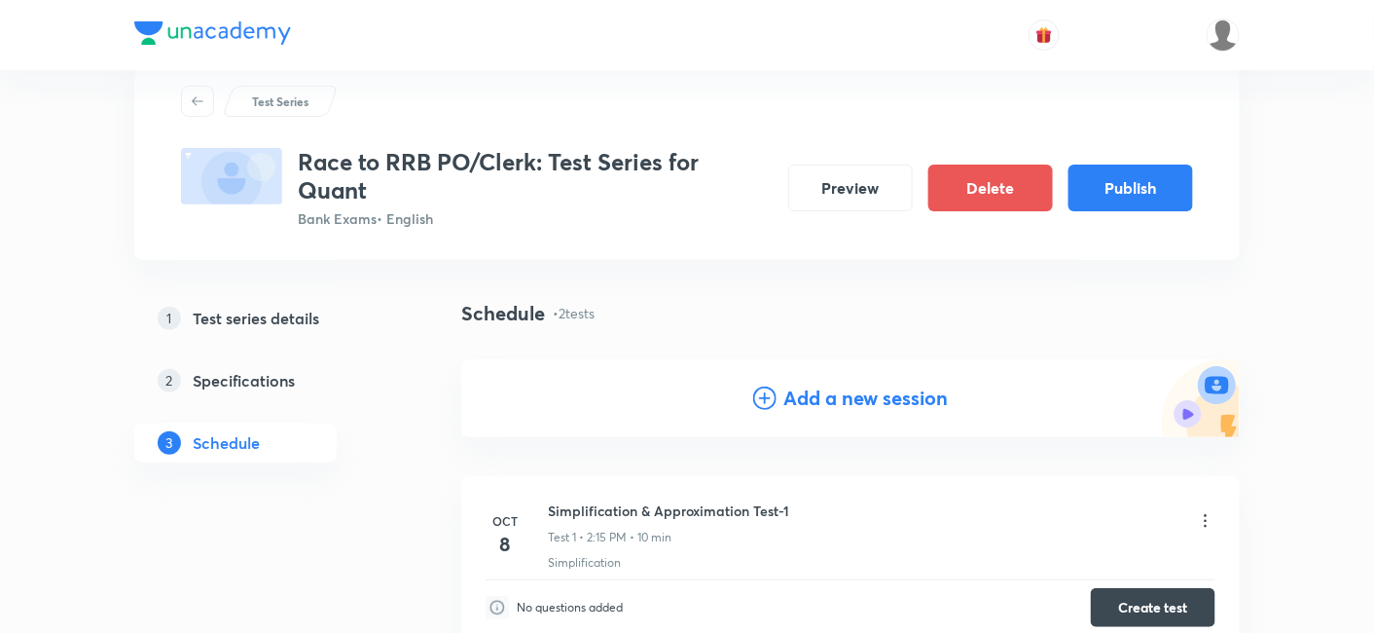
scroll to position [53, 0]
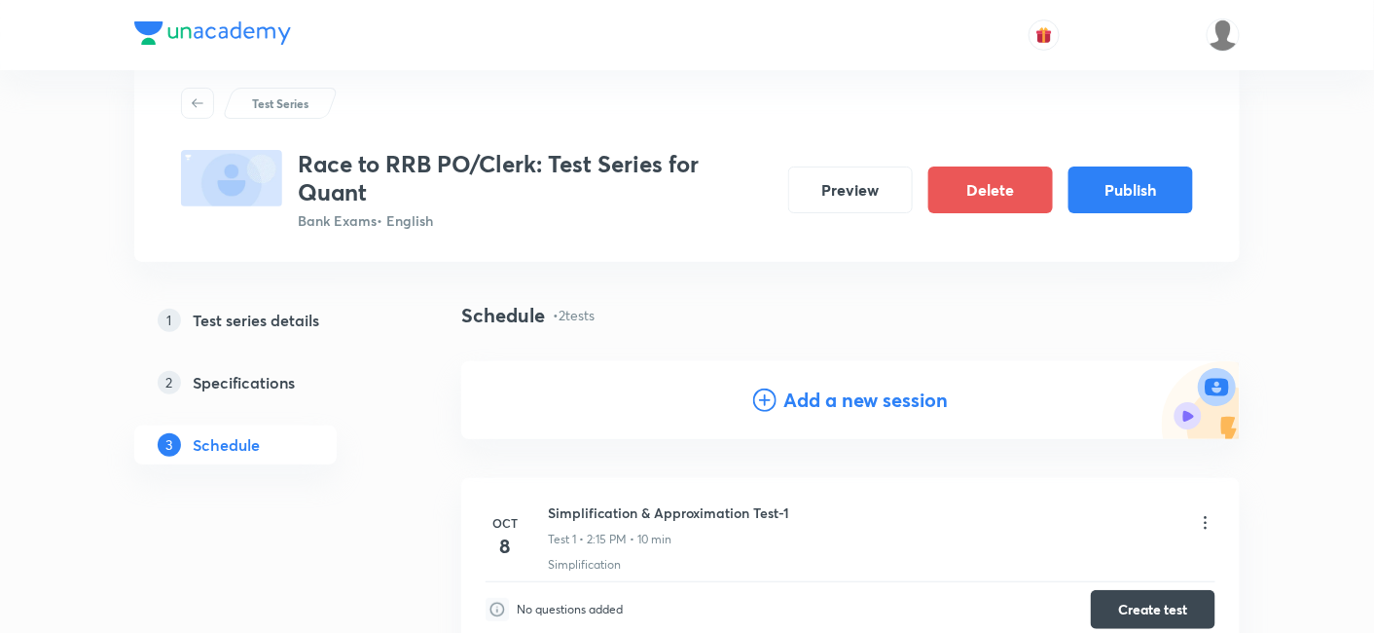
click at [278, 322] on h5 "Test series details" at bounding box center [256, 319] width 127 height 23
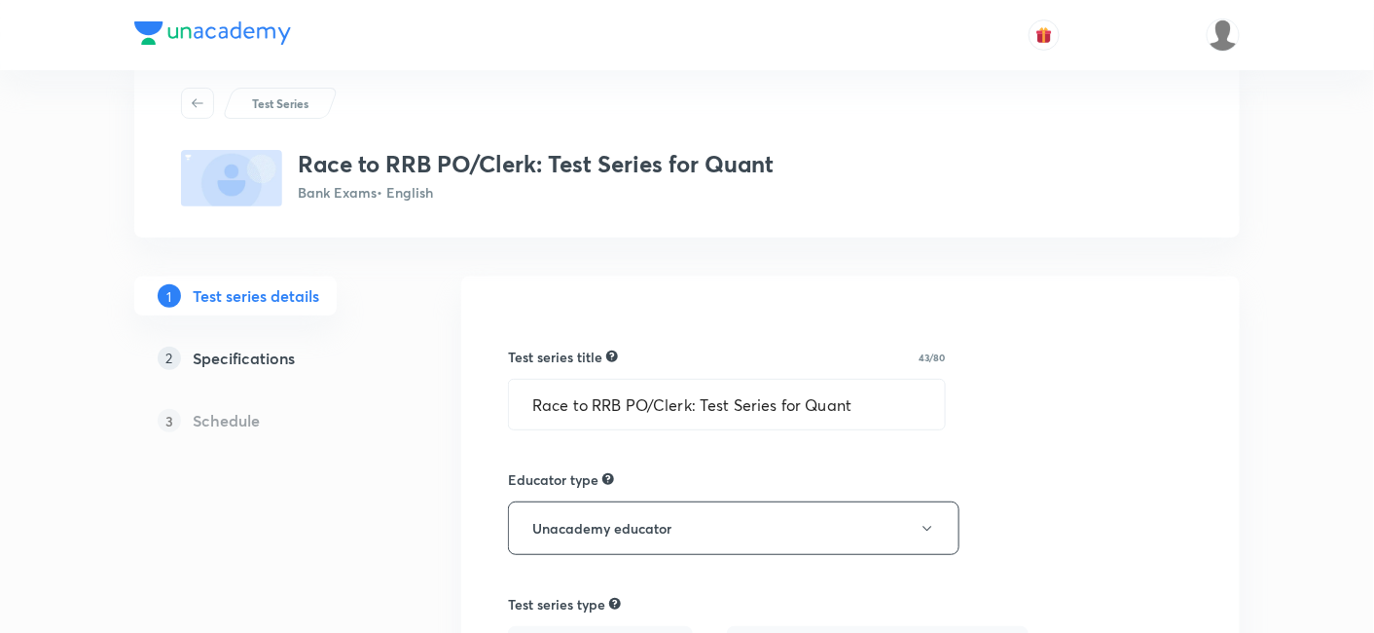
type input "Bank Exams"
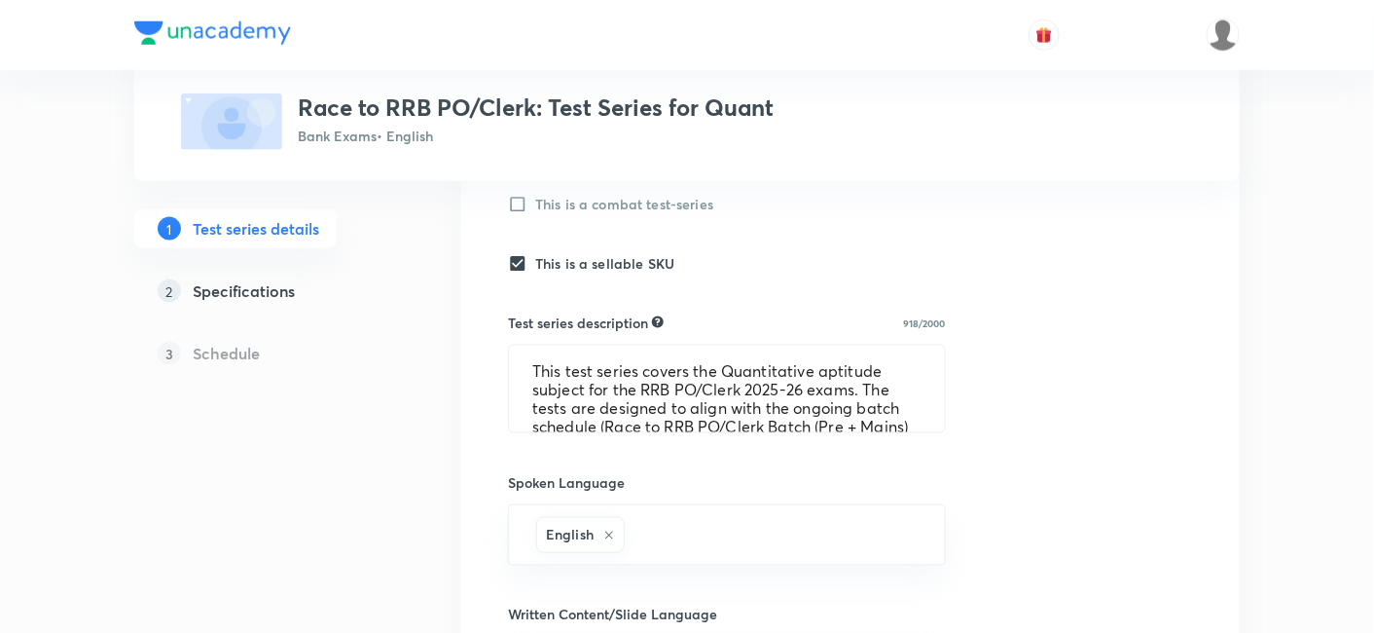
scroll to position [795, 0]
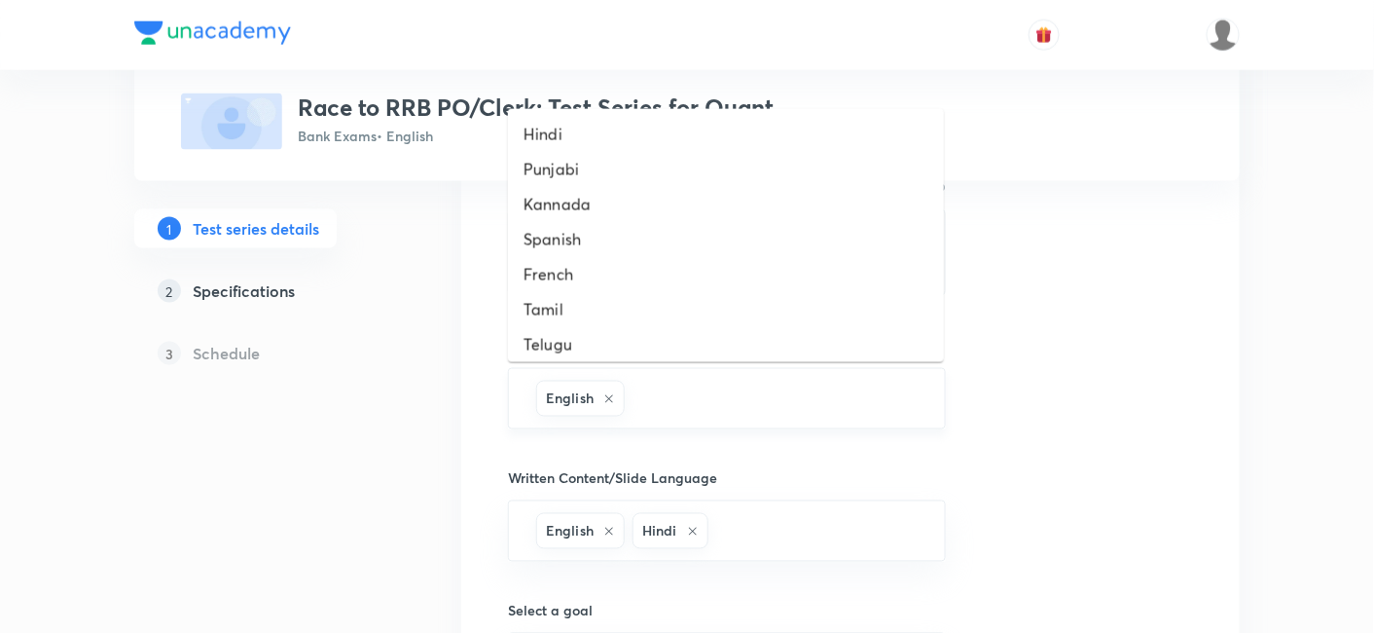
click at [640, 393] on input "text" at bounding box center [775, 399] width 293 height 36
type input "hinglish"
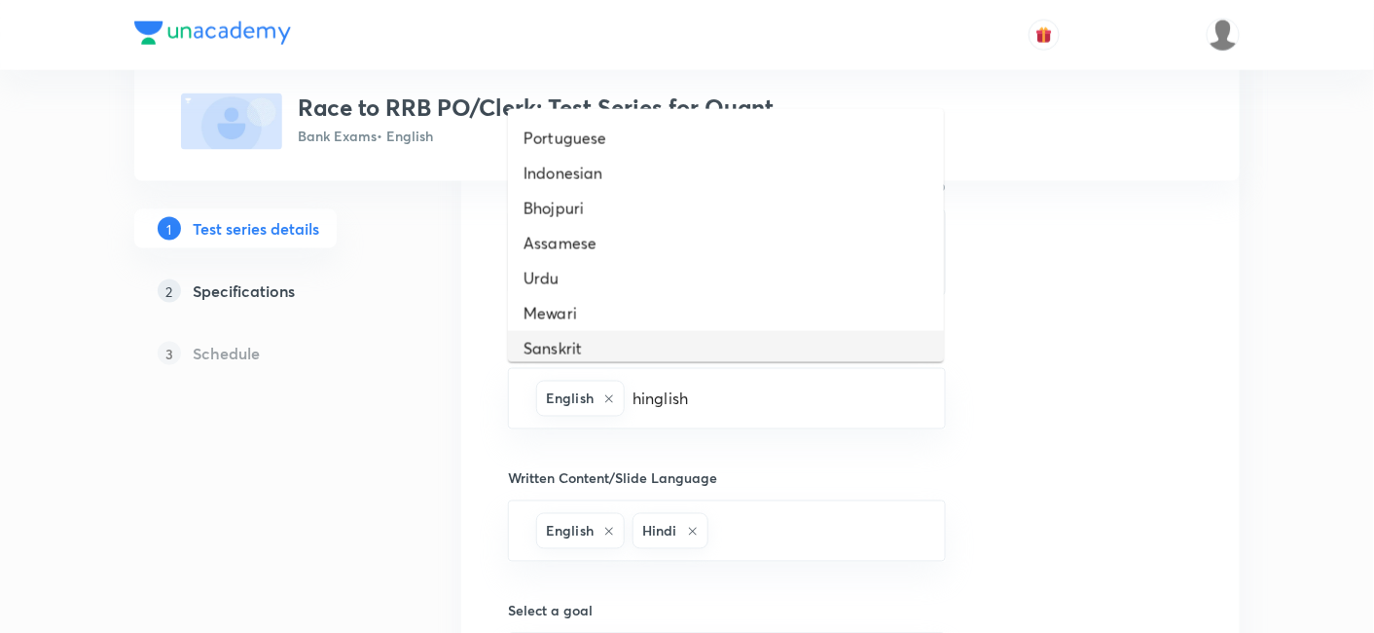
scroll to position [532, 0]
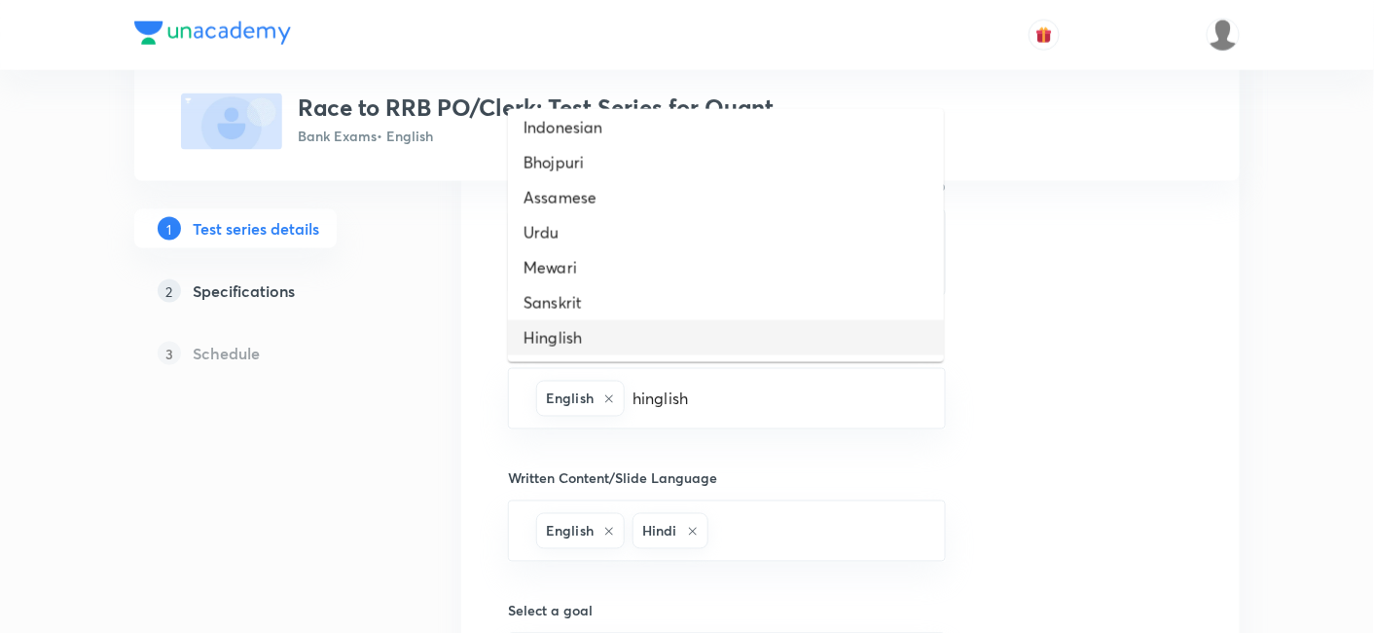
click at [574, 345] on li "Hinglish" at bounding box center [726, 337] width 436 height 35
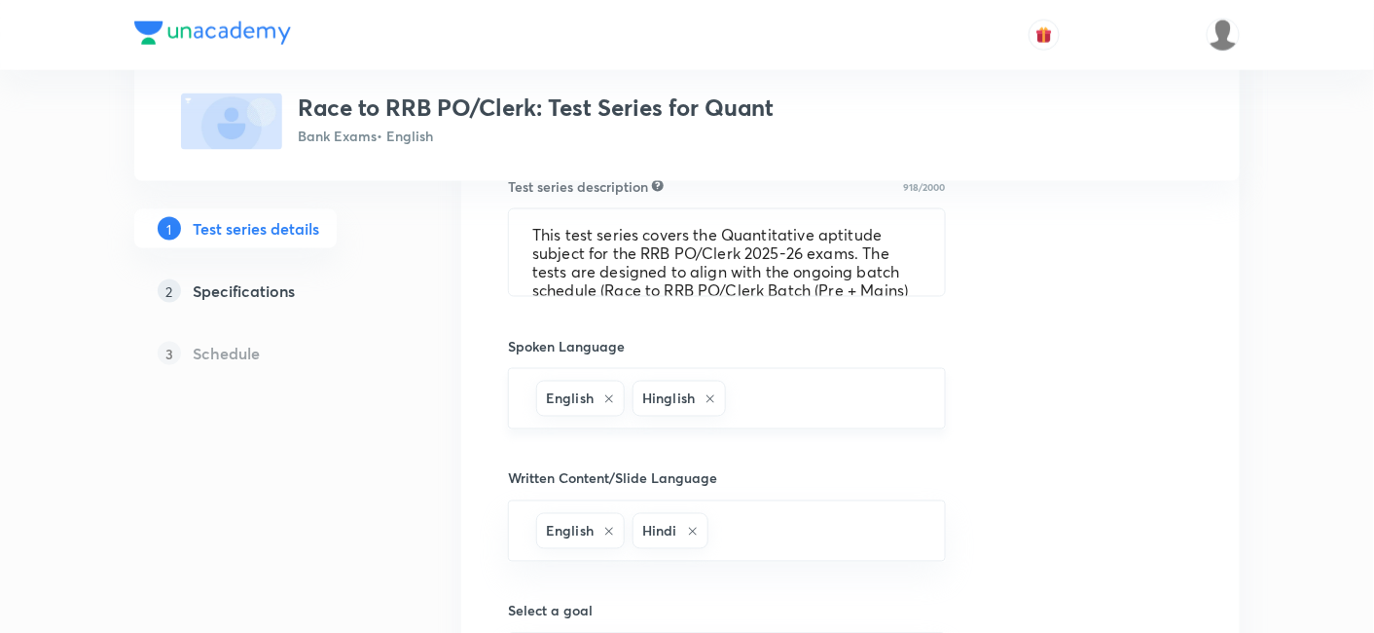
click at [610, 396] on icon at bounding box center [609, 399] width 12 height 12
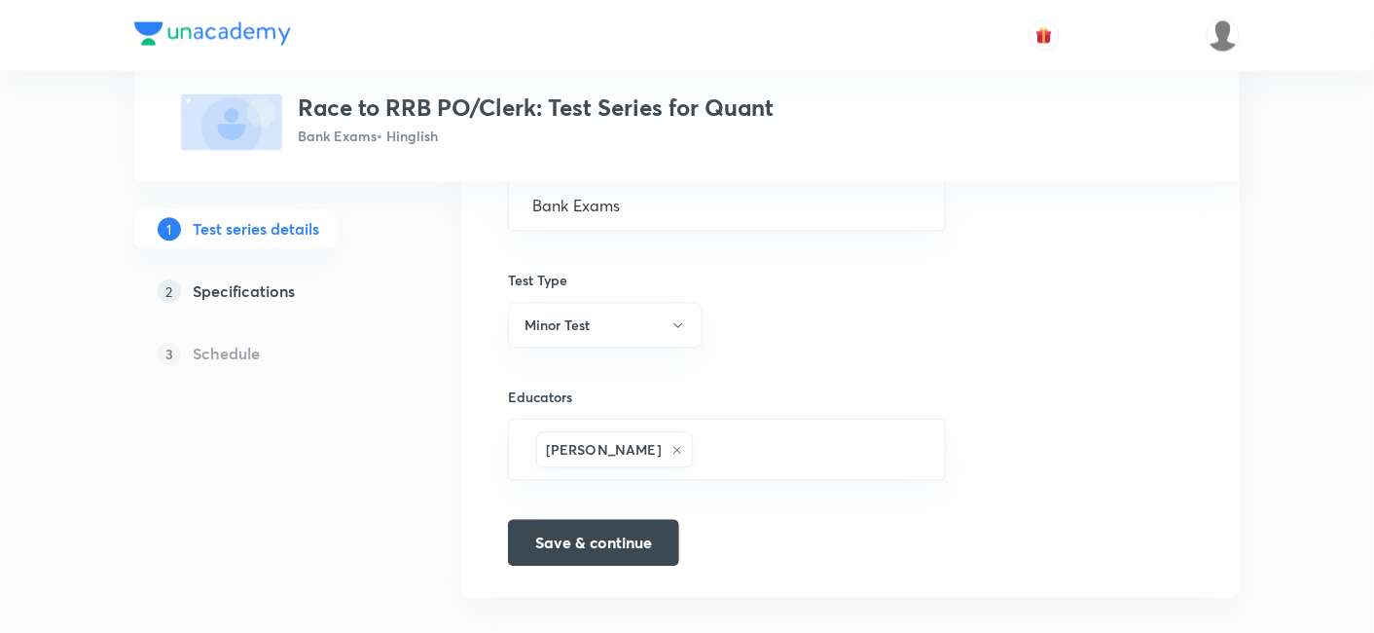
scroll to position [1267, 0]
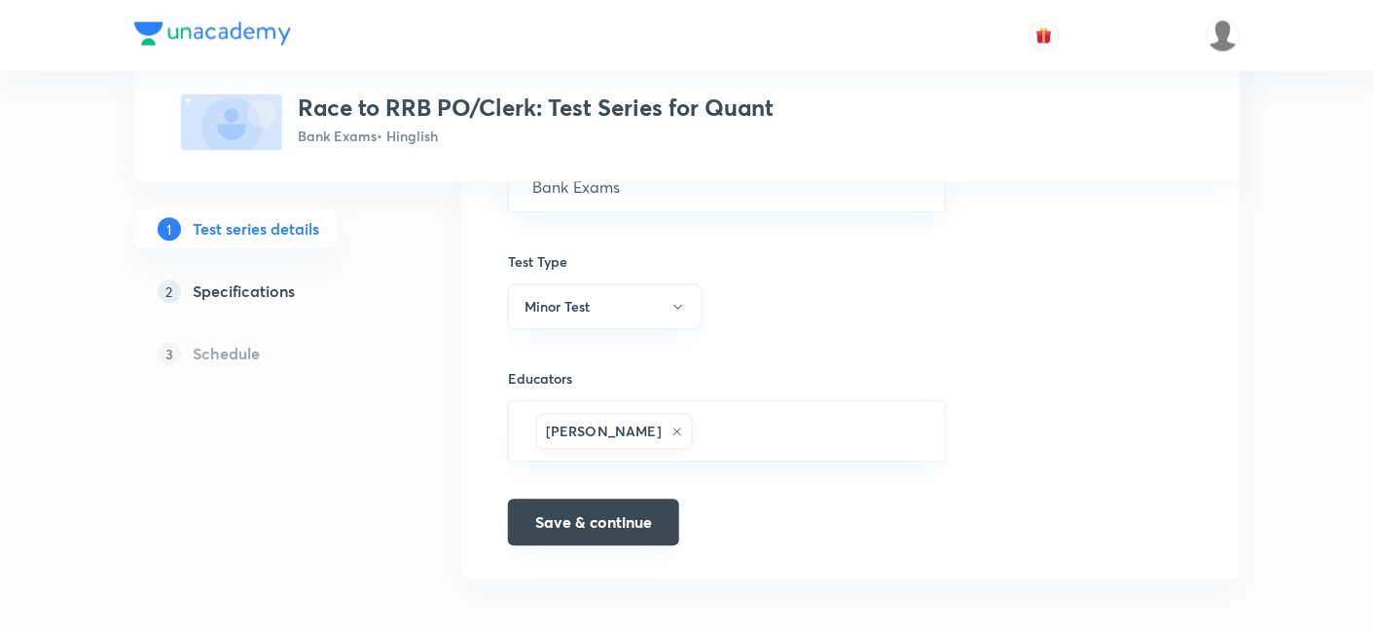
click at [600, 513] on button "Save & continue" at bounding box center [593, 521] width 171 height 47
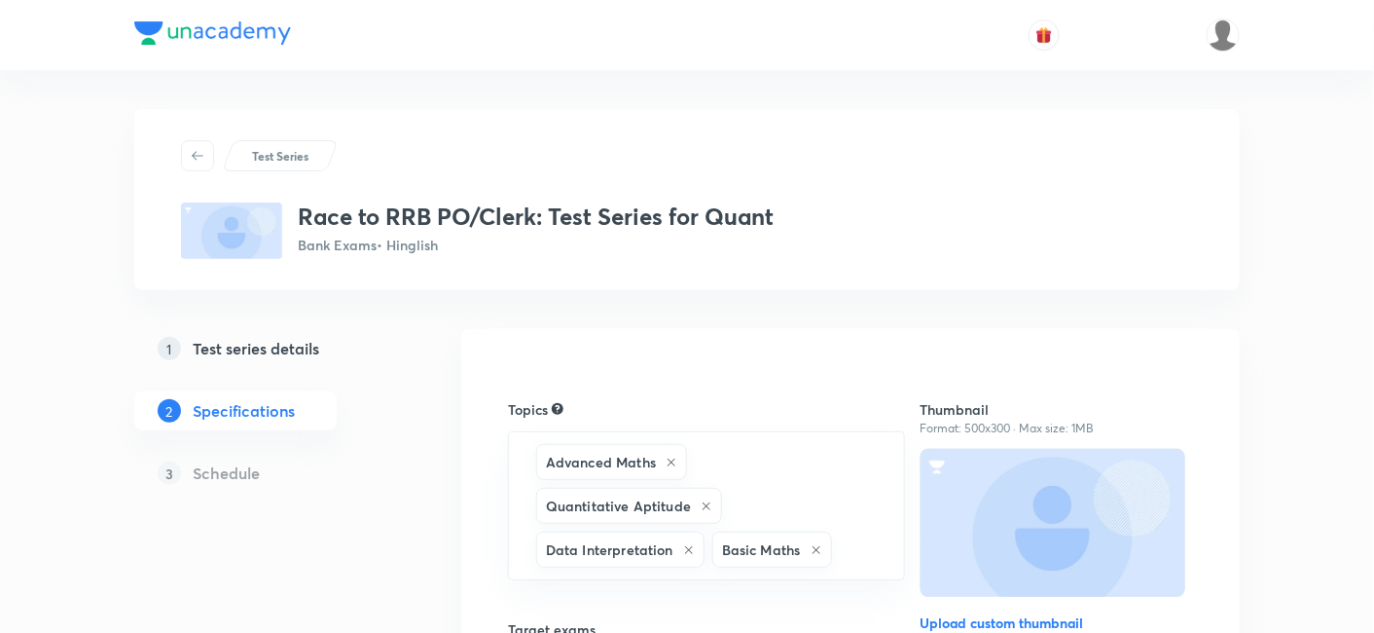
scroll to position [903, 0]
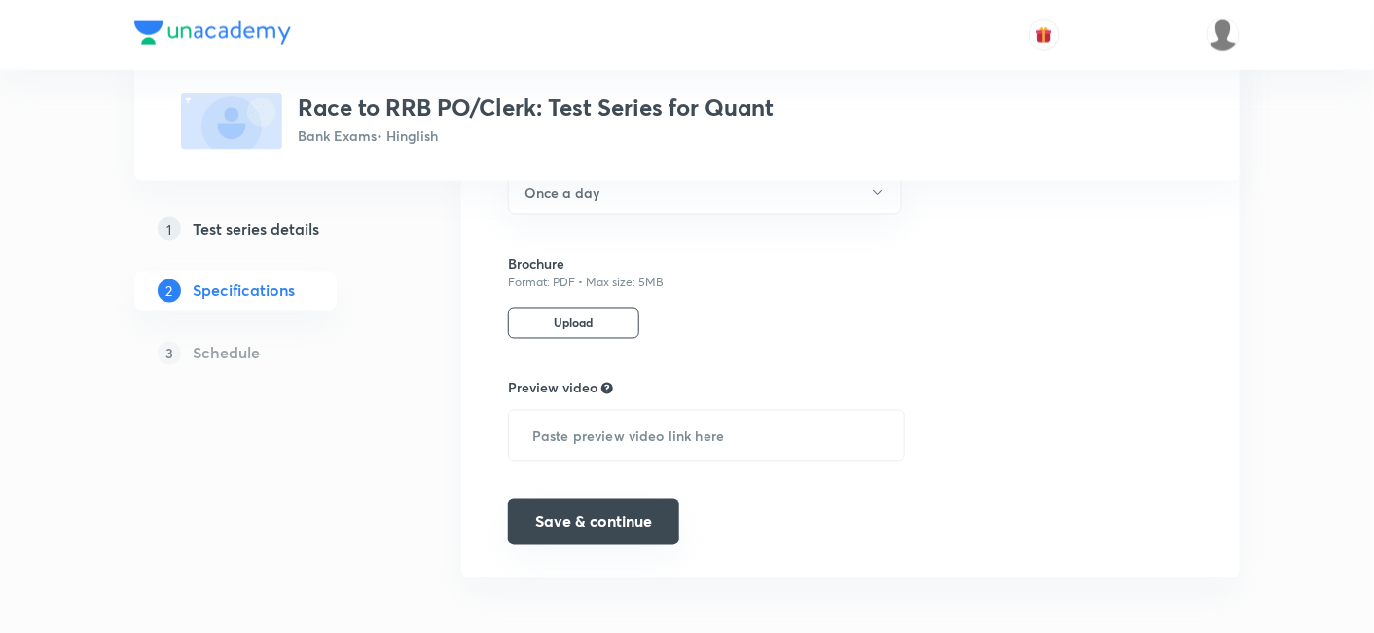
click at [577, 498] on button "Save & continue" at bounding box center [593, 521] width 171 height 47
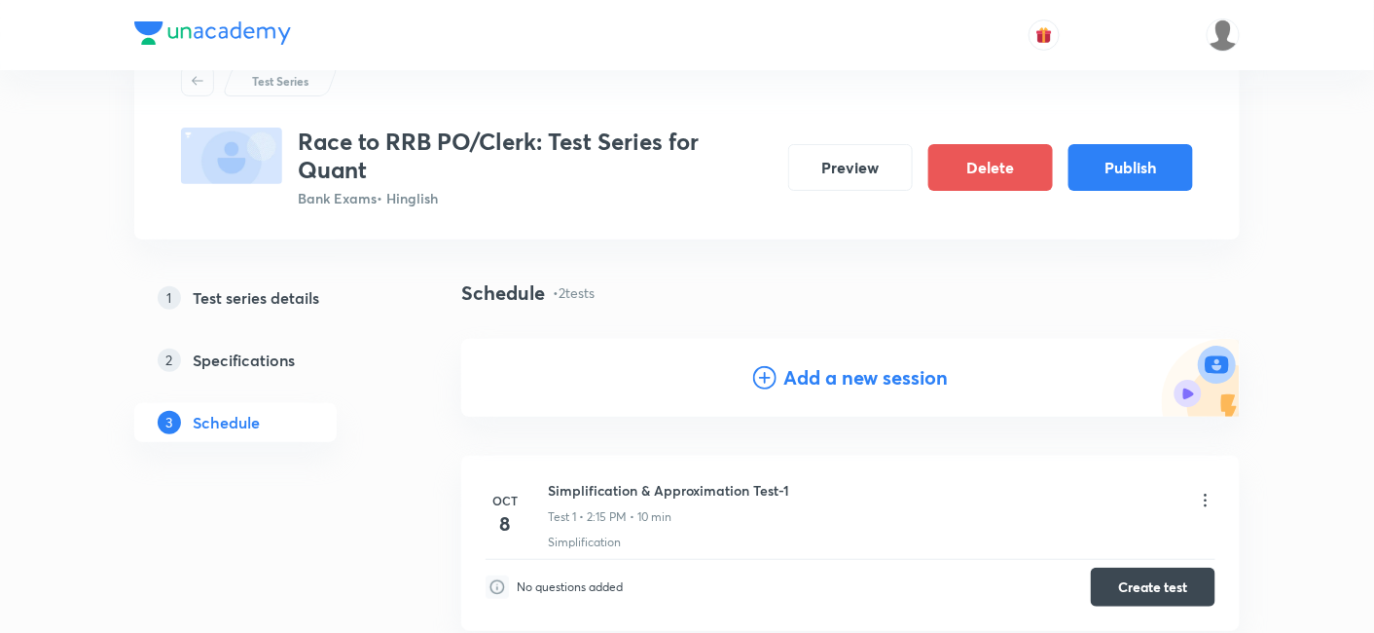
scroll to position [78, 0]
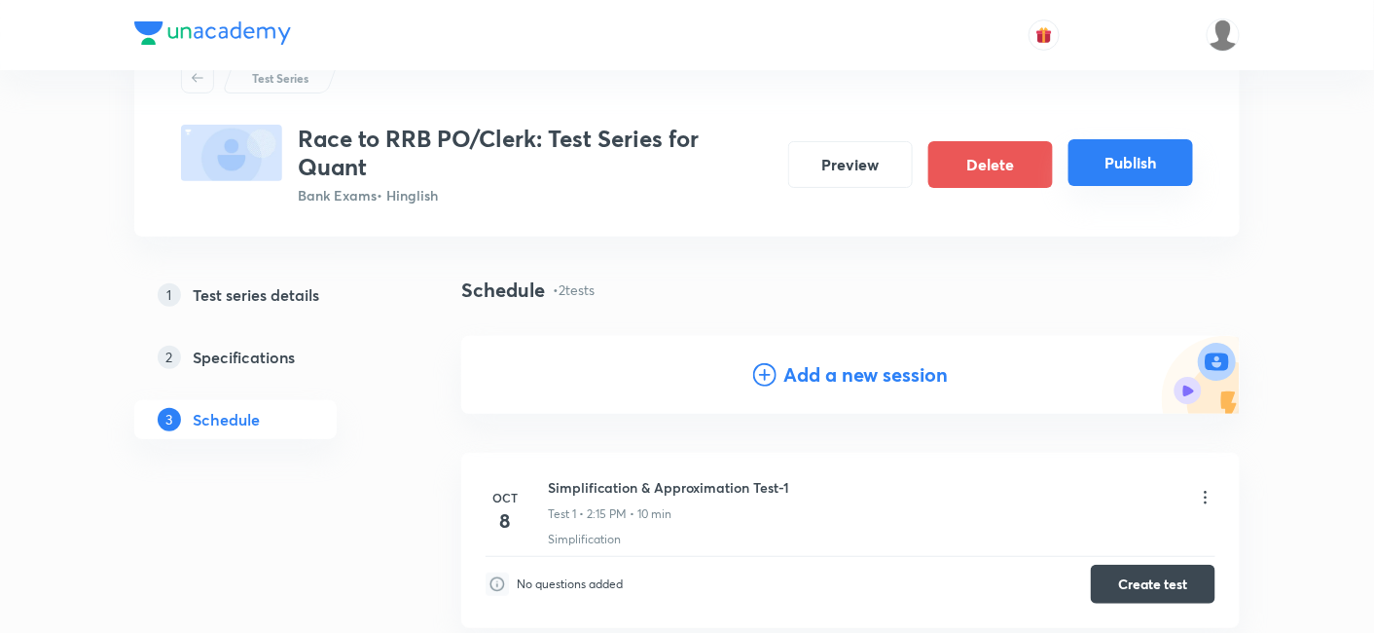
click at [1110, 180] on button "Publish" at bounding box center [1131, 162] width 125 height 47
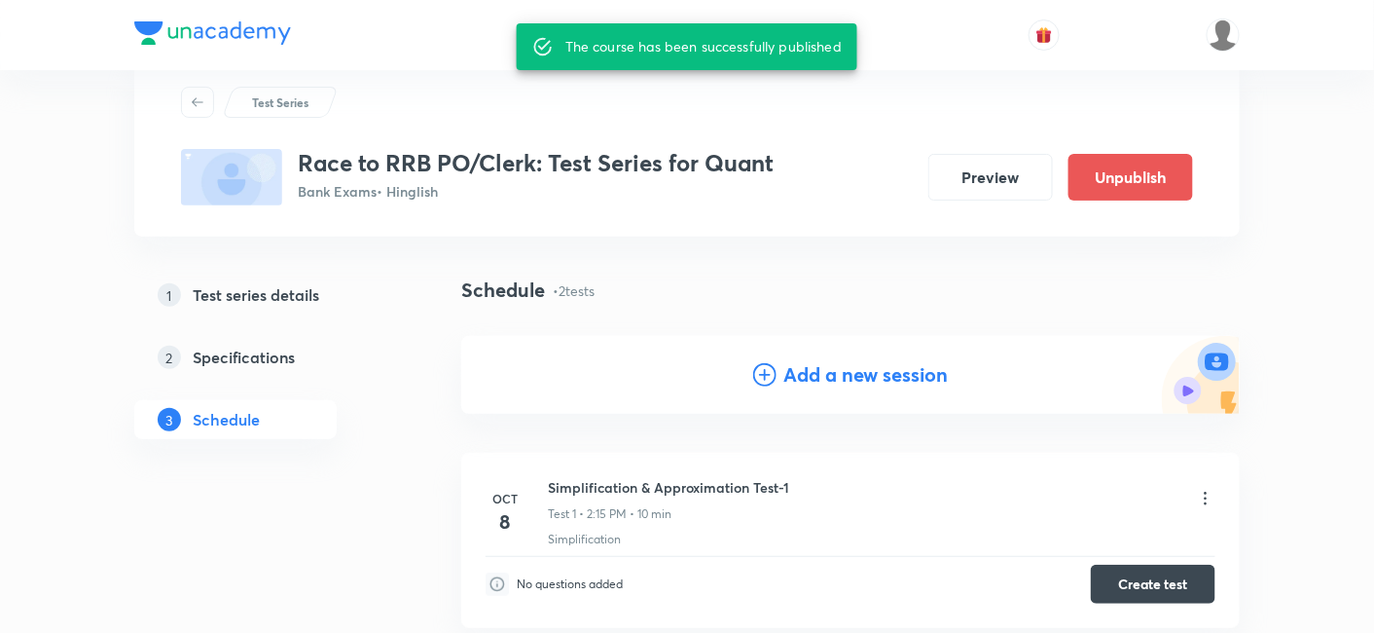
scroll to position [374, 0]
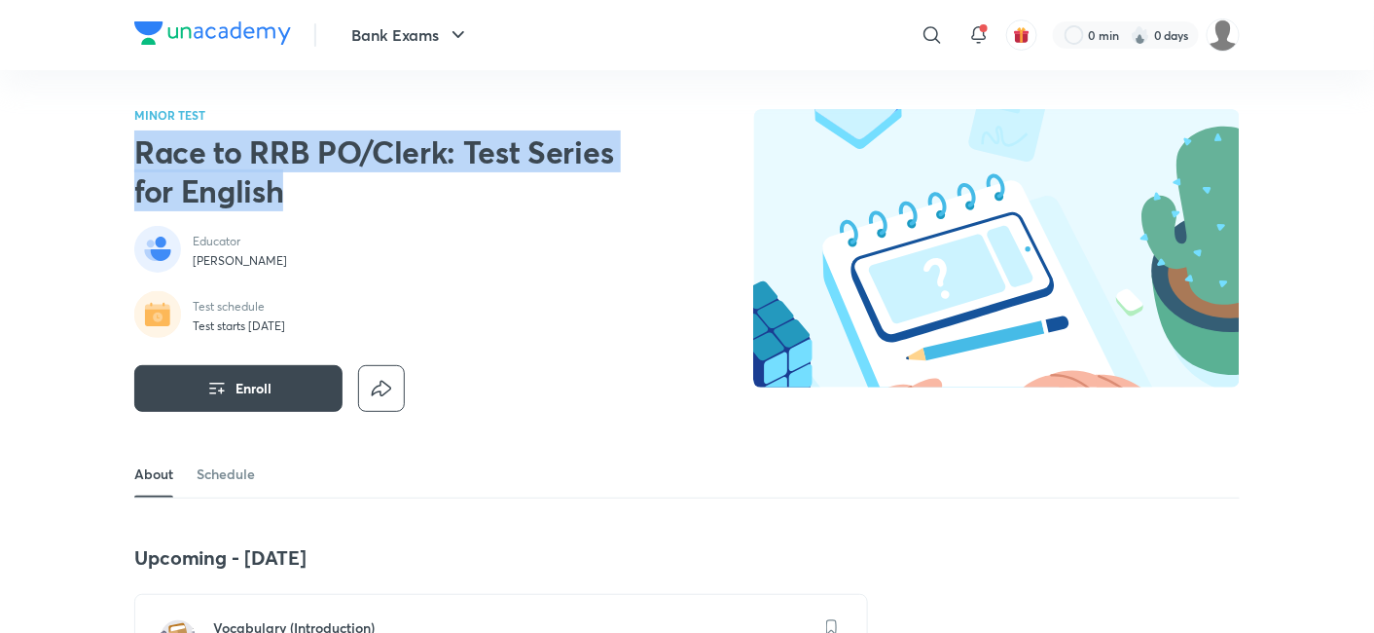
drag, startPoint x: 279, startPoint y: 199, endPoint x: 90, endPoint y: 157, distance: 194.5
copy h2 "Race to RRB PO/Clerk: Test Series for English"
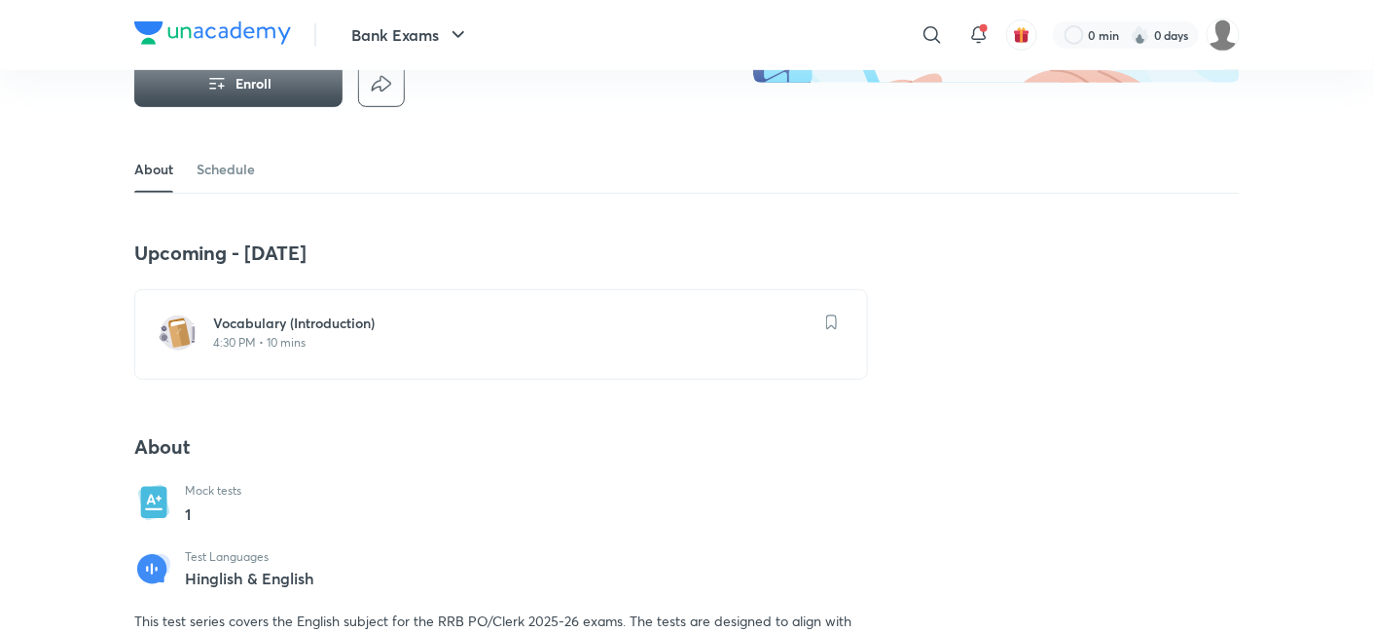
scroll to position [307, 0]
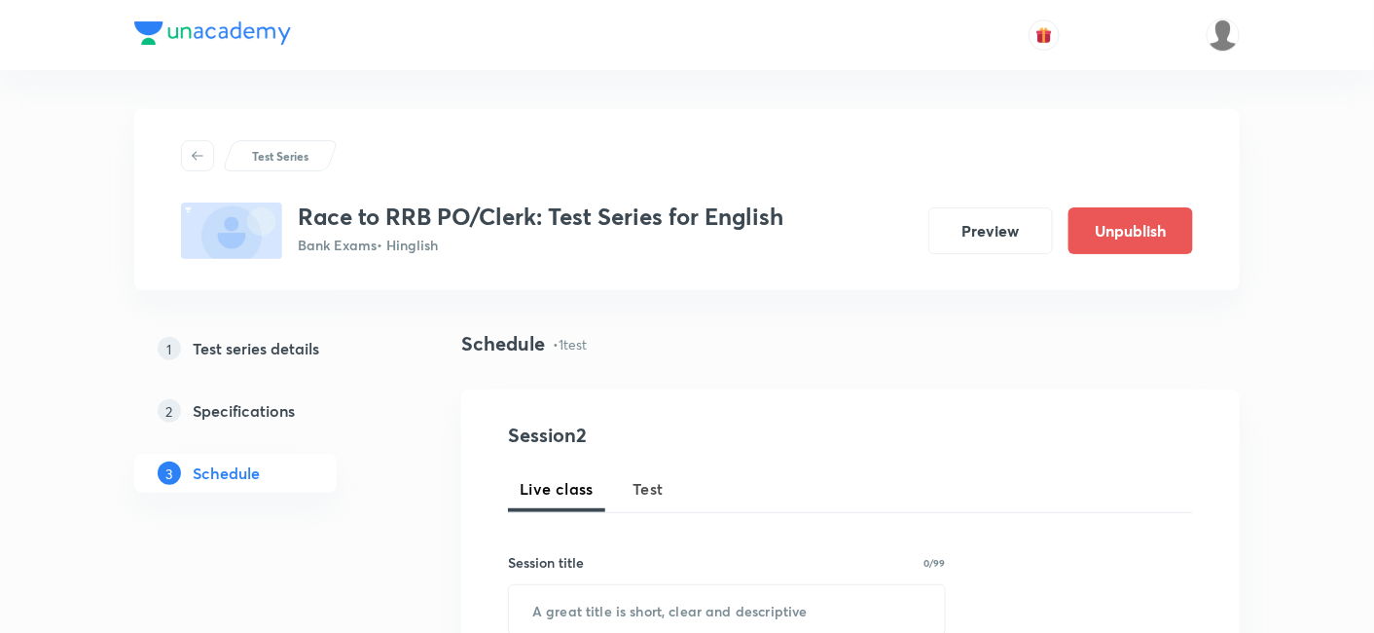
drag, startPoint x: 0, startPoint y: 0, endPoint x: 292, endPoint y: 345, distance: 452.3
click at [292, 345] on h5 "Test series details" at bounding box center [256, 348] width 127 height 23
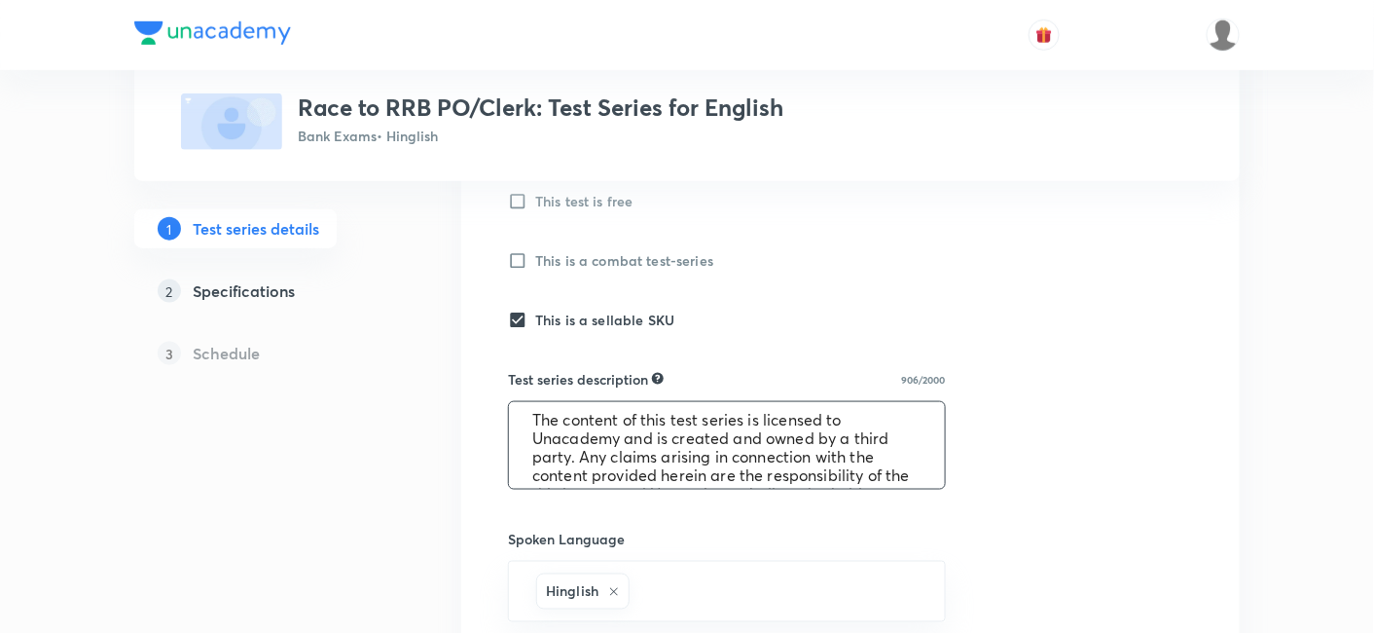
scroll to position [313, 0]
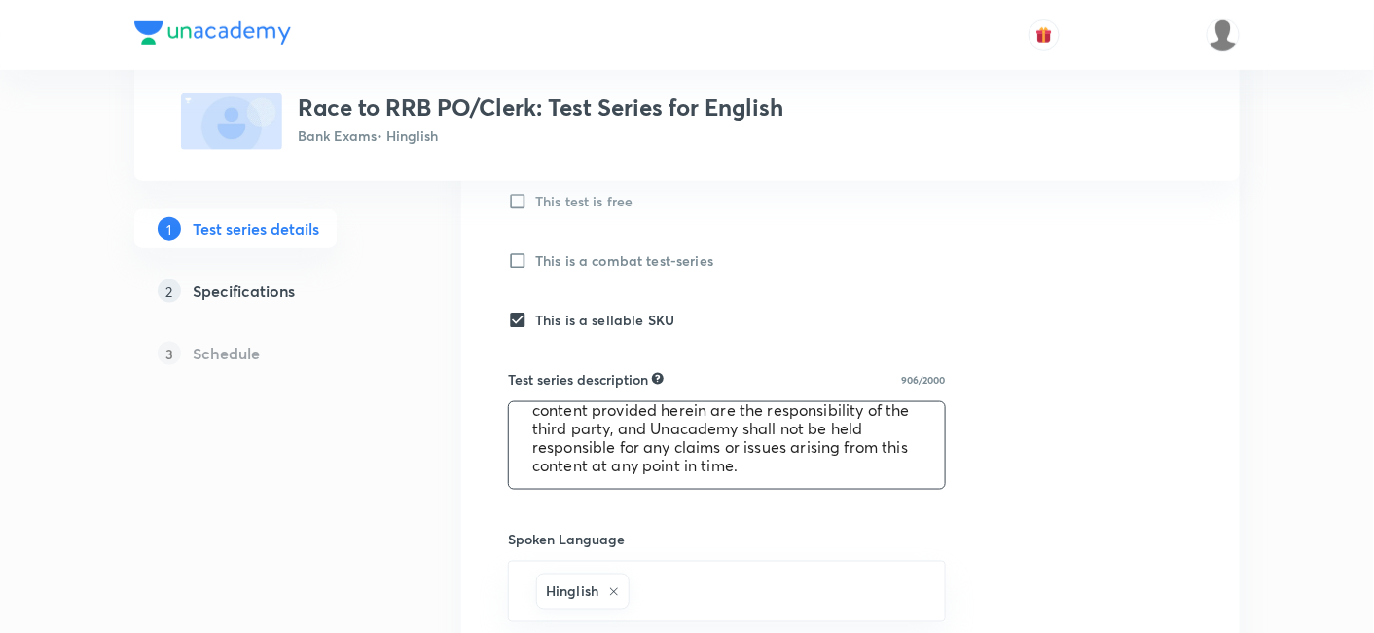
drag, startPoint x: 530, startPoint y: 421, endPoint x: 855, endPoint y: 504, distance: 335.4
click at [855, 504] on div "Test series title 45/80 Race to RRB PO/Clerk: Test Series for English ​ Educato…" at bounding box center [850, 485] width 685 height 1454
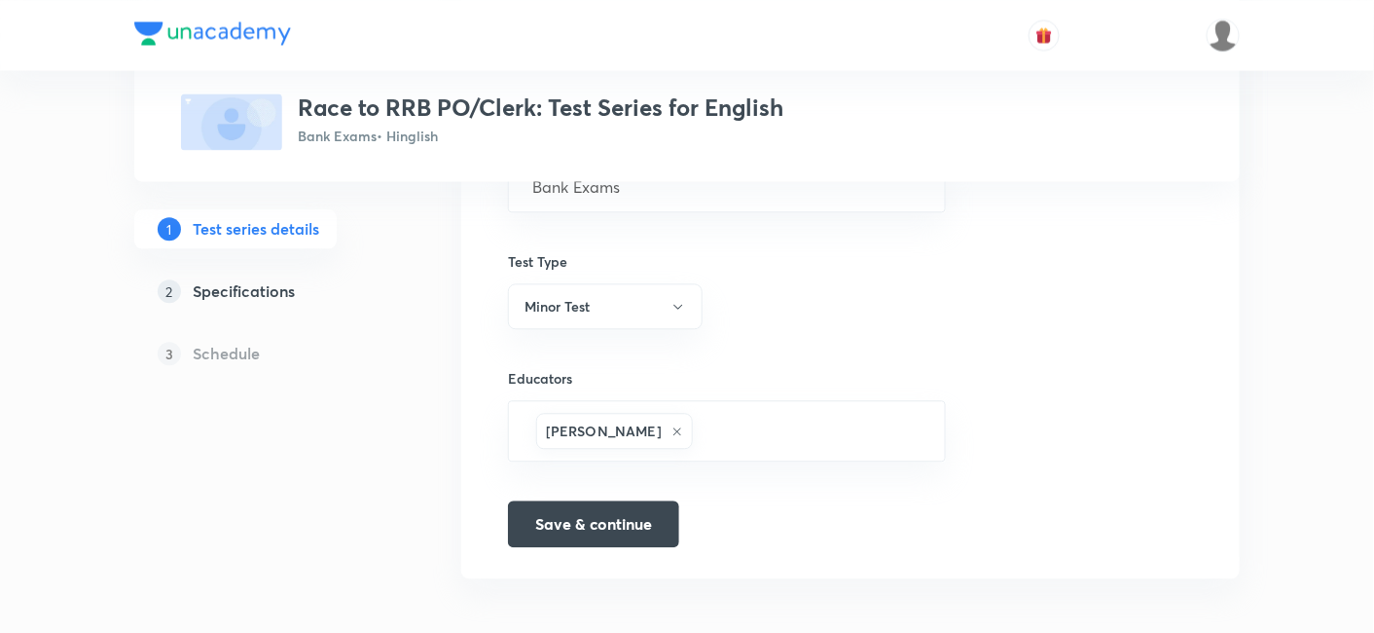
scroll to position [1178, 0]
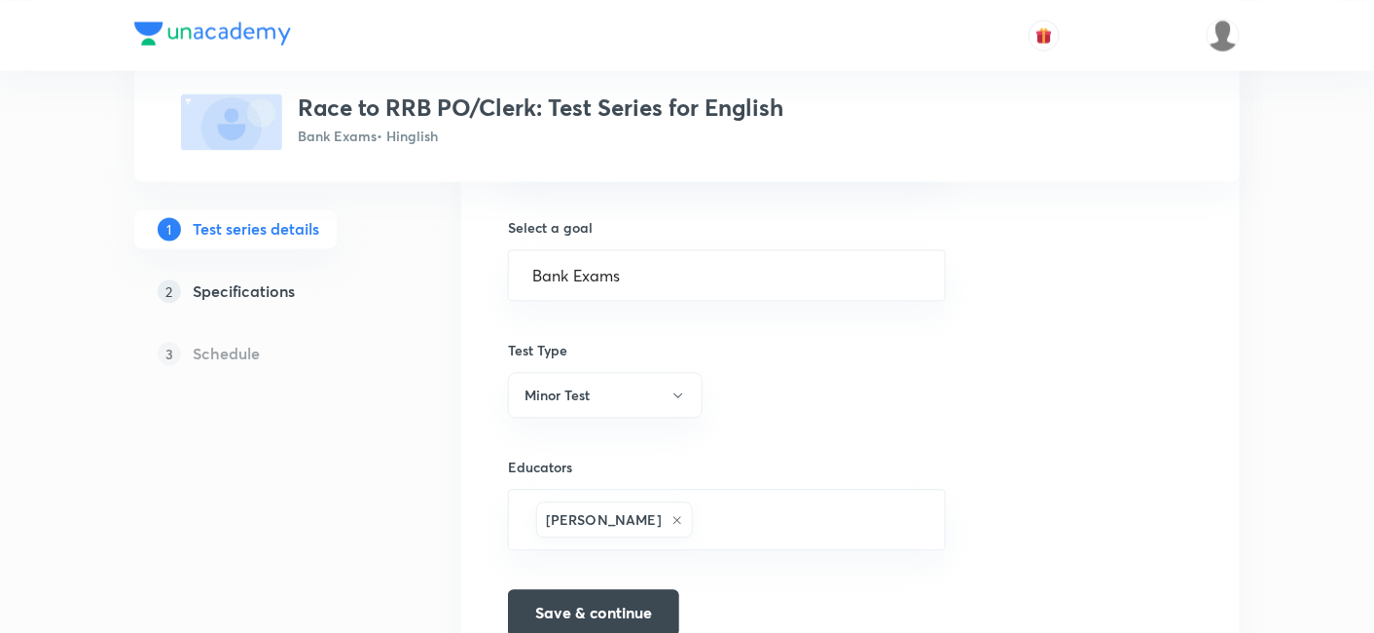
click at [220, 290] on h5 "Specifications" at bounding box center [244, 290] width 102 height 23
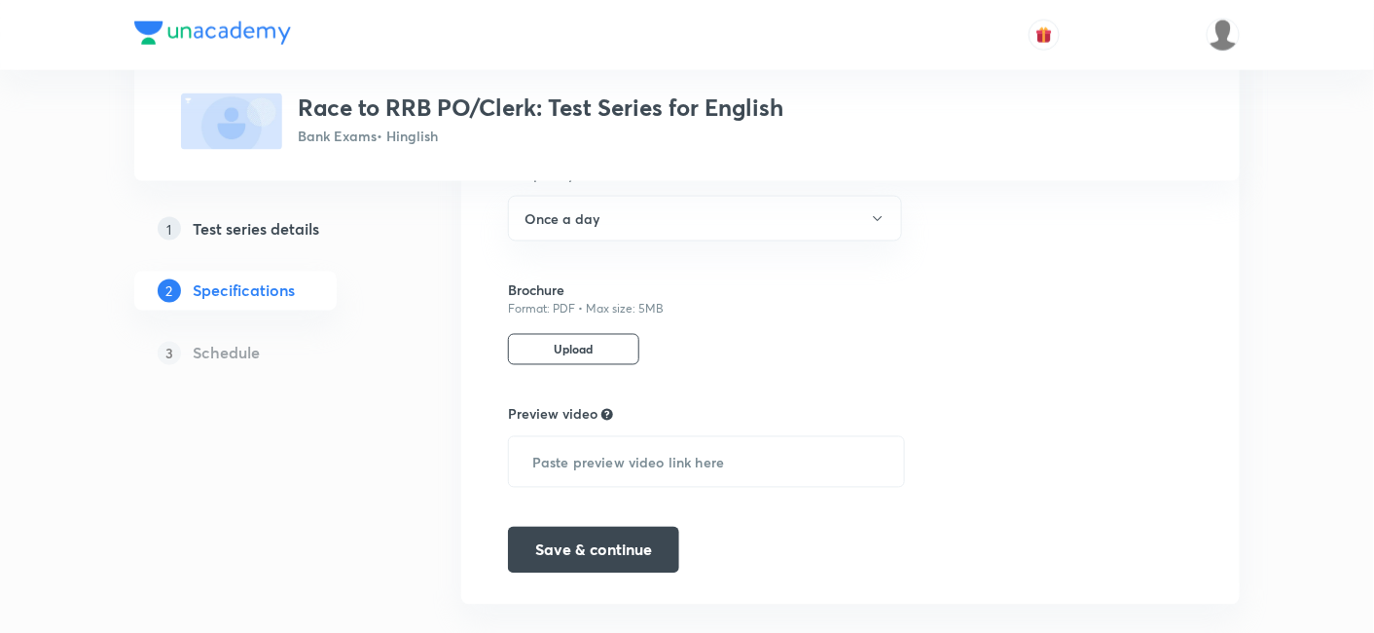
scroll to position [878, 0]
